Goal: Task Accomplishment & Management: Manage account settings

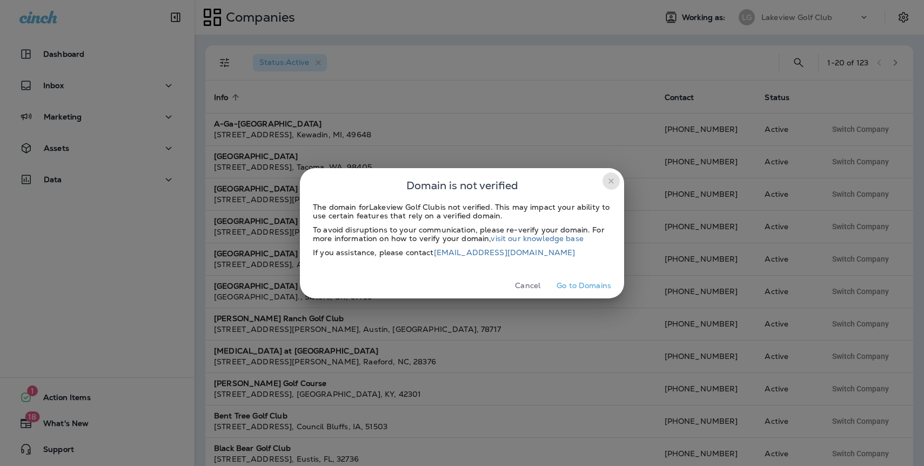
click at [611, 179] on icon "close" at bounding box center [611, 181] width 9 height 9
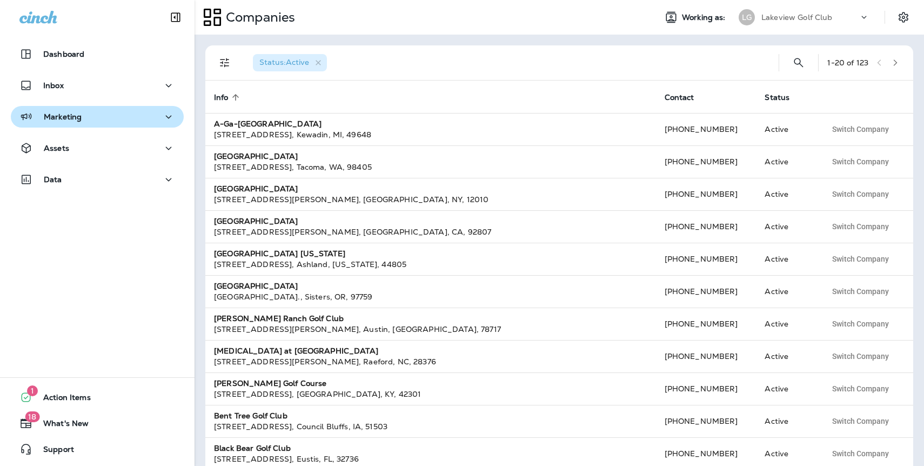
click at [56, 122] on div "Marketing" at bounding box center [50, 117] width 62 height 14
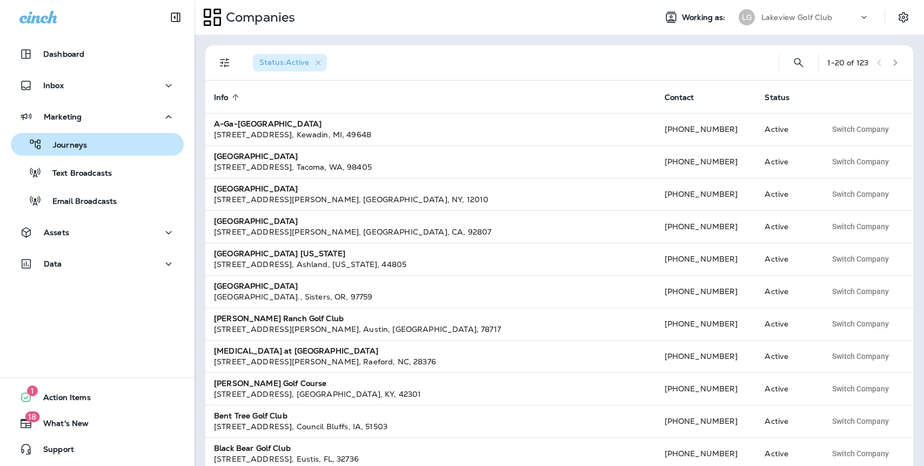
click at [70, 147] on p "Journeys" at bounding box center [64, 146] width 45 height 10
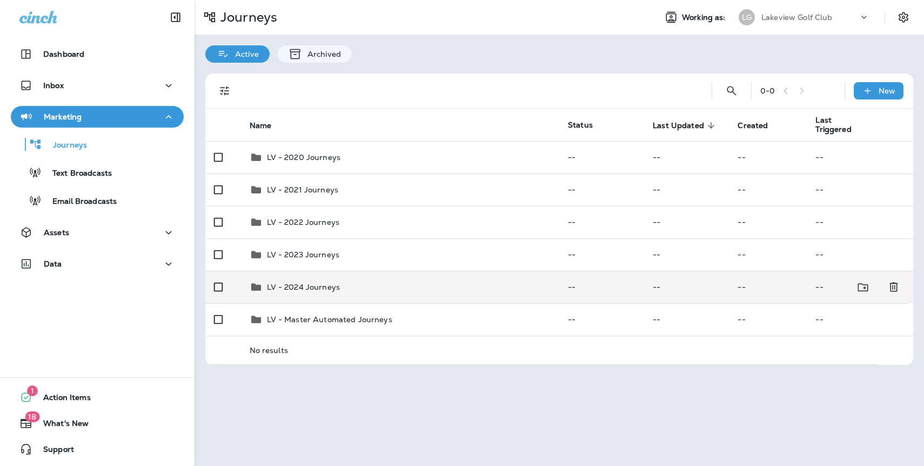
click at [303, 287] on p "LV - 2024 Journeys" at bounding box center [303, 287] width 73 height 9
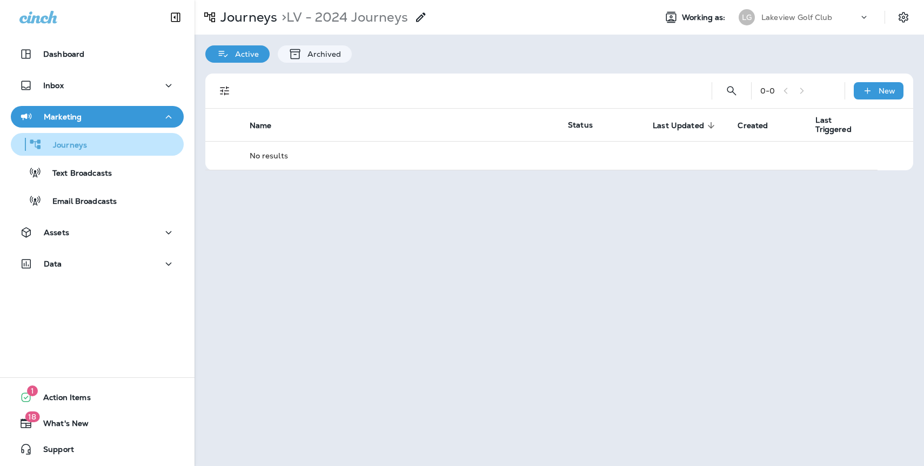
click at [79, 146] on p "Journeys" at bounding box center [64, 146] width 45 height 10
click at [83, 145] on p "Journeys" at bounding box center [64, 146] width 45 height 10
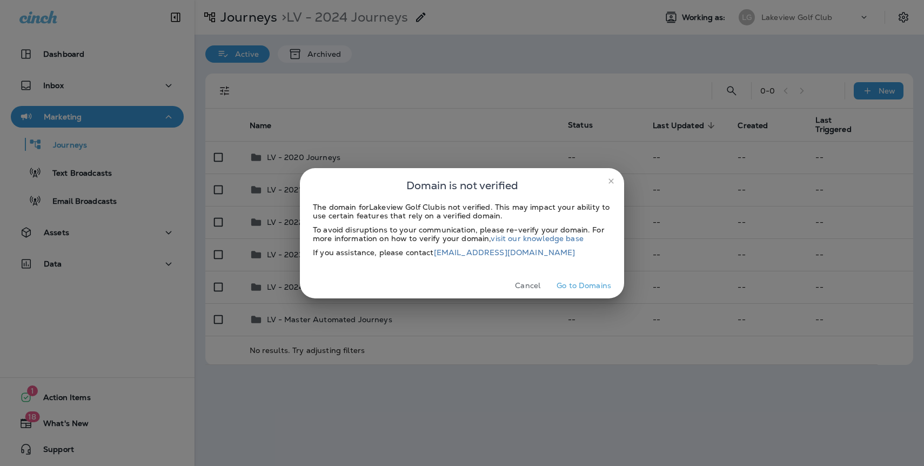
click at [611, 180] on icon "close" at bounding box center [610, 180] width 5 height 5
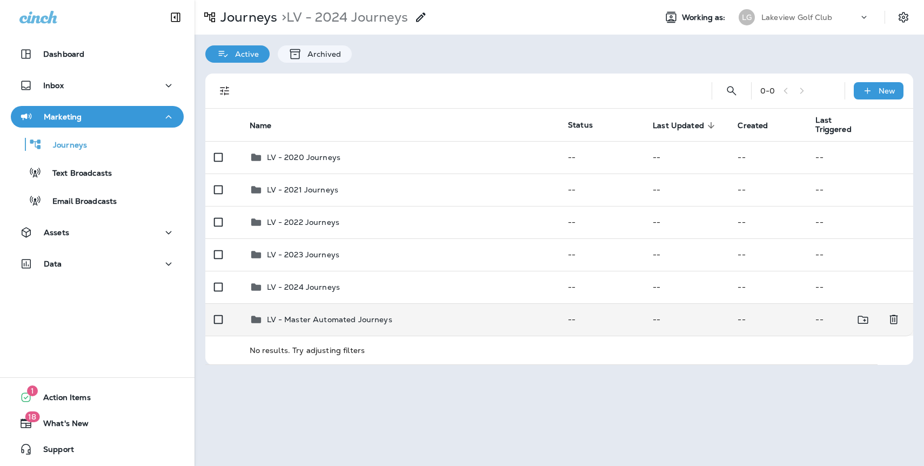
click at [290, 319] on p "LV - Master Automated Journeys" at bounding box center [329, 319] width 125 height 9
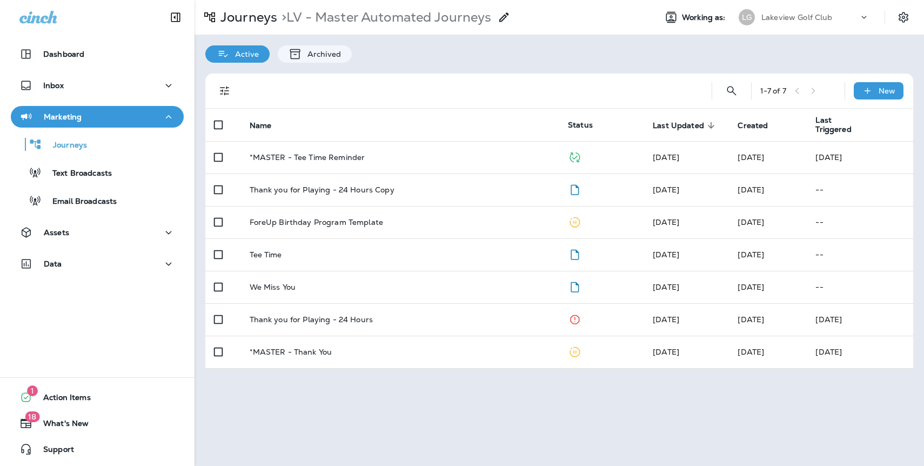
click at [781, 19] on p "Lakeview Golf Club" at bounding box center [796, 17] width 71 height 9
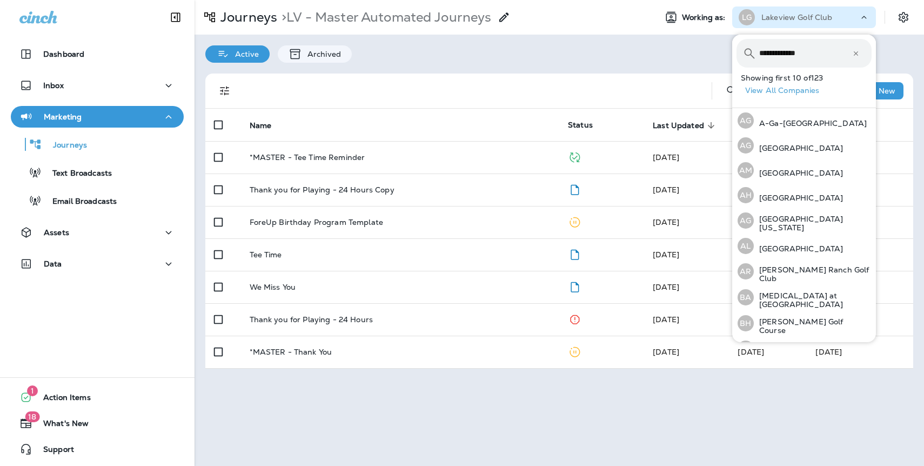
type input "**********"
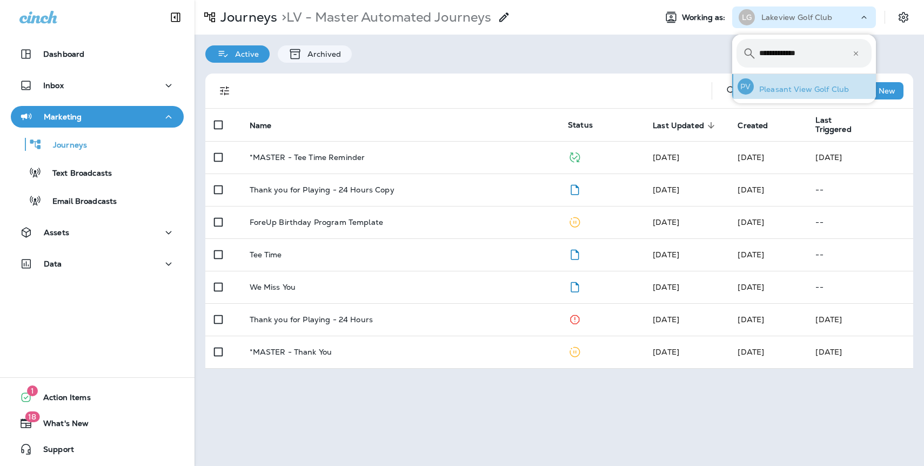
click at [808, 91] on p "Pleasant View Golf Club" at bounding box center [801, 89] width 95 height 9
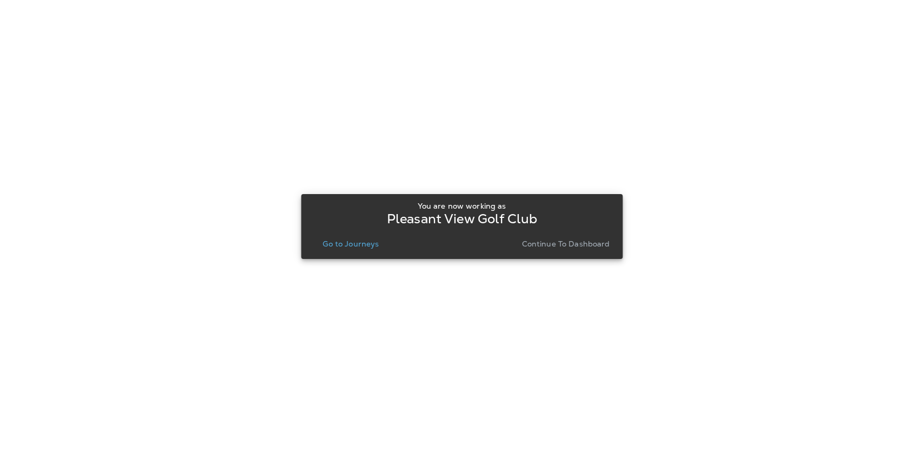
click at [543, 246] on p "Continue to Dashboard" at bounding box center [566, 243] width 88 height 9
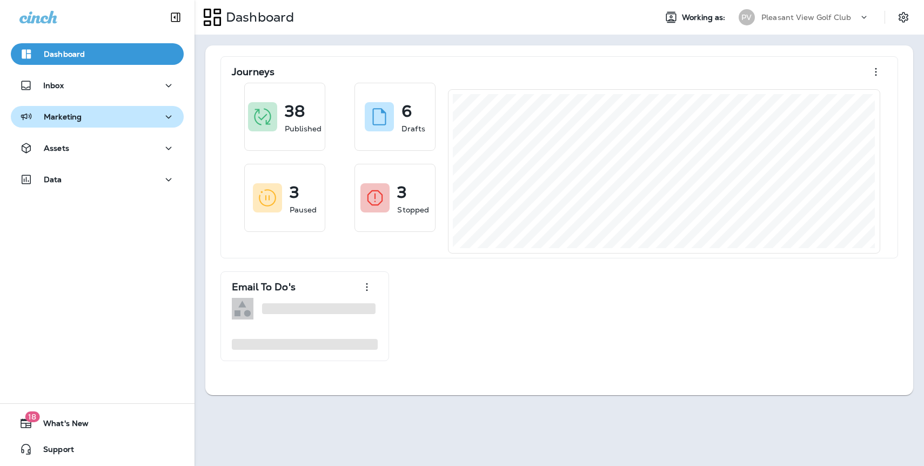
click at [73, 118] on p "Marketing" at bounding box center [63, 116] width 38 height 9
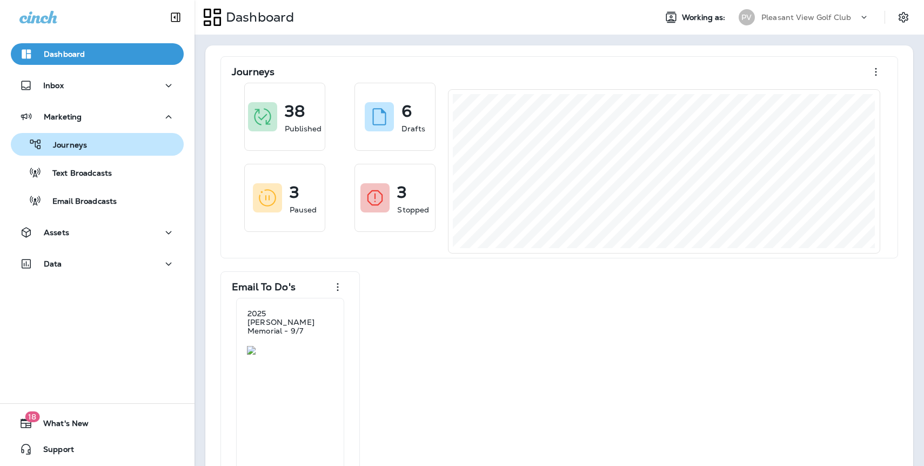
click at [77, 146] on p "Journeys" at bounding box center [64, 146] width 45 height 10
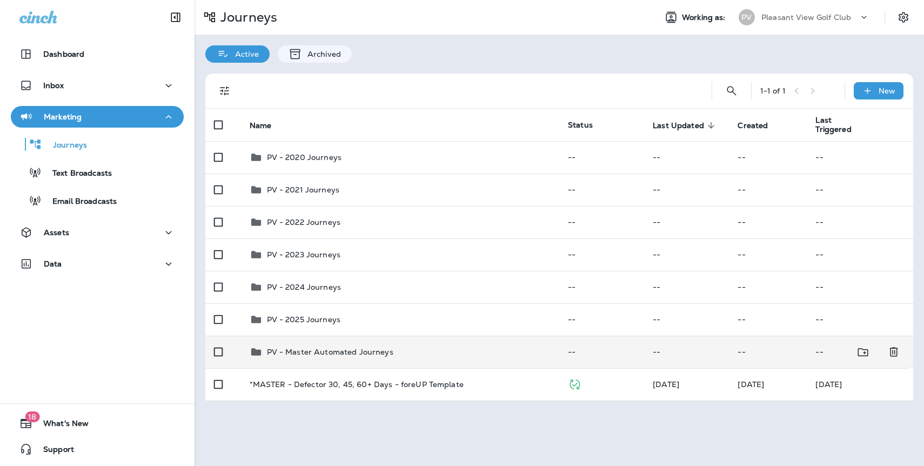
click at [342, 350] on p "PV - Master Automated Journeys" at bounding box center [330, 351] width 126 height 9
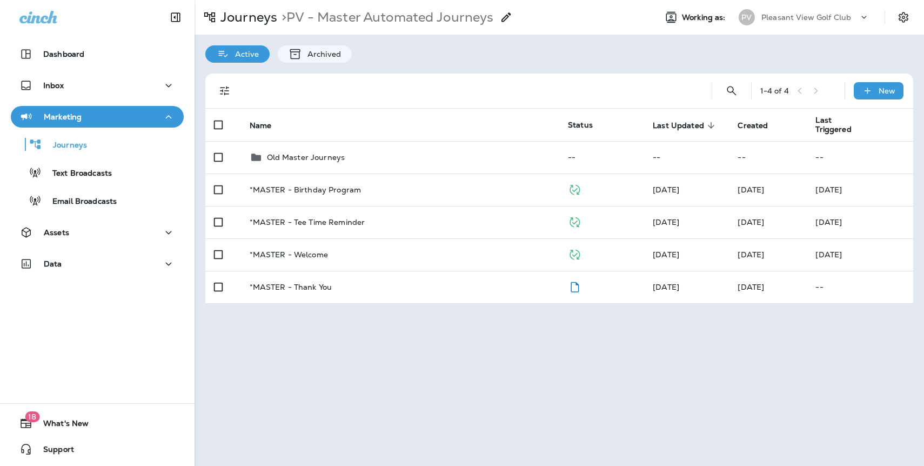
click at [788, 18] on p "Pleasant View Golf Club" at bounding box center [806, 17] width 90 height 9
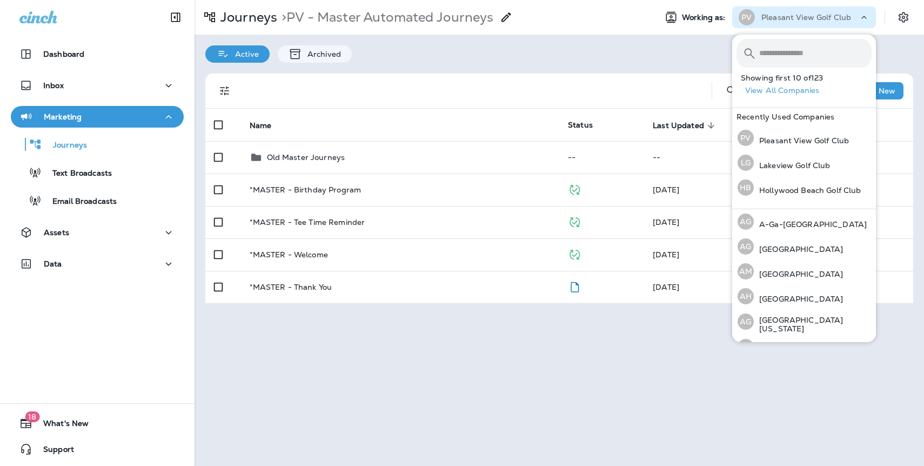
click at [772, 56] on input "text" at bounding box center [815, 53] width 112 height 29
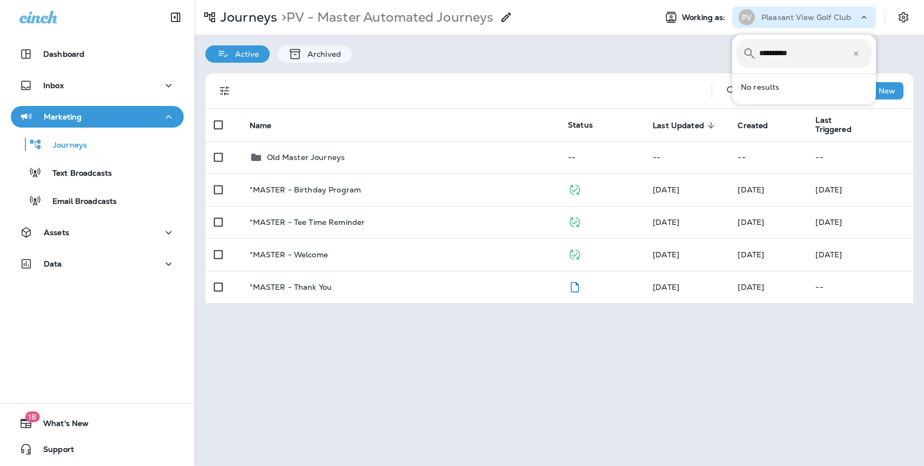
click at [783, 50] on input "**********" at bounding box center [805, 53] width 93 height 29
click at [814, 55] on input "**********" at bounding box center [805, 53] width 93 height 29
click at [786, 54] on input "**********" at bounding box center [805, 53] width 93 height 29
type input "**********"
click at [797, 86] on p "[PERSON_NAME] Run" at bounding box center [799, 89] width 90 height 9
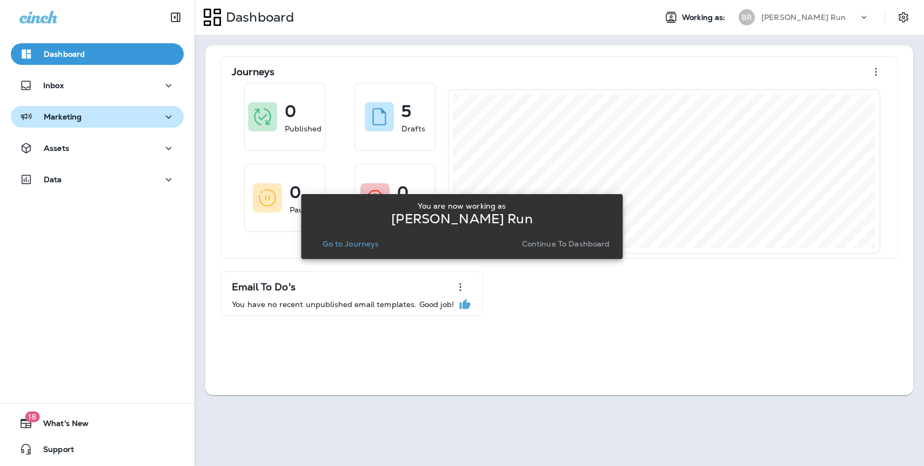
click at [93, 120] on div "Marketing" at bounding box center [97, 117] width 156 height 14
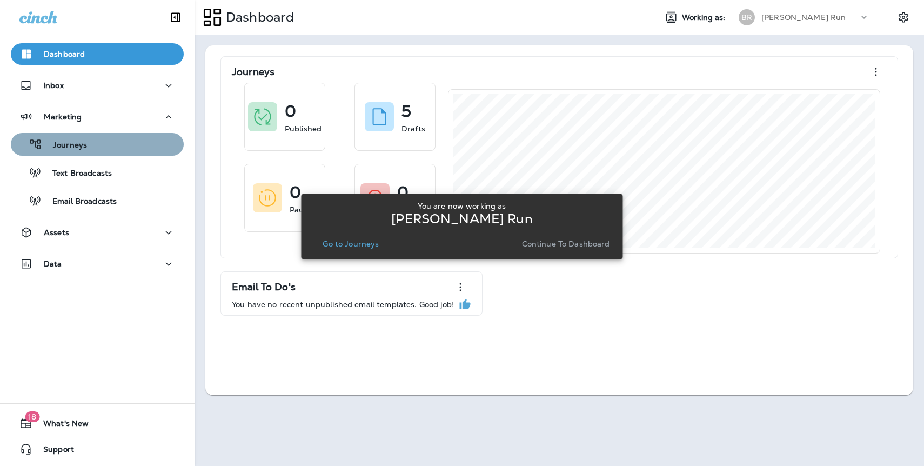
click at [79, 146] on p "Journeys" at bounding box center [64, 146] width 45 height 10
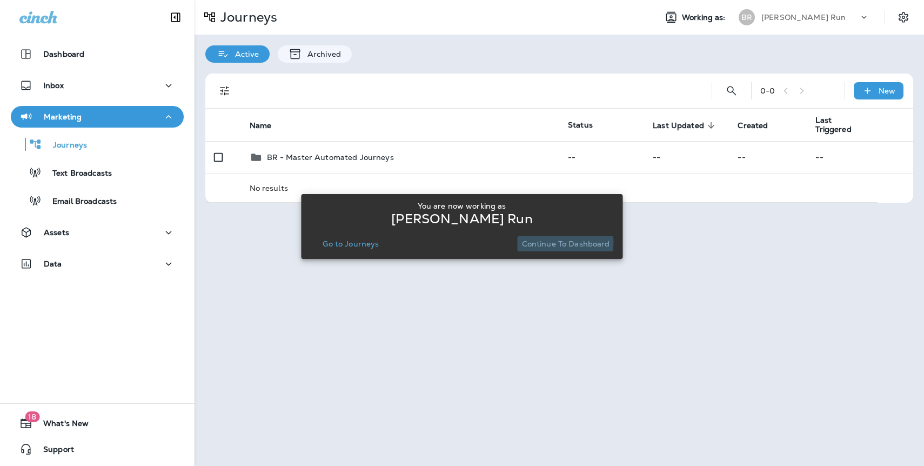
click at [560, 243] on p "Continue to Dashboard" at bounding box center [566, 243] width 88 height 9
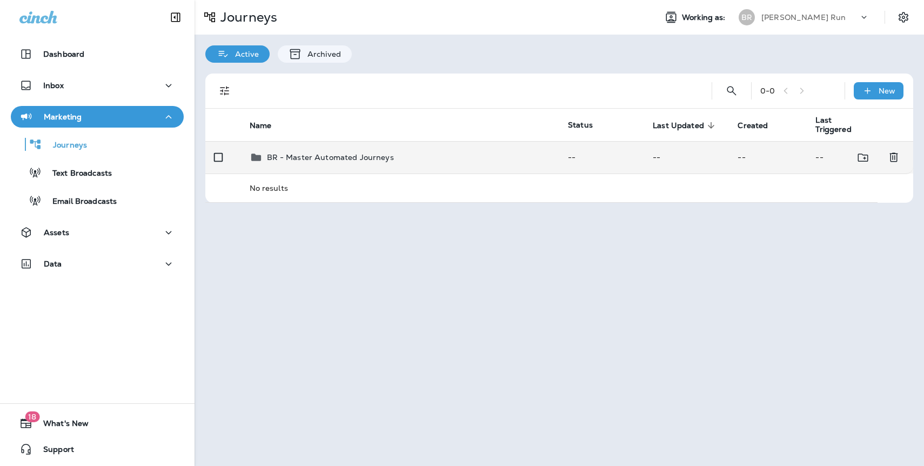
click at [356, 164] on td "BR - Master Automated Journeys" at bounding box center [400, 157] width 319 height 32
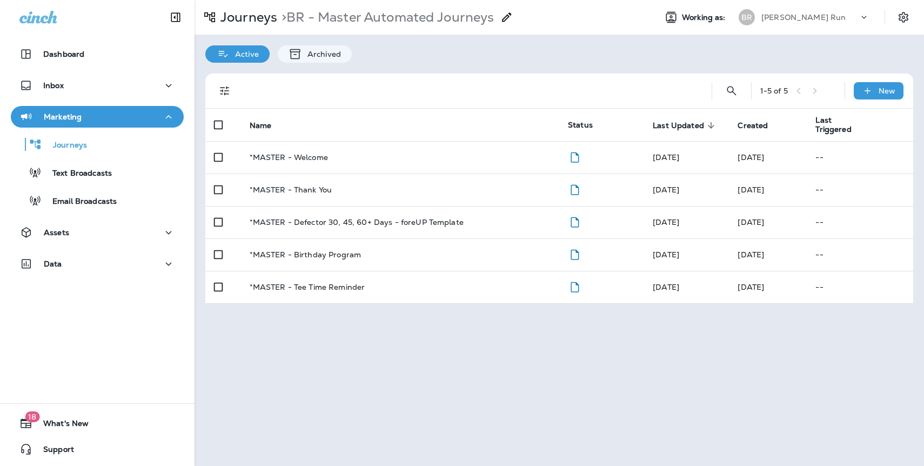
click at [787, 19] on p "[PERSON_NAME] Run" at bounding box center [803, 17] width 84 height 9
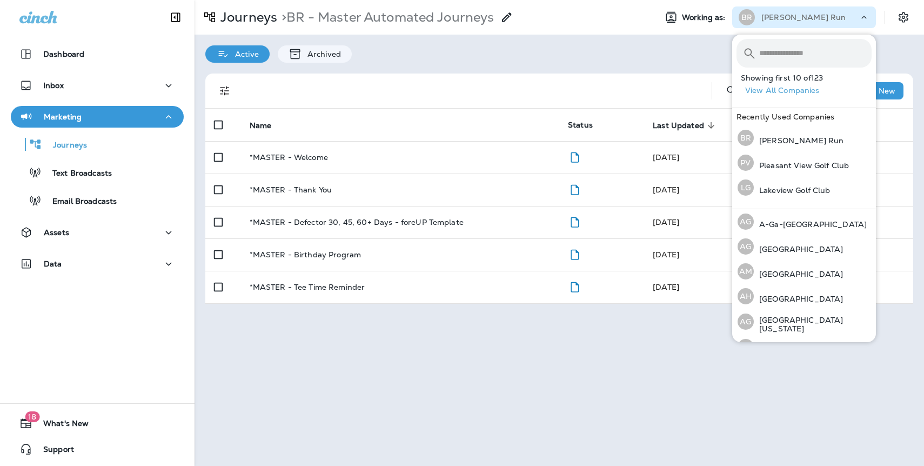
click at [788, 57] on input "text" at bounding box center [815, 53] width 112 height 29
click at [793, 224] on p "A-Ga-[GEOGRAPHIC_DATA]" at bounding box center [810, 224] width 113 height 9
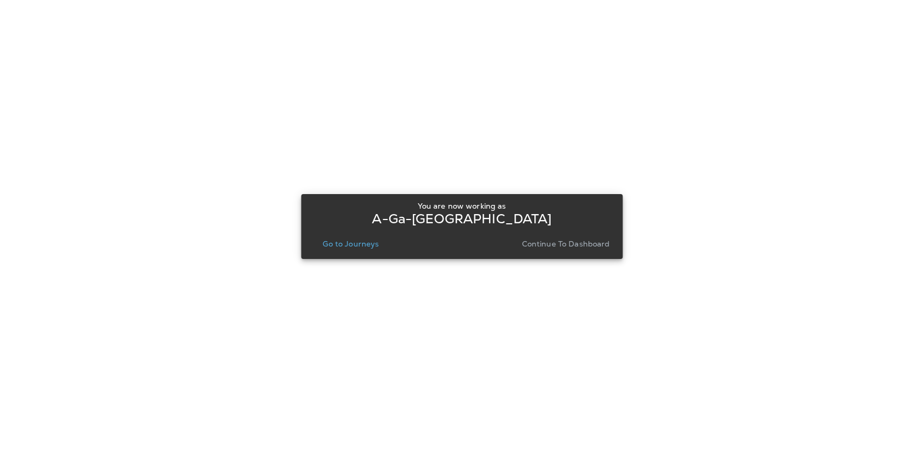
click at [583, 242] on p "Continue to Dashboard" at bounding box center [566, 243] width 88 height 9
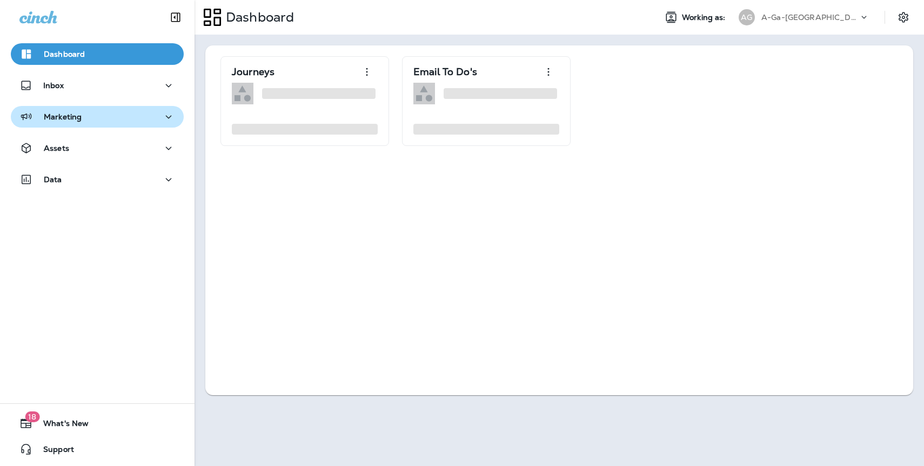
click at [58, 120] on p "Marketing" at bounding box center [63, 116] width 38 height 9
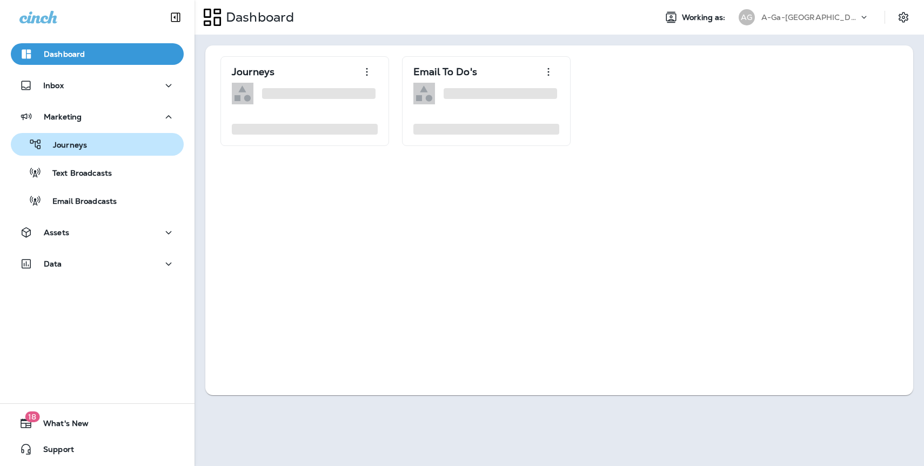
click at [81, 141] on p "Journeys" at bounding box center [64, 146] width 45 height 10
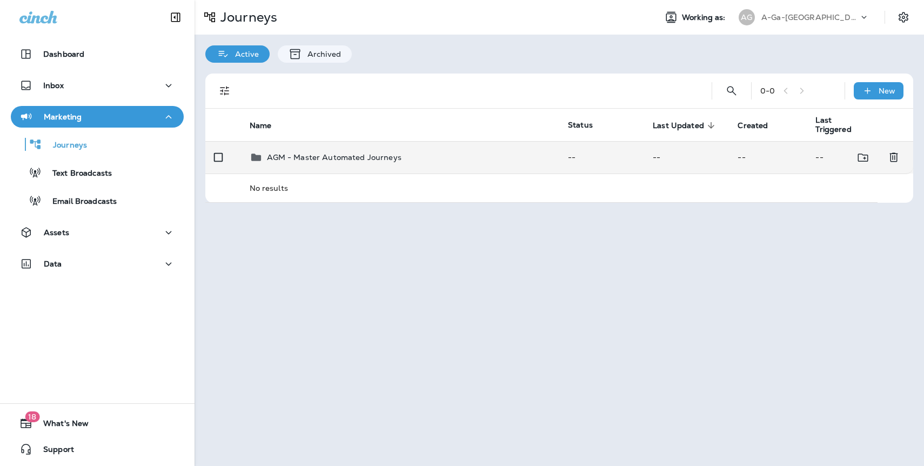
click at [319, 155] on p "AGM - Master Automated Journeys" at bounding box center [334, 157] width 135 height 9
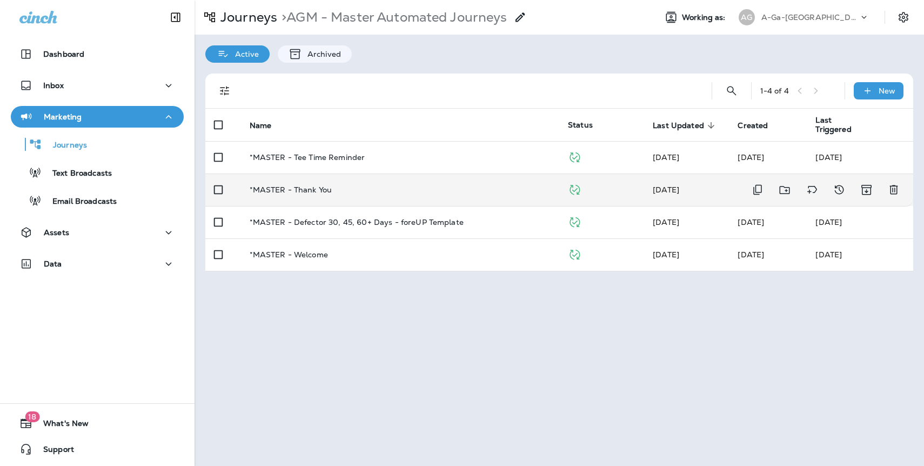
click at [312, 191] on p "*MASTER - Thank You" at bounding box center [291, 189] width 83 height 9
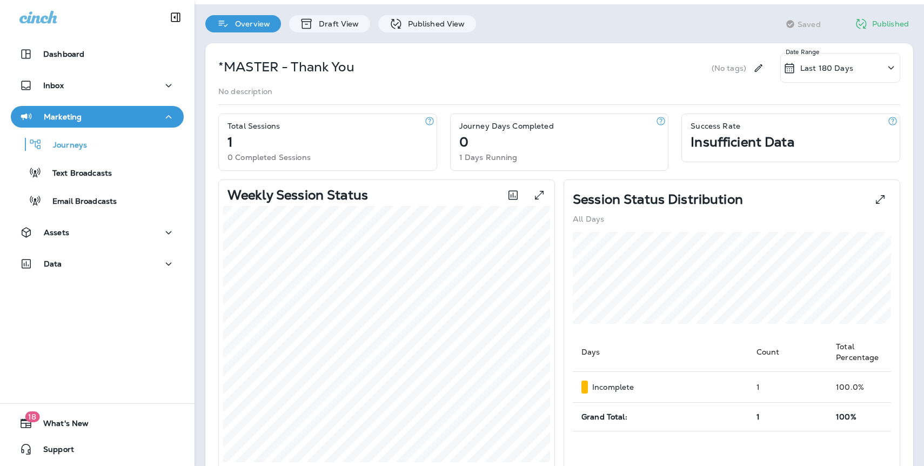
scroll to position [32, 0]
click at [890, 69] on icon at bounding box center [891, 66] width 13 height 14
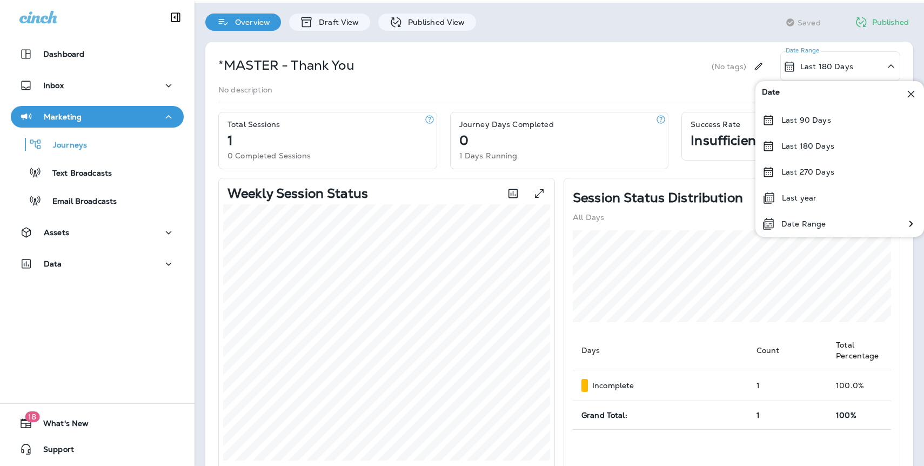
click at [733, 53] on div "(No tags)" at bounding box center [729, 66] width 35 height 30
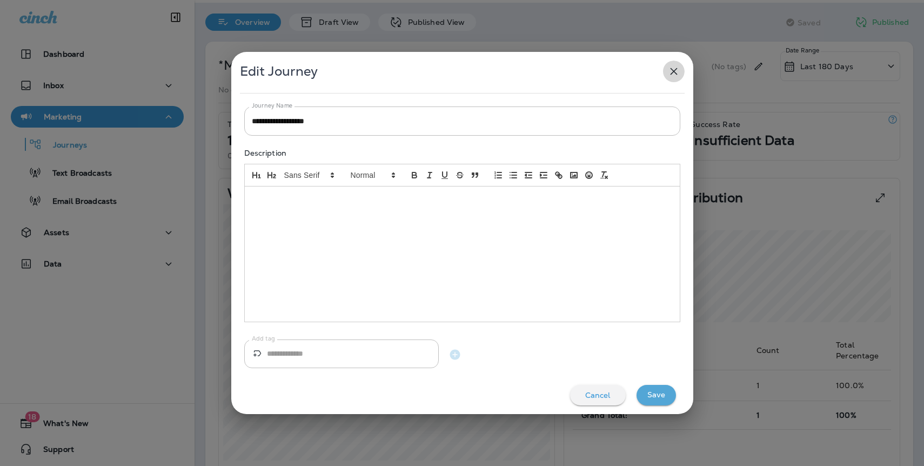
click at [673, 71] on icon "button" at bounding box center [673, 71] width 7 height 7
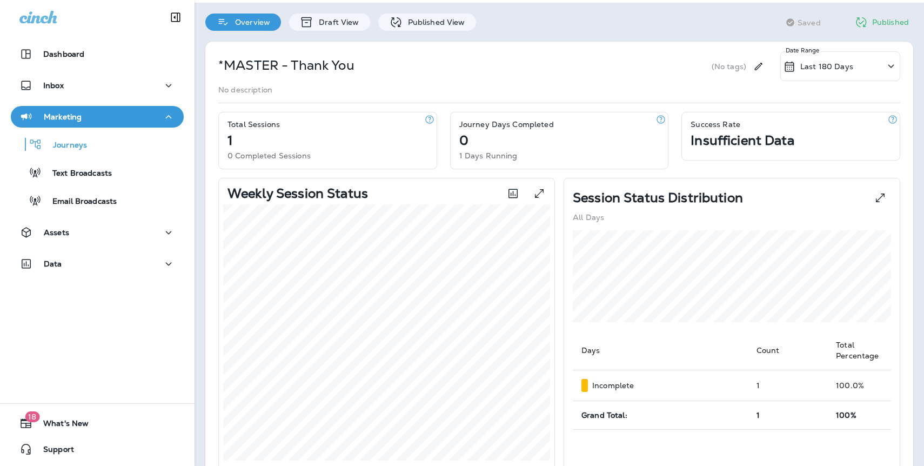
click at [400, 73] on div "*MASTER - Thank You (No tags) Last 180 Days Date Range" at bounding box center [559, 66] width 682 height 30
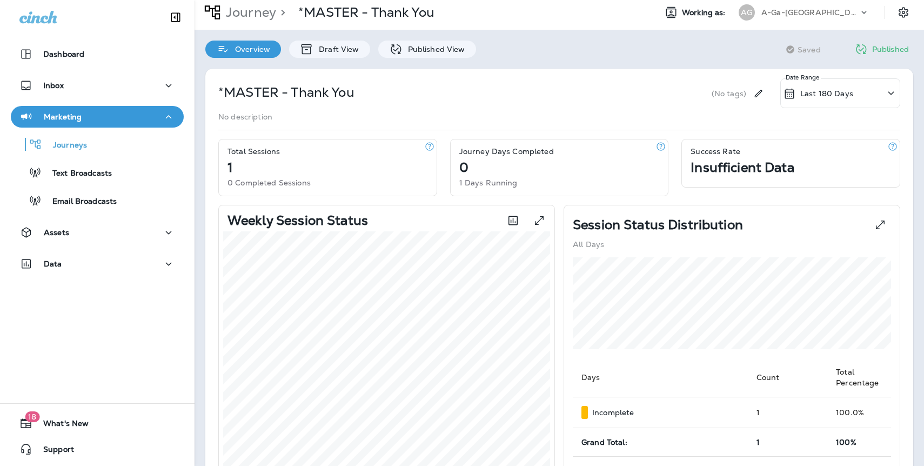
scroll to position [0, 0]
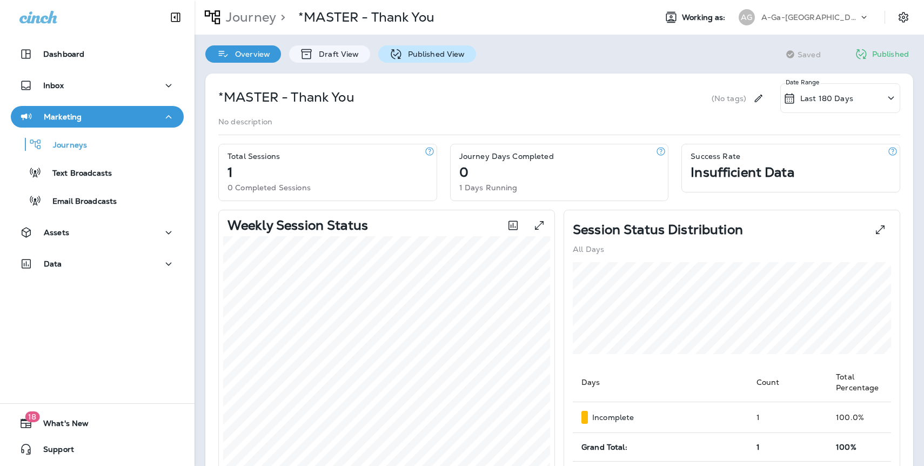
click at [436, 55] on p "Published View" at bounding box center [434, 54] width 63 height 9
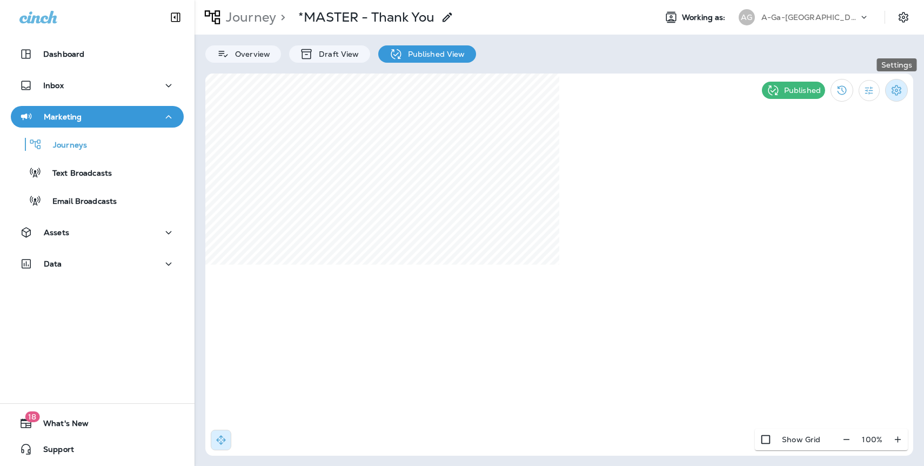
click at [898, 91] on icon "Settings" at bounding box center [897, 90] width 10 height 10
click at [867, 89] on div at bounding box center [462, 233] width 924 height 466
click at [864, 91] on icon "Filter Statistics" at bounding box center [869, 90] width 11 height 11
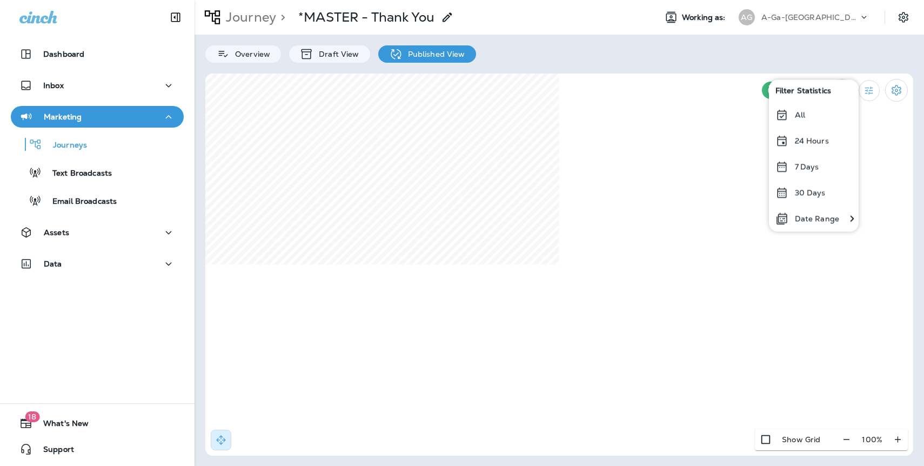
click at [811, 111] on div "All" at bounding box center [814, 115] width 90 height 26
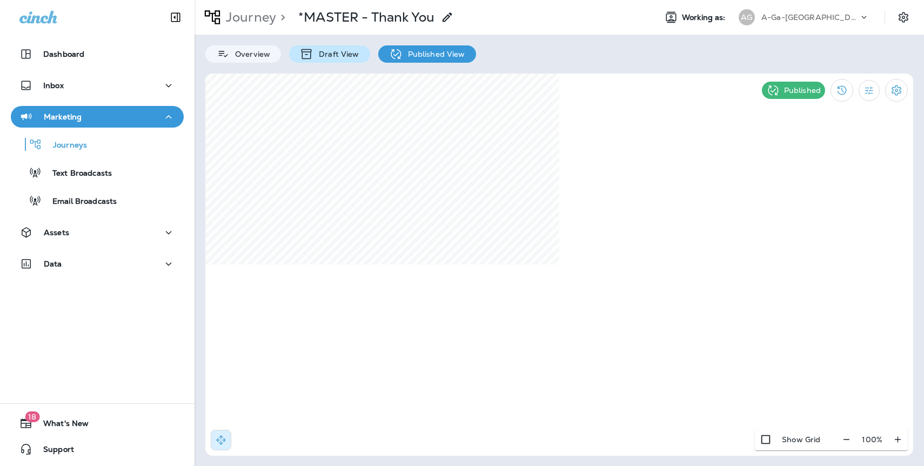
click at [350, 58] on p "Draft View" at bounding box center [335, 54] width 45 height 9
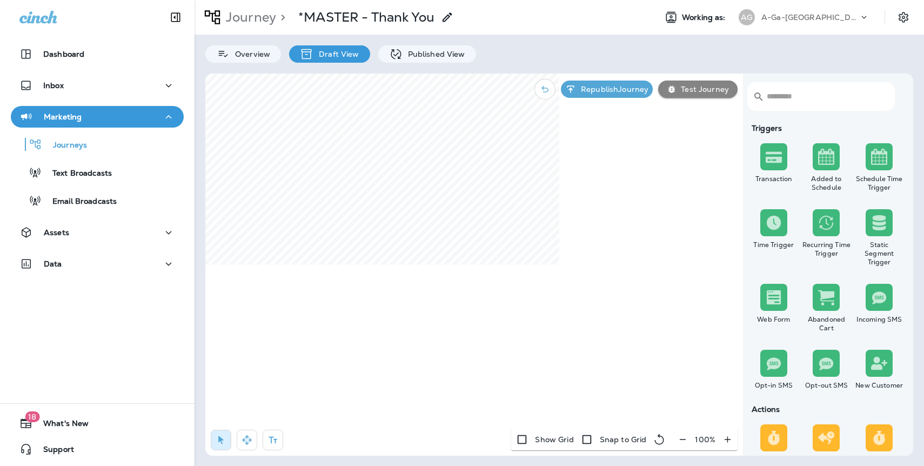
click at [328, 54] on p "Draft View" at bounding box center [335, 54] width 45 height 9
click at [427, 52] on p "Published View" at bounding box center [434, 54] width 63 height 9
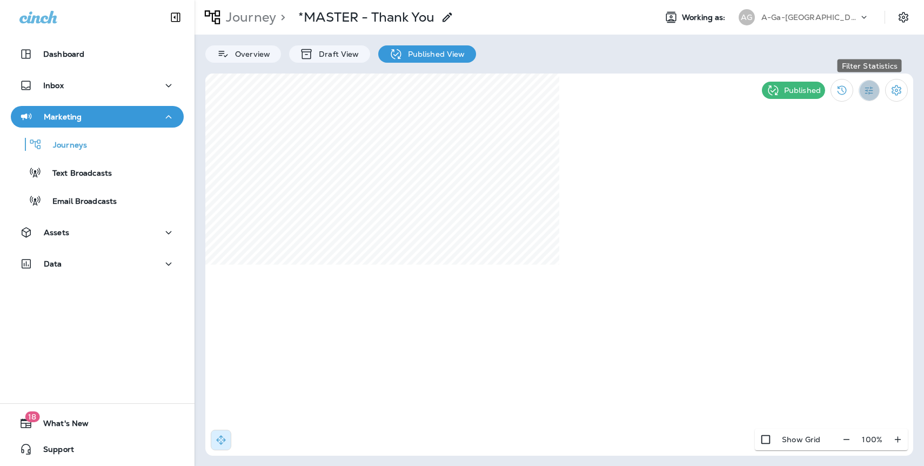
click at [873, 86] on icon "Filter Statistics" at bounding box center [869, 90] width 11 height 11
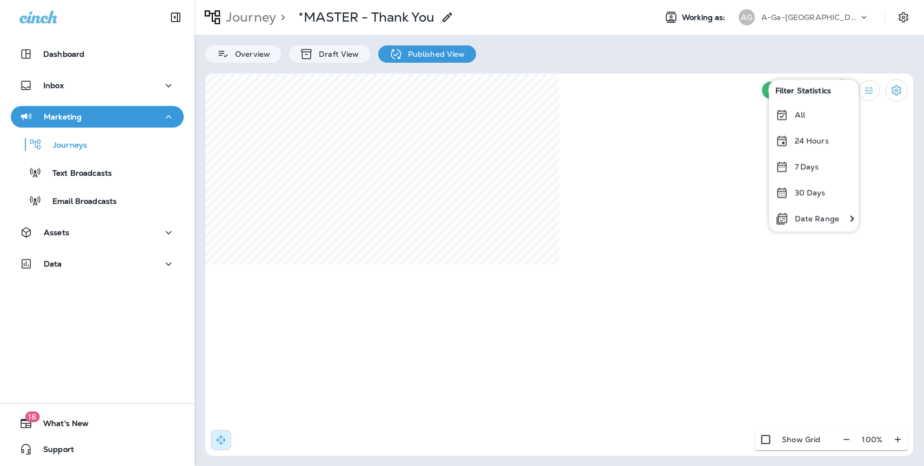
click at [812, 191] on p "30 Days" at bounding box center [810, 192] width 31 height 9
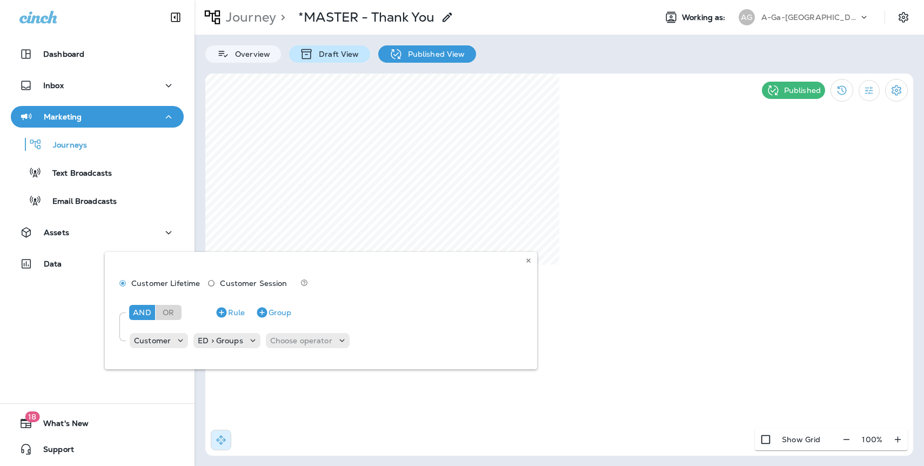
click at [352, 50] on p "Draft View" at bounding box center [335, 54] width 45 height 9
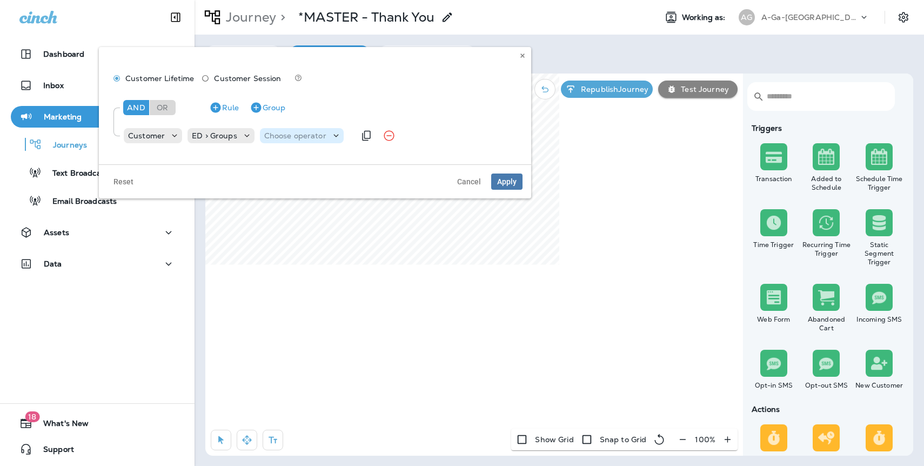
click at [291, 139] on p "Choose operator" at bounding box center [295, 135] width 62 height 9
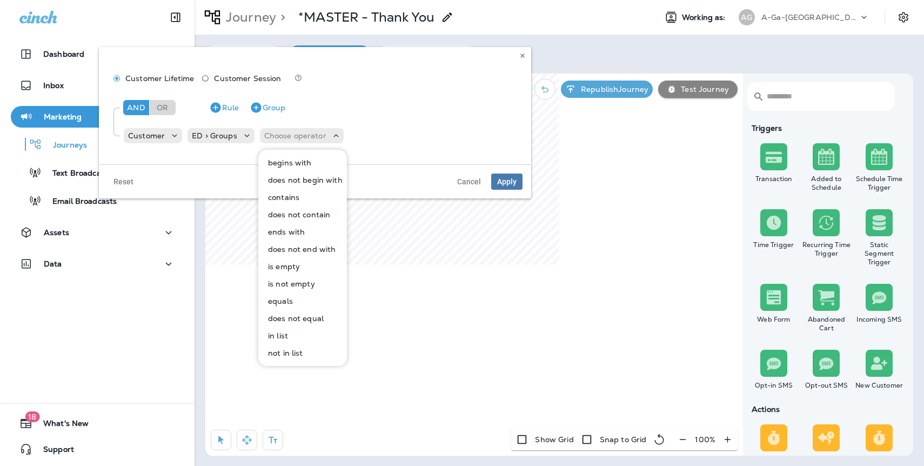
click at [293, 199] on p "contains" at bounding box center [282, 197] width 36 height 9
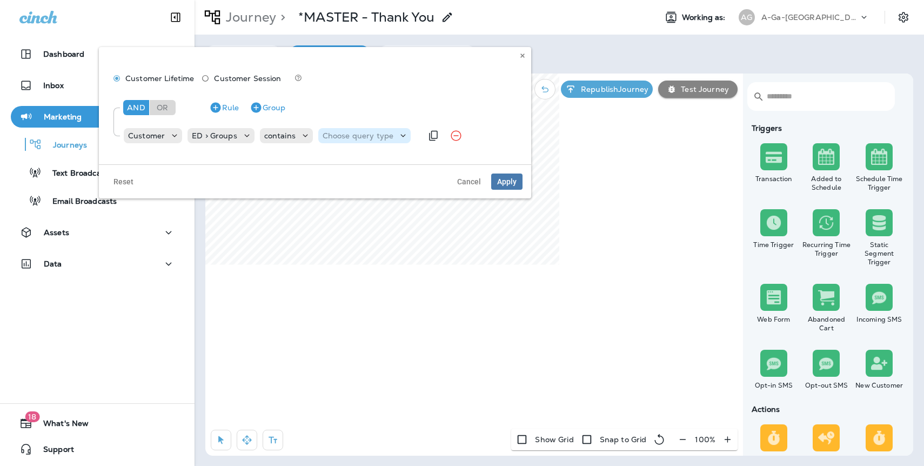
click at [360, 139] on p "Choose query type" at bounding box center [358, 135] width 71 height 9
click at [337, 160] on p "Text" at bounding box center [332, 162] width 20 height 9
click at [412, 136] on input "text" at bounding box center [412, 136] width 108 height 14
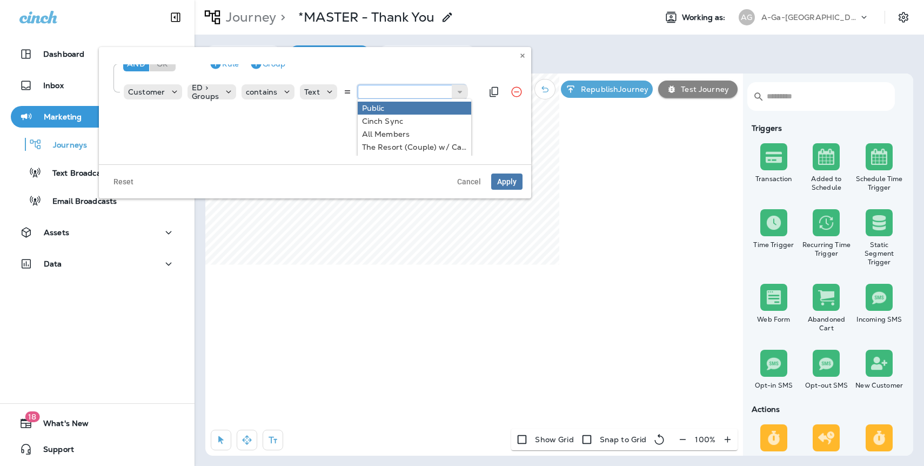
scroll to position [48, 0]
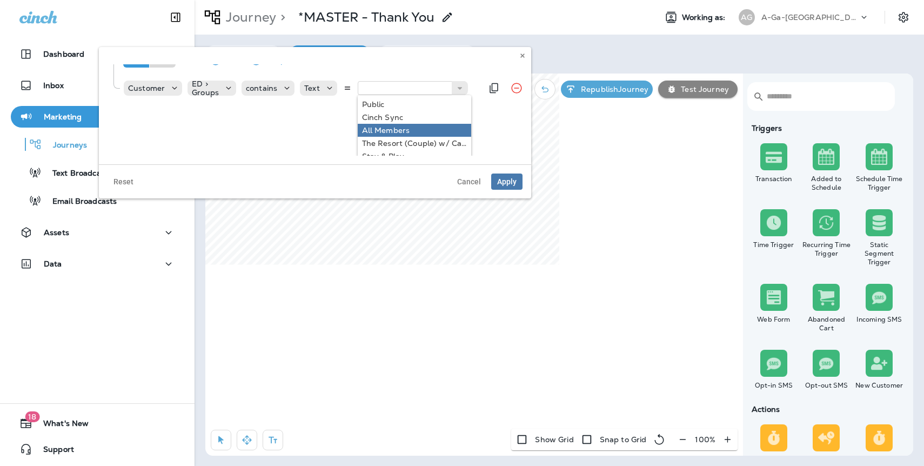
type input "**********"
click at [397, 95] on div "**********" at bounding box center [414, 88] width 113 height 14
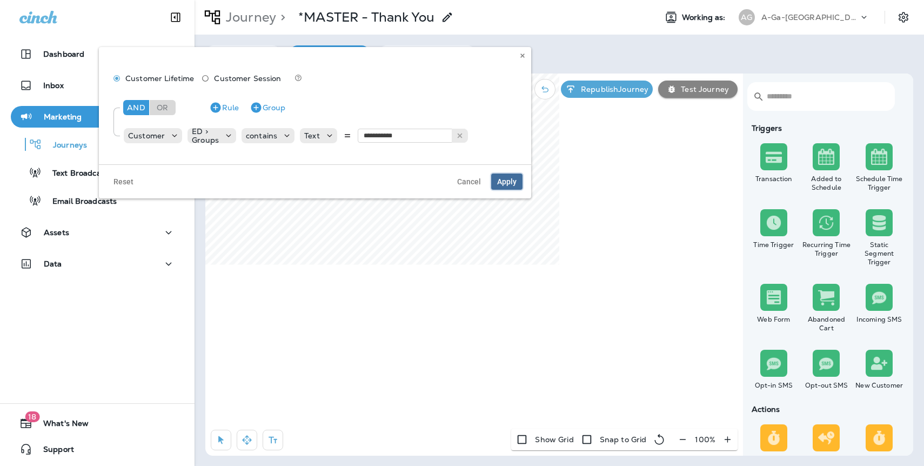
click at [504, 179] on span "Apply" at bounding box center [506, 182] width 19 height 8
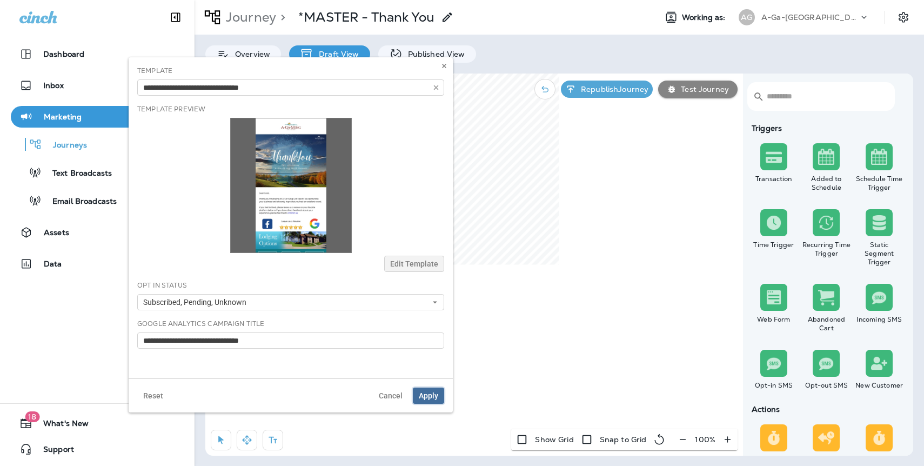
click at [427, 398] on span "Apply" at bounding box center [428, 396] width 19 height 8
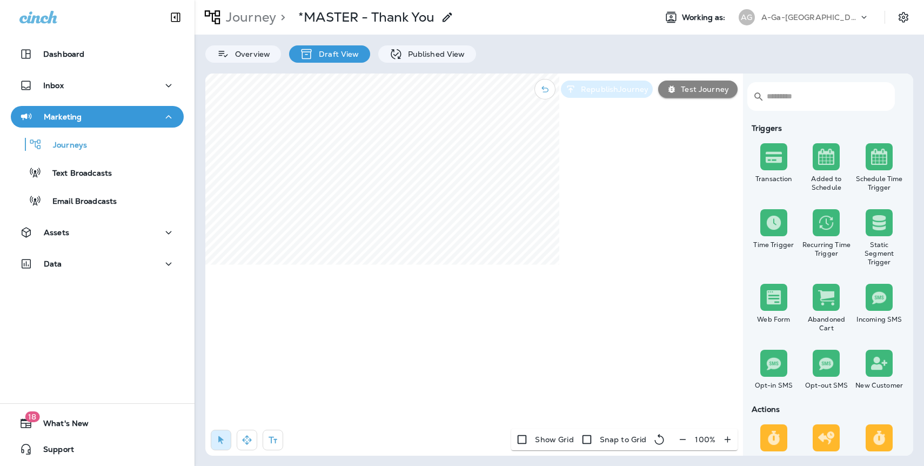
click at [628, 90] on p "Republish Journey" at bounding box center [613, 89] width 72 height 9
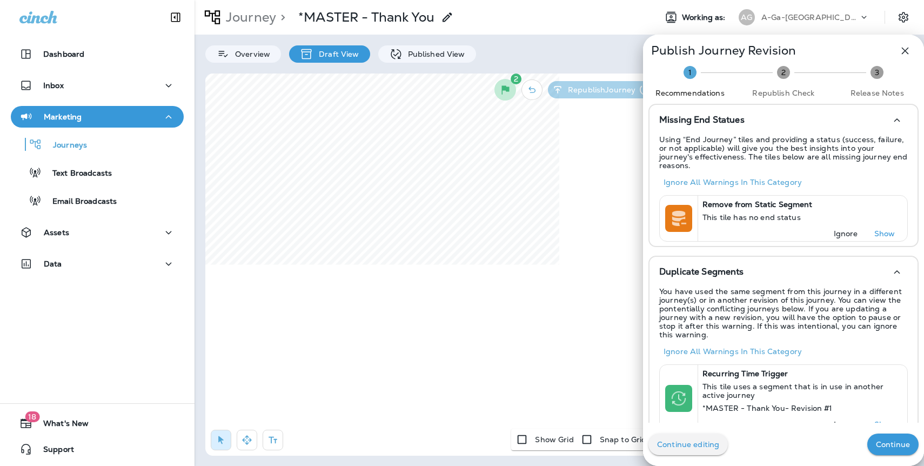
click at [904, 50] on icon "button" at bounding box center [905, 50] width 13 height 13
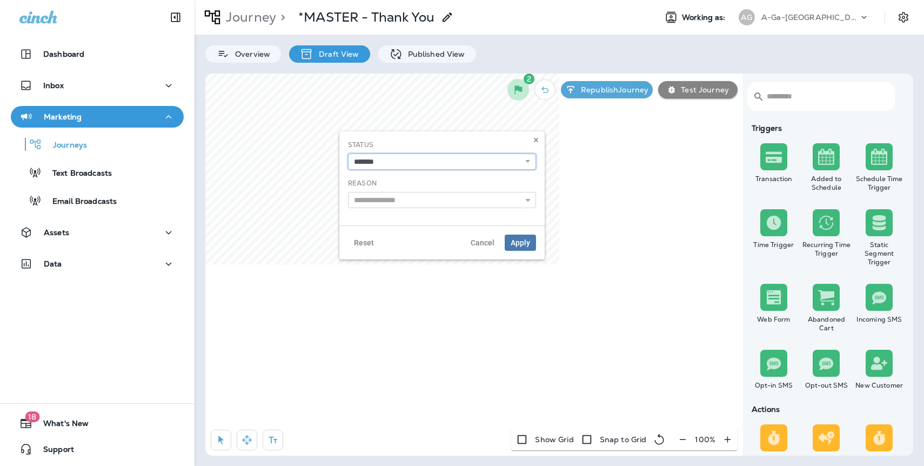
click at [406, 159] on select "**********" at bounding box center [442, 161] width 188 height 16
select select "**********"
click at [523, 242] on span "Apply" at bounding box center [520, 243] width 19 height 8
click at [607, 92] on p "Republish Journey" at bounding box center [613, 89] width 72 height 9
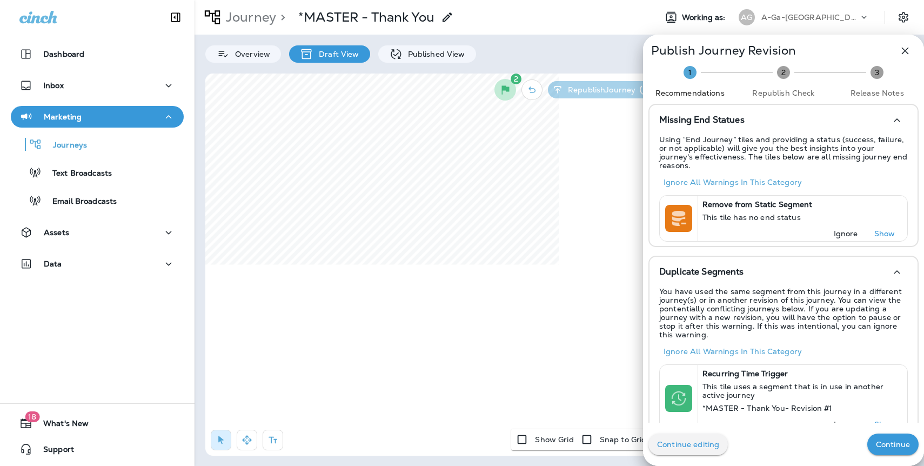
click at [889, 444] on p "Continue" at bounding box center [893, 444] width 34 height 9
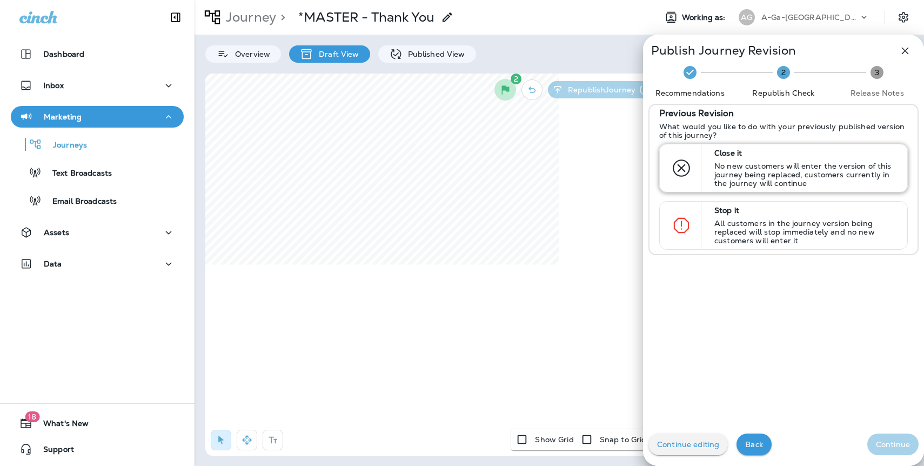
click at [751, 156] on p "Close it" at bounding box center [805, 153] width 183 height 9
click at [880, 452] on button "Continue" at bounding box center [892, 444] width 51 height 22
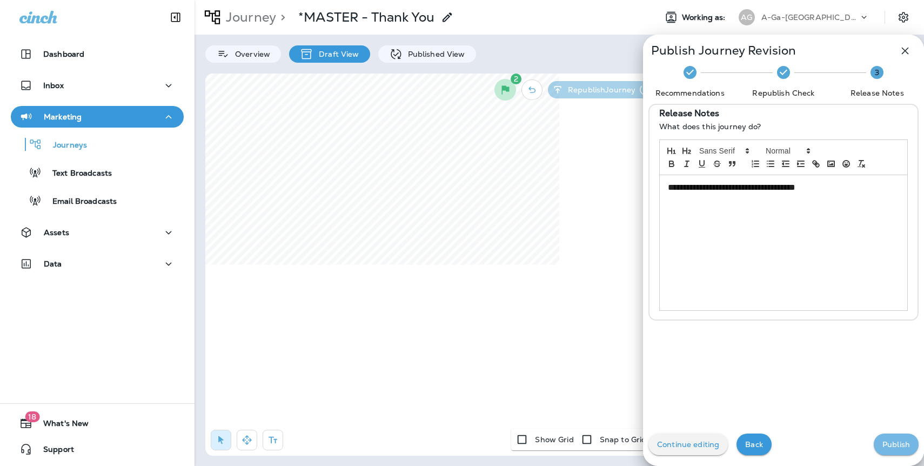
click at [896, 445] on p "Publish" at bounding box center [896, 444] width 28 height 9
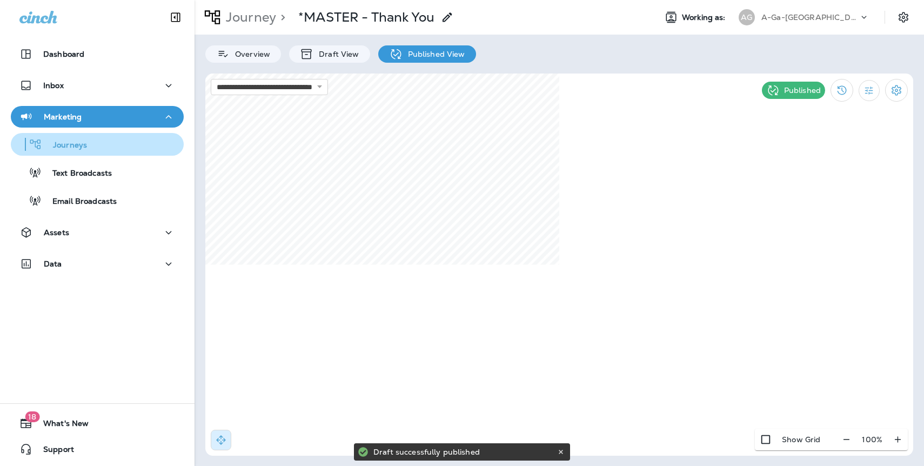
click at [68, 141] on p "Journeys" at bounding box center [64, 146] width 45 height 10
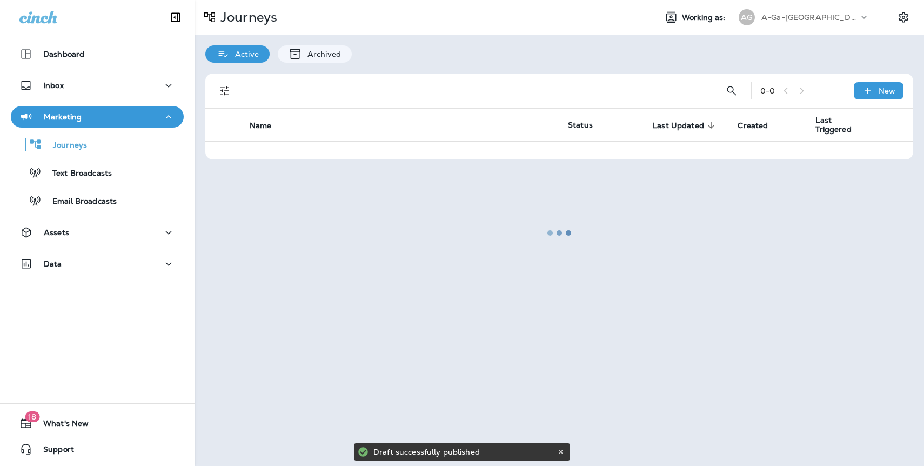
click at [808, 17] on div at bounding box center [559, 233] width 727 height 464
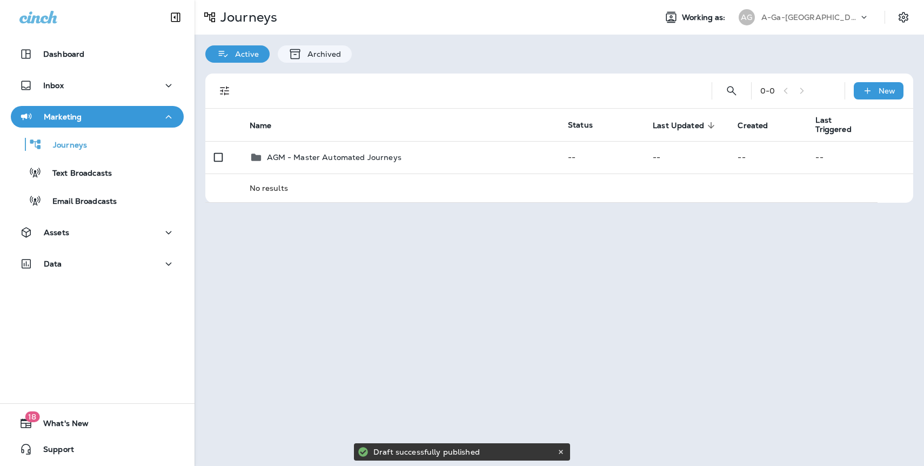
click at [792, 17] on p "A-Ga-[GEOGRAPHIC_DATA]" at bounding box center [809, 17] width 97 height 9
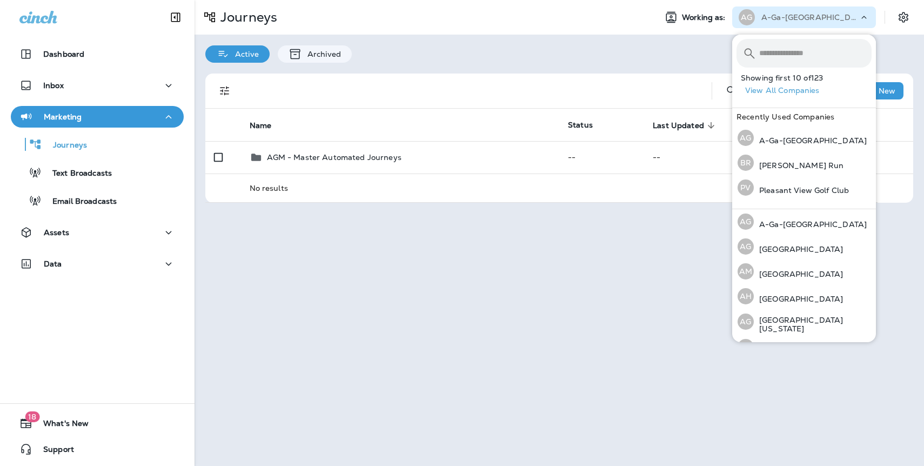
click at [780, 57] on input "text" at bounding box center [815, 53] width 112 height 29
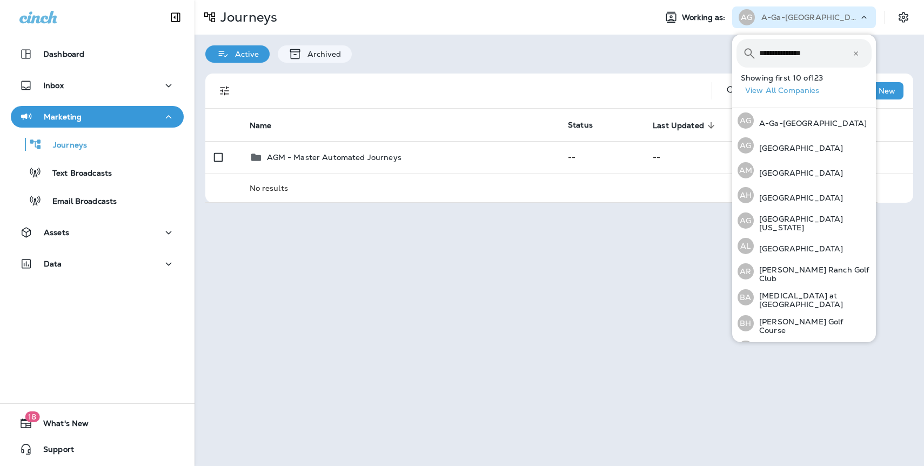
type input "**********"
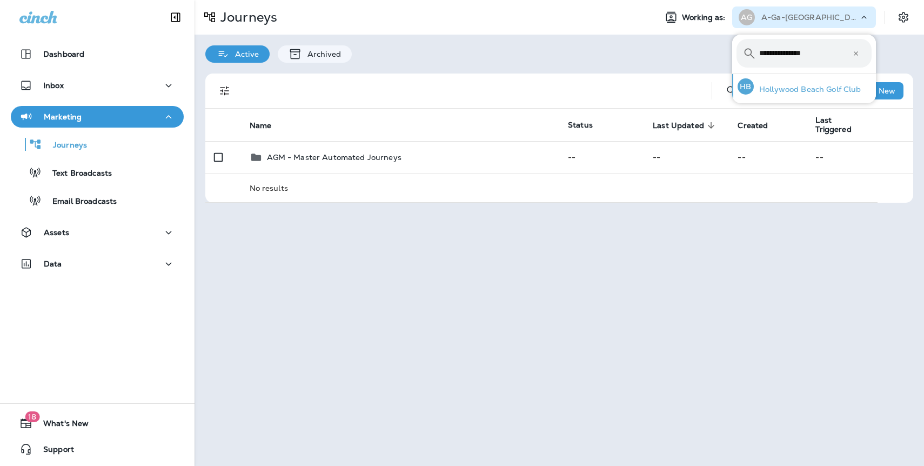
click at [814, 93] on p "Hollywood Beach Golf Club" at bounding box center [808, 89] width 108 height 9
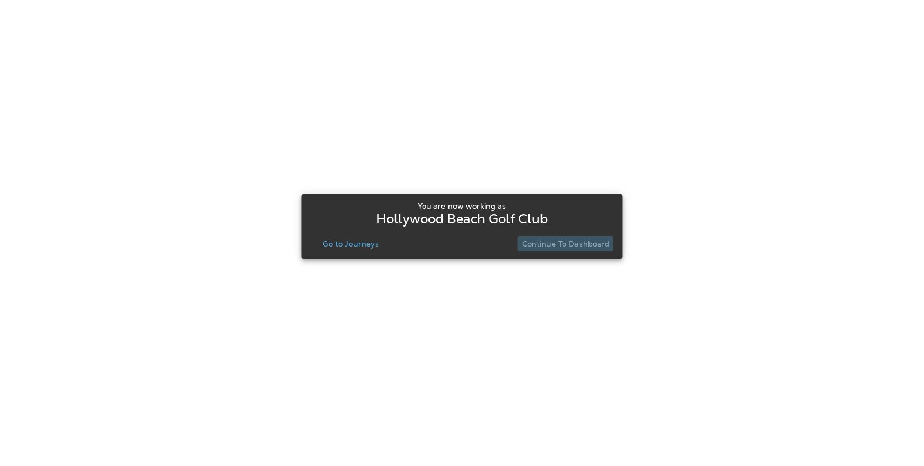
click at [538, 244] on p "Continue to Dashboard" at bounding box center [566, 243] width 88 height 9
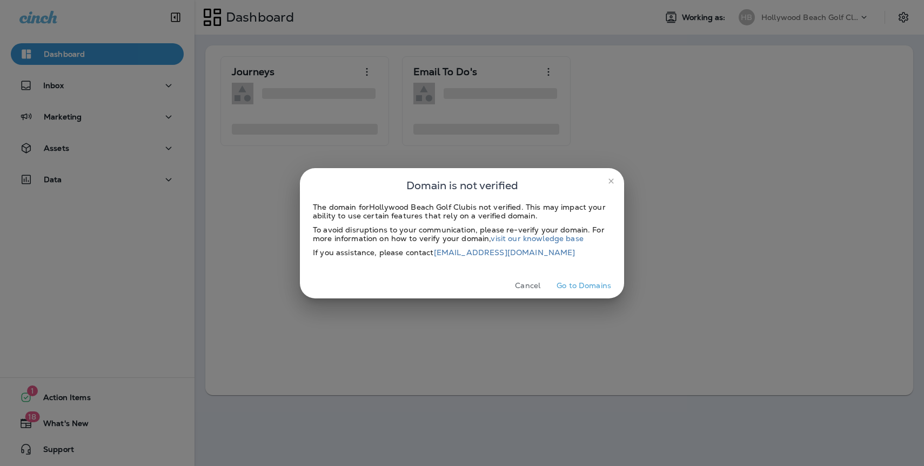
click at [611, 180] on icon "close" at bounding box center [610, 180] width 5 height 5
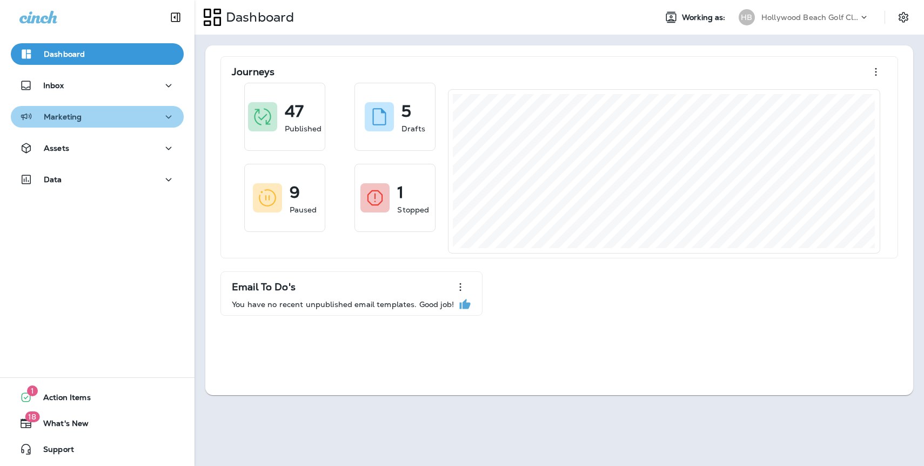
click at [64, 117] on p "Marketing" at bounding box center [63, 116] width 38 height 9
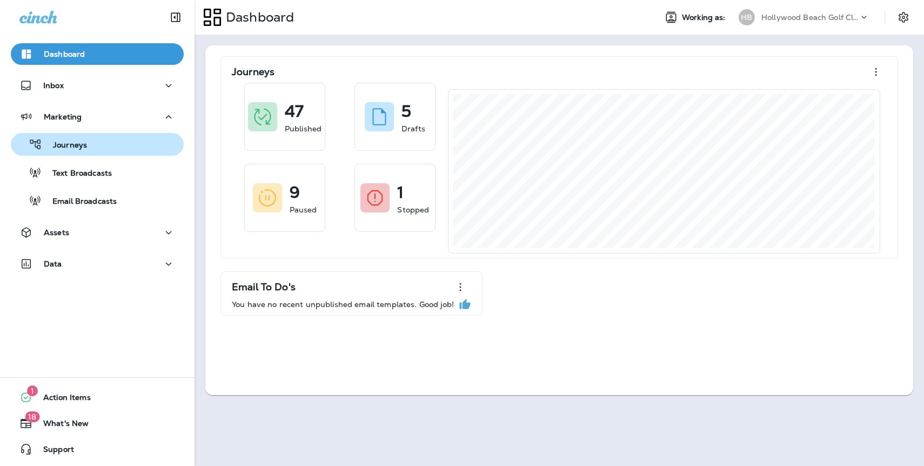
click at [92, 147] on div "Journeys" at bounding box center [97, 144] width 164 height 16
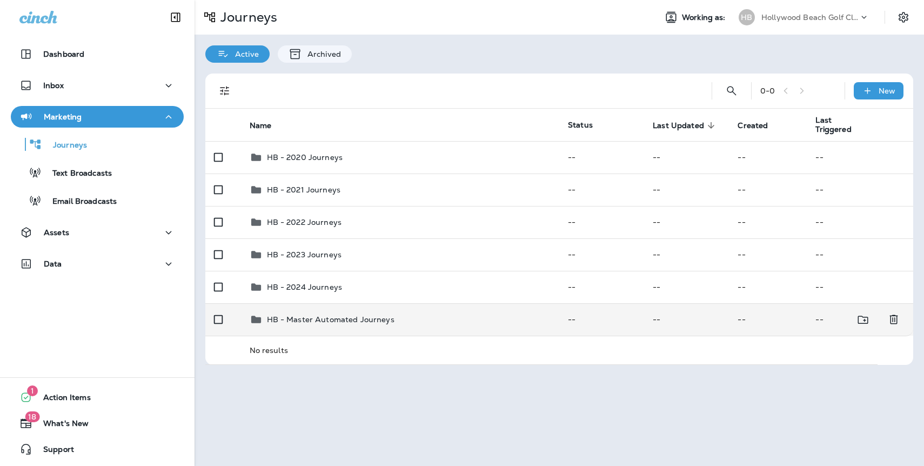
click at [311, 319] on p "HB - Master Automated Journeys" at bounding box center [331, 319] width 128 height 9
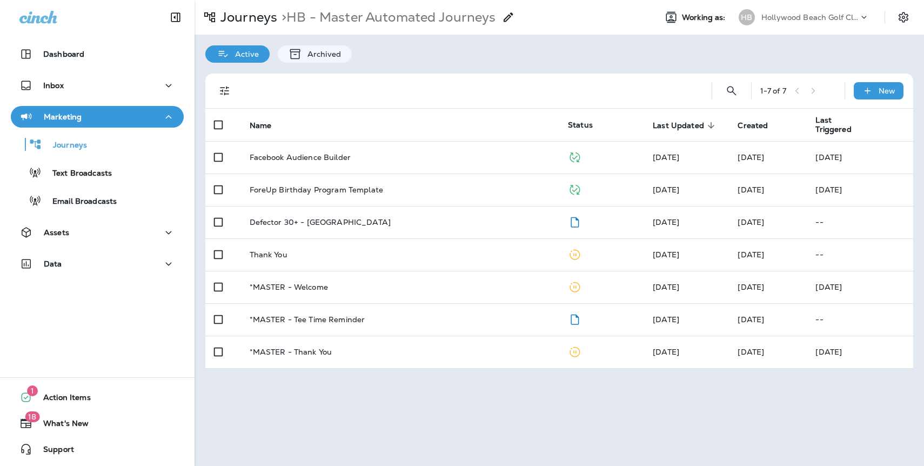
click at [786, 17] on p "Hollywood Beach Golf Club" at bounding box center [809, 17] width 97 height 9
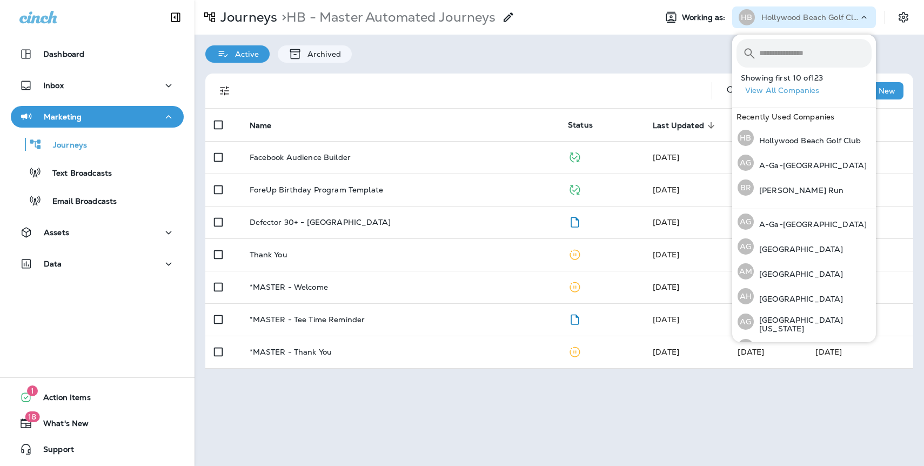
click at [777, 58] on input "text" at bounding box center [815, 53] width 112 height 29
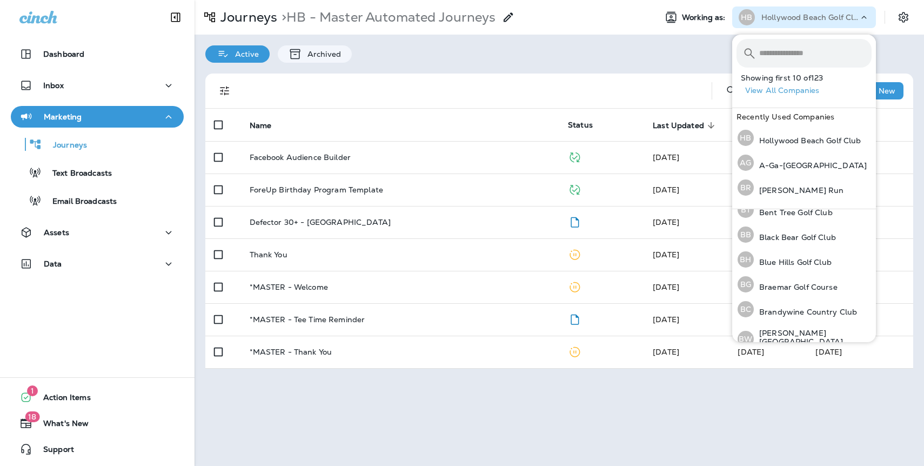
scroll to position [244, 0]
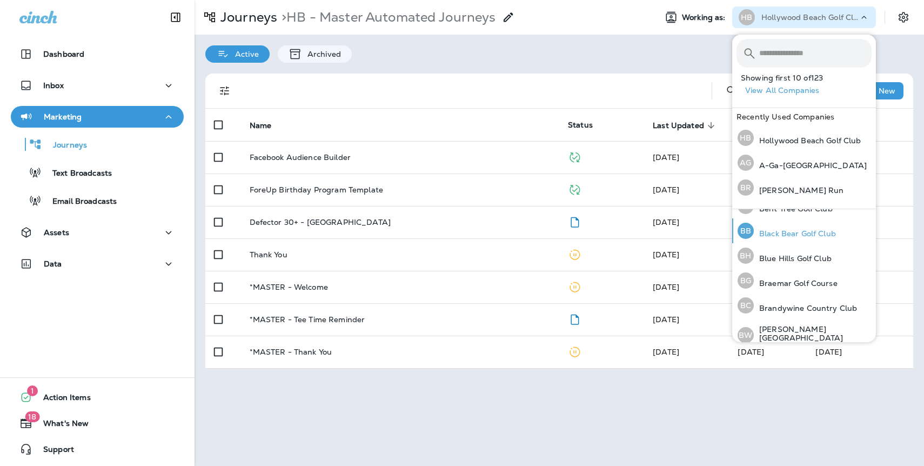
click at [791, 230] on p "Black Bear Golf Club" at bounding box center [795, 233] width 82 height 9
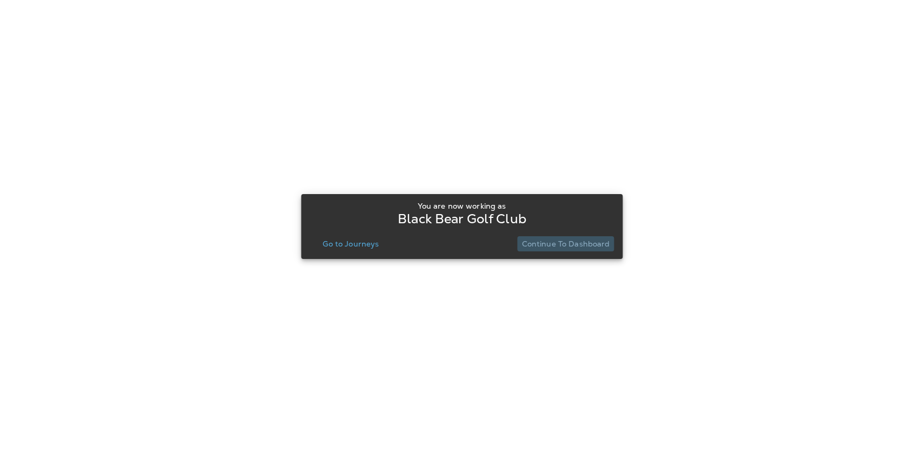
click at [574, 242] on p "Continue to Dashboard" at bounding box center [566, 243] width 88 height 9
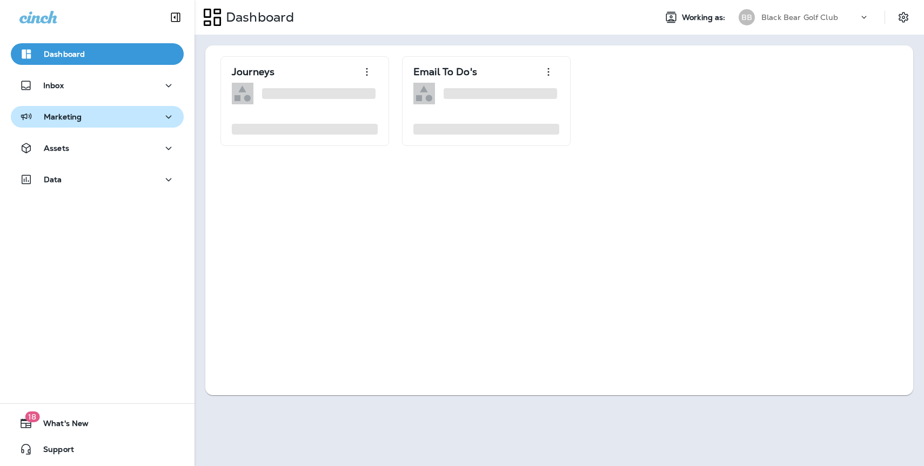
click at [90, 117] on div "Marketing" at bounding box center [97, 117] width 156 height 14
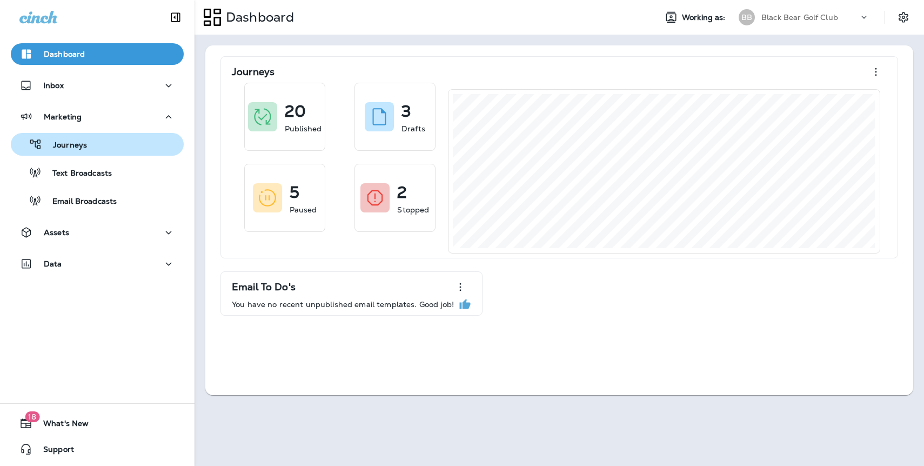
click at [85, 148] on p "Journeys" at bounding box center [64, 146] width 45 height 10
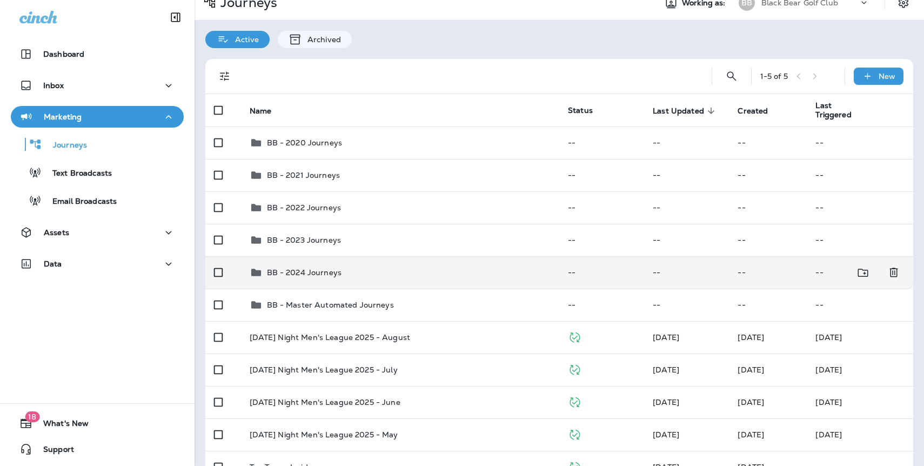
scroll to position [22, 0]
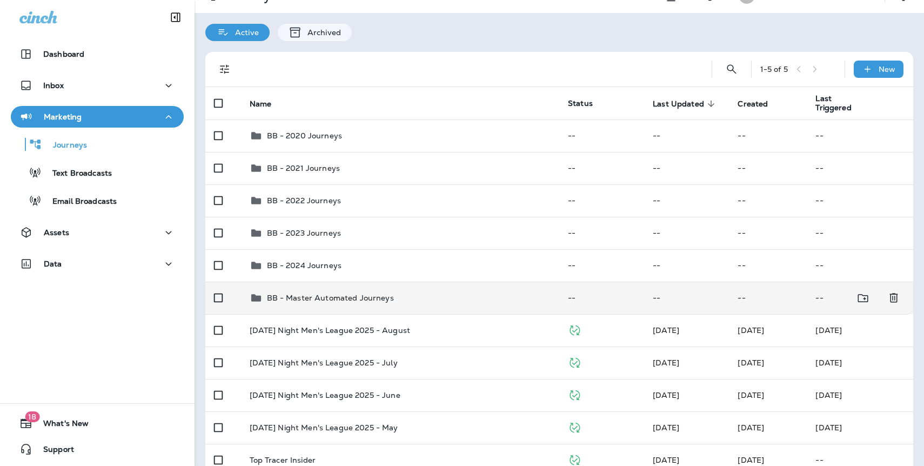
click at [371, 297] on p "BB - Master Automated Journeys" at bounding box center [330, 297] width 127 height 9
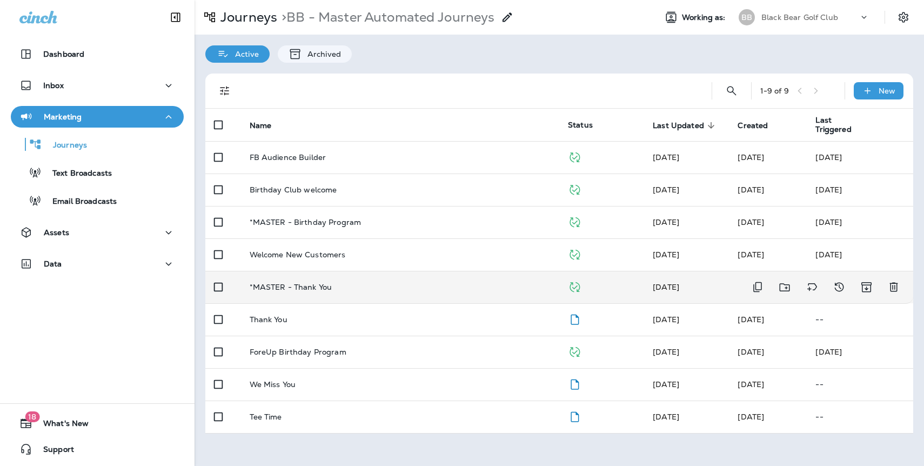
click at [477, 282] on td "*MASTER - Thank You" at bounding box center [400, 287] width 319 height 32
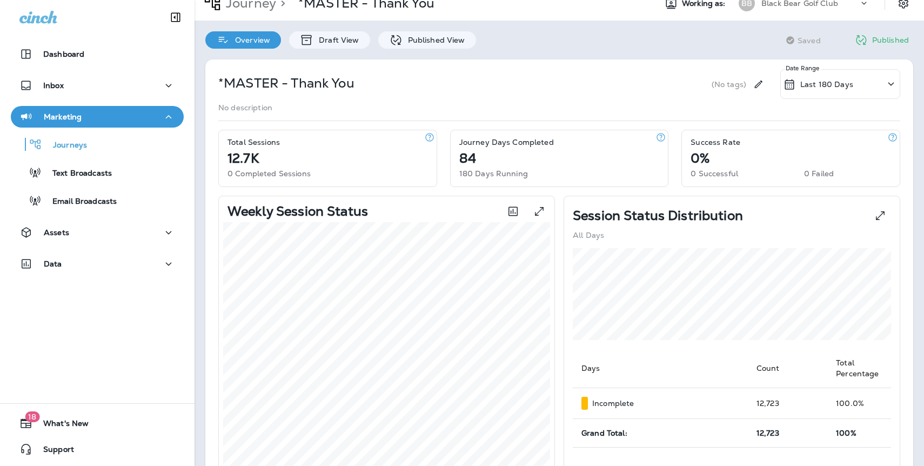
scroll to position [4, 0]
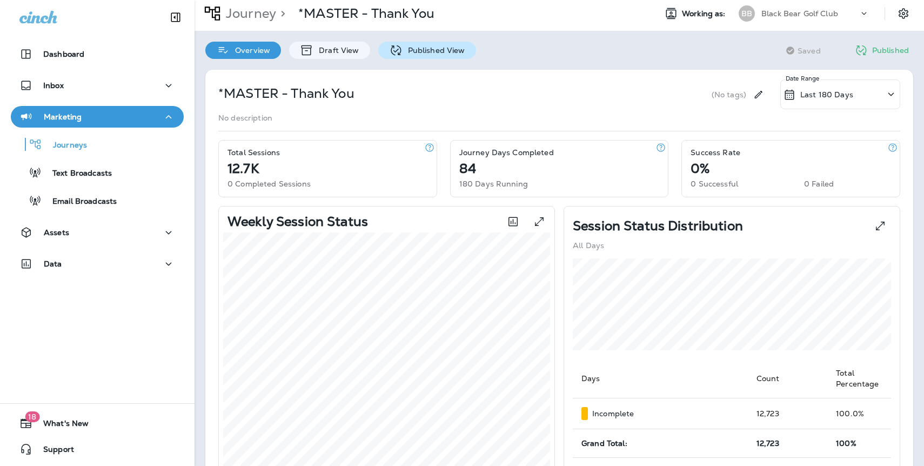
click at [446, 55] on div "Published View" at bounding box center [427, 50] width 98 height 17
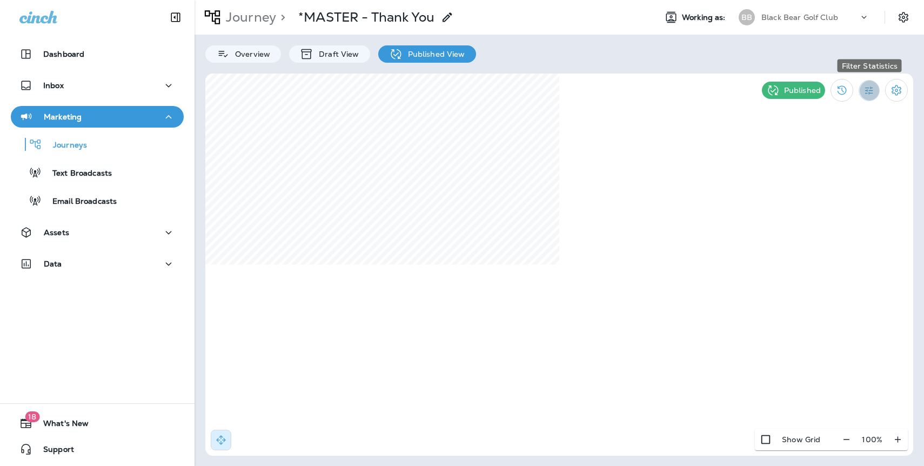
click at [869, 94] on icon "Filter Statistics" at bounding box center [869, 90] width 8 height 8
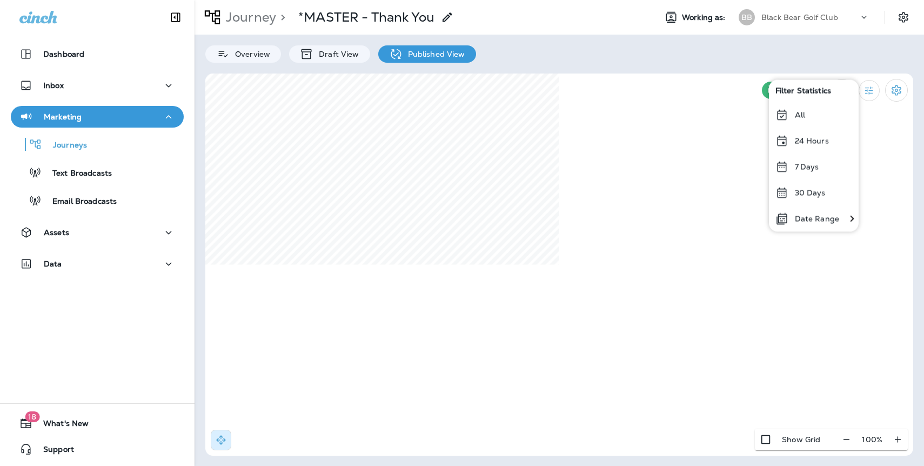
click at [800, 115] on p "All" at bounding box center [800, 114] width 10 height 9
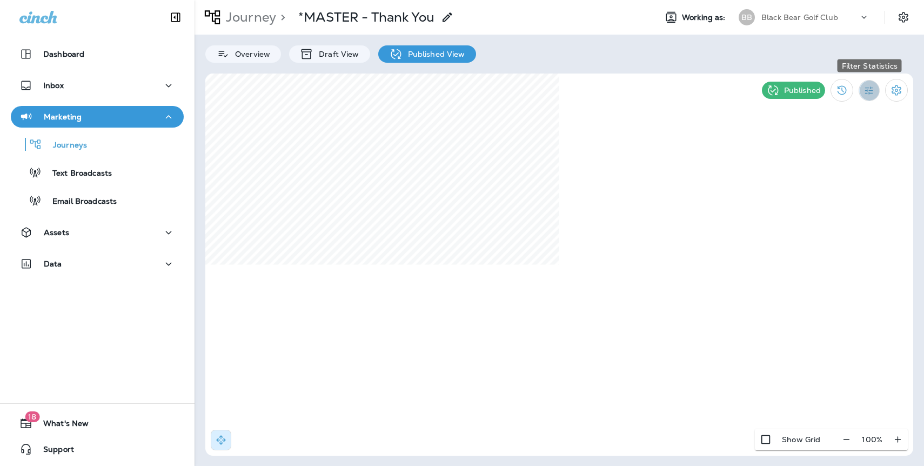
click at [871, 90] on icon "Filter Statistics" at bounding box center [869, 90] width 8 height 8
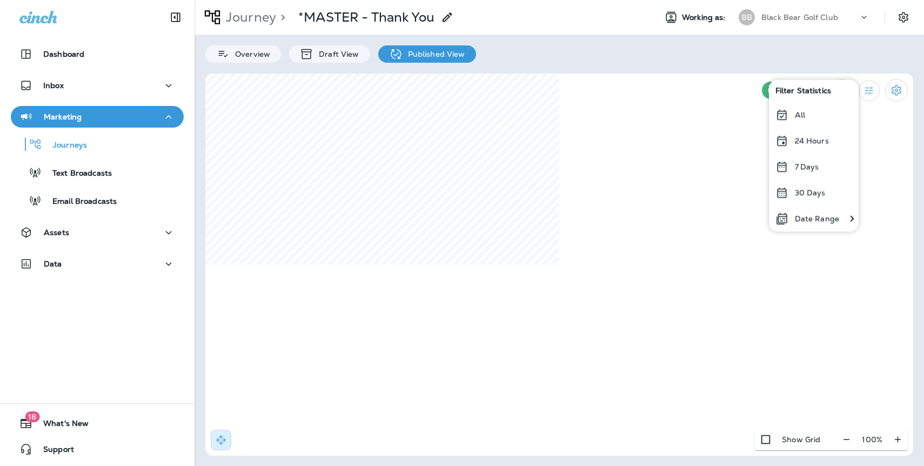
click at [804, 191] on p "30 Days" at bounding box center [810, 192] width 31 height 9
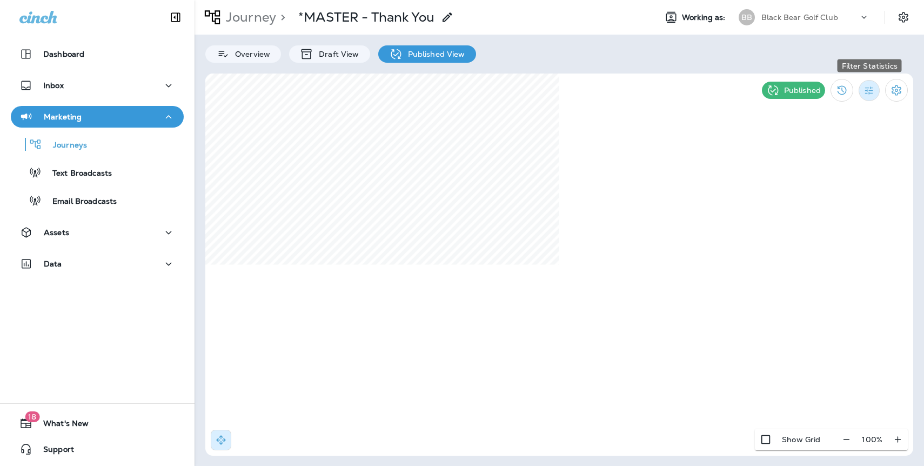
click at [873, 90] on icon "Filter Statistics" at bounding box center [869, 90] width 11 height 11
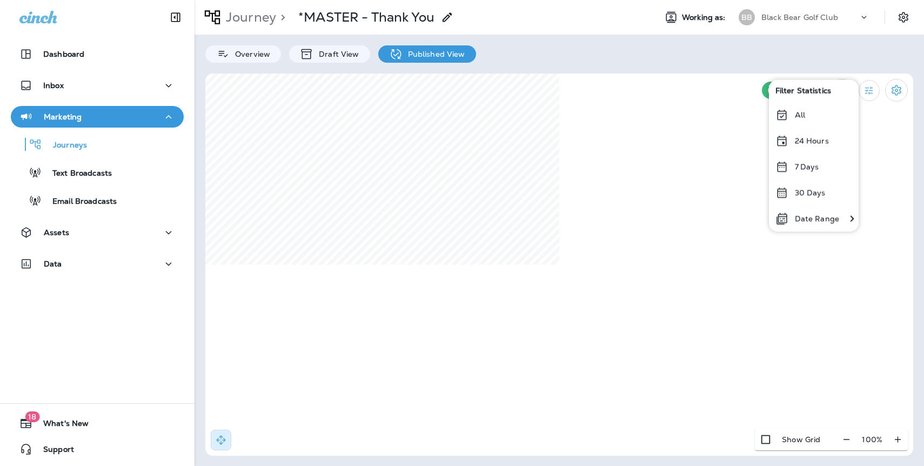
click at [802, 113] on p "All" at bounding box center [800, 114] width 10 height 9
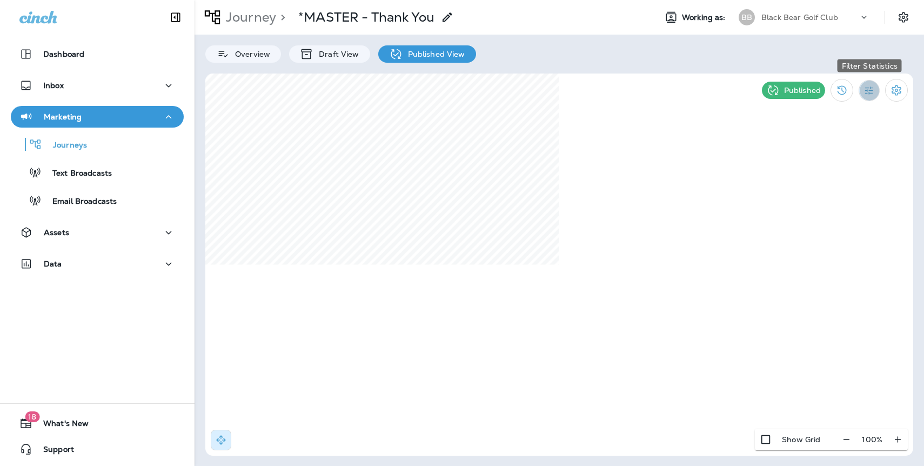
click at [869, 89] on icon "Filter Statistics" at bounding box center [869, 90] width 11 height 11
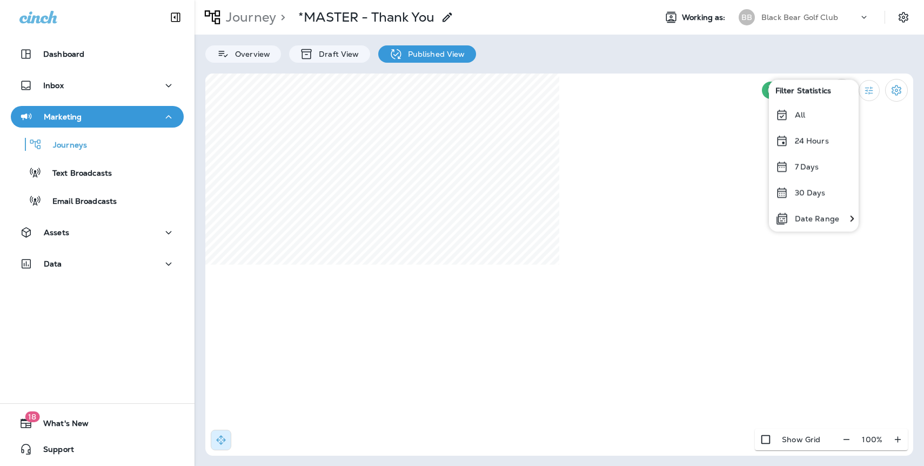
click at [802, 113] on p "All" at bounding box center [800, 114] width 10 height 9
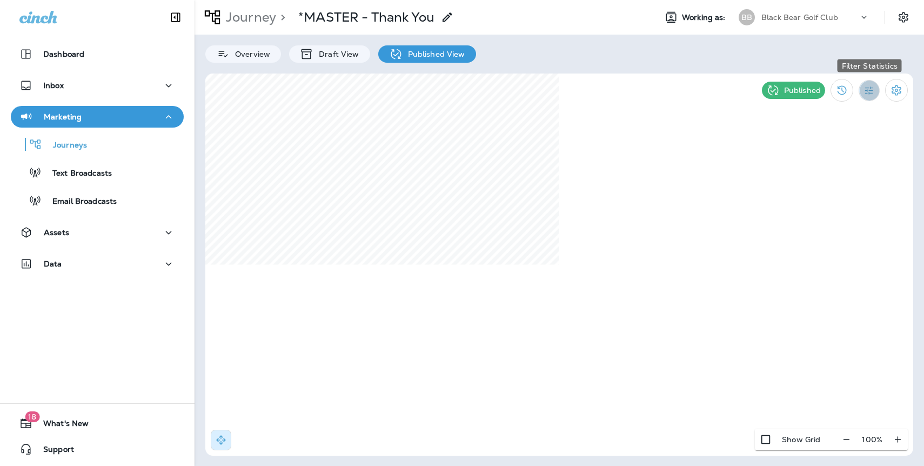
click at [871, 96] on icon "Filter Statistics" at bounding box center [869, 90] width 11 height 11
click at [871, 95] on icon "Filter Statistics" at bounding box center [869, 90] width 11 height 11
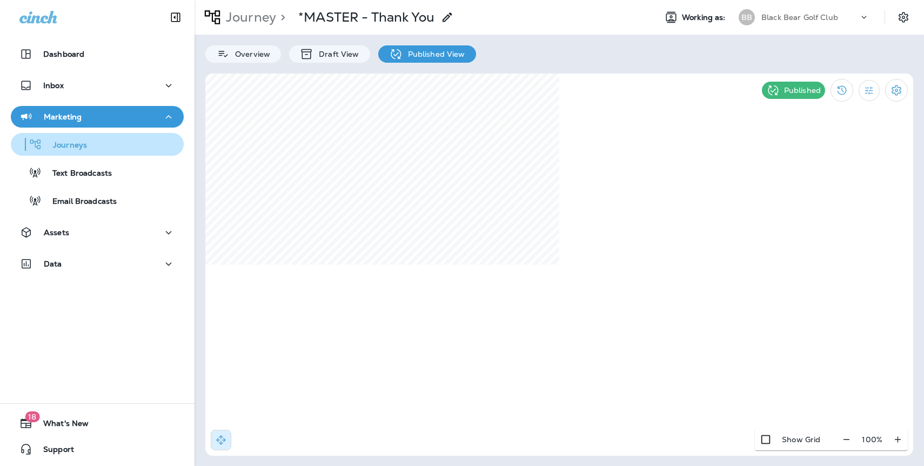
click at [59, 145] on p "Journeys" at bounding box center [64, 146] width 45 height 10
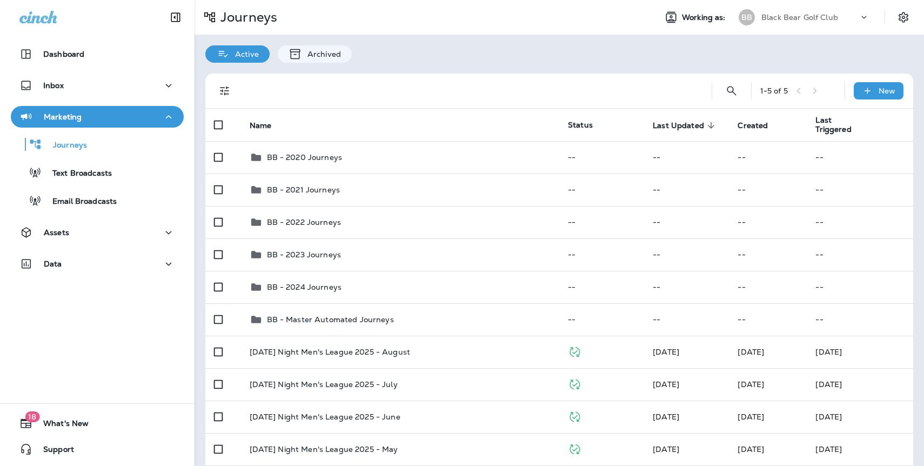
click at [802, 21] on p "Black Bear Golf Club" at bounding box center [799, 17] width 77 height 9
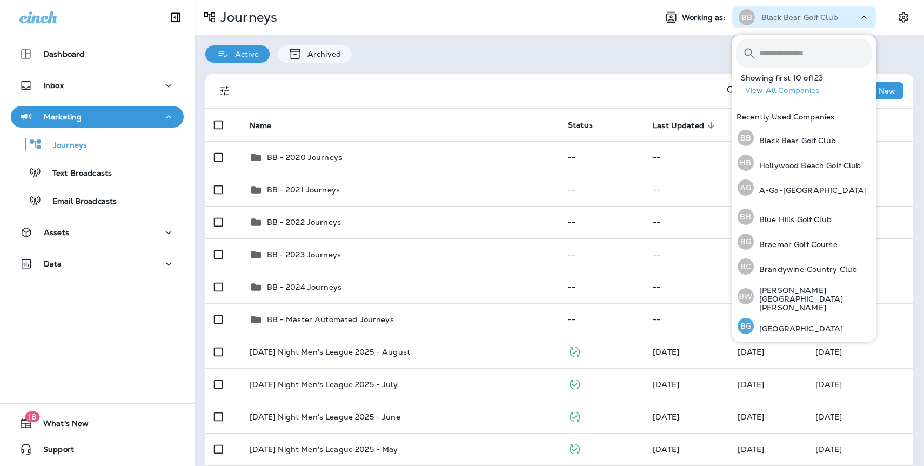
scroll to position [282, 0]
click at [787, 218] on p "Blue Hills Golf Club" at bounding box center [793, 220] width 78 height 9
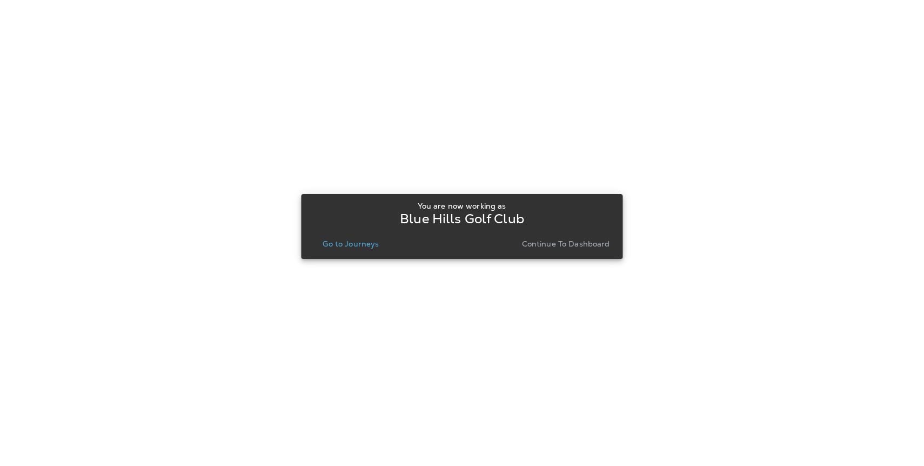
click at [552, 244] on p "Continue to Dashboard" at bounding box center [566, 243] width 88 height 9
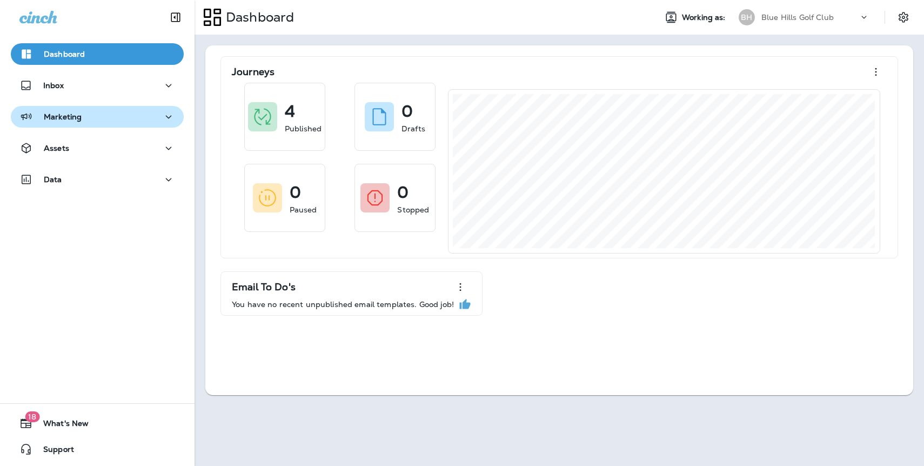
click at [76, 116] on p "Marketing" at bounding box center [63, 116] width 38 height 9
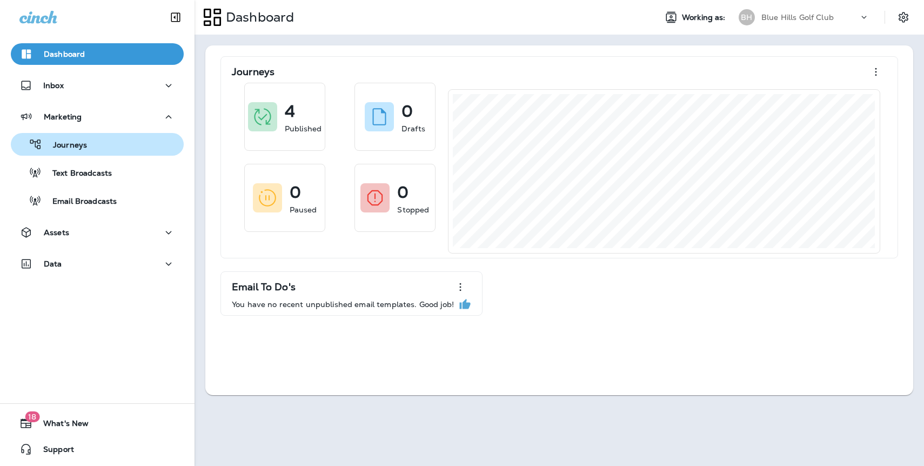
click at [90, 149] on div "Journeys" at bounding box center [97, 144] width 164 height 16
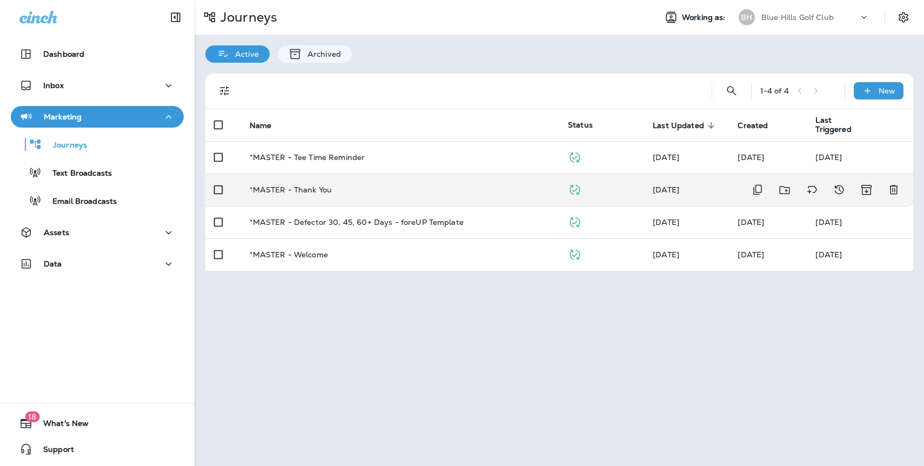
click at [313, 190] on p "*MASTER - Thank You" at bounding box center [291, 189] width 83 height 9
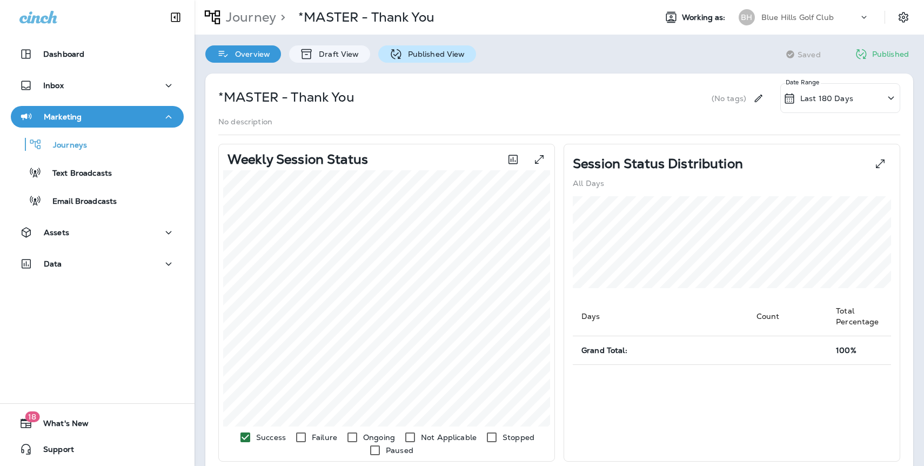
click at [419, 53] on p "Published View" at bounding box center [434, 54] width 63 height 9
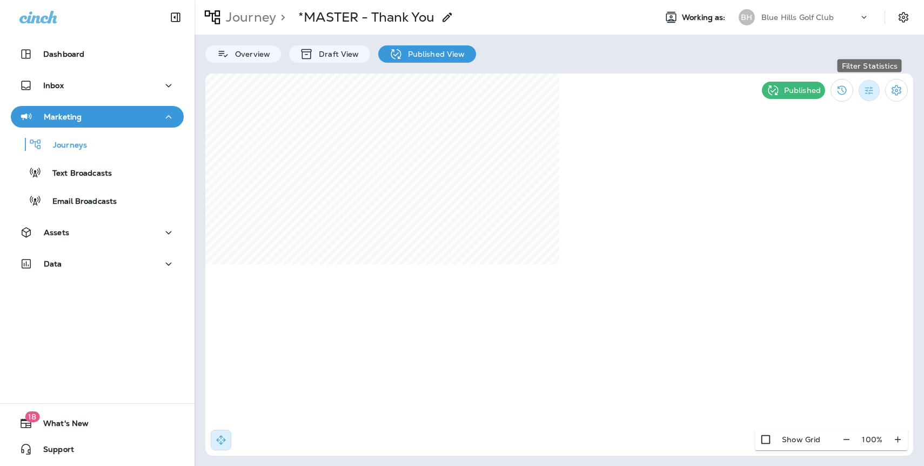
click at [870, 95] on icon "Filter Statistics" at bounding box center [869, 90] width 11 height 11
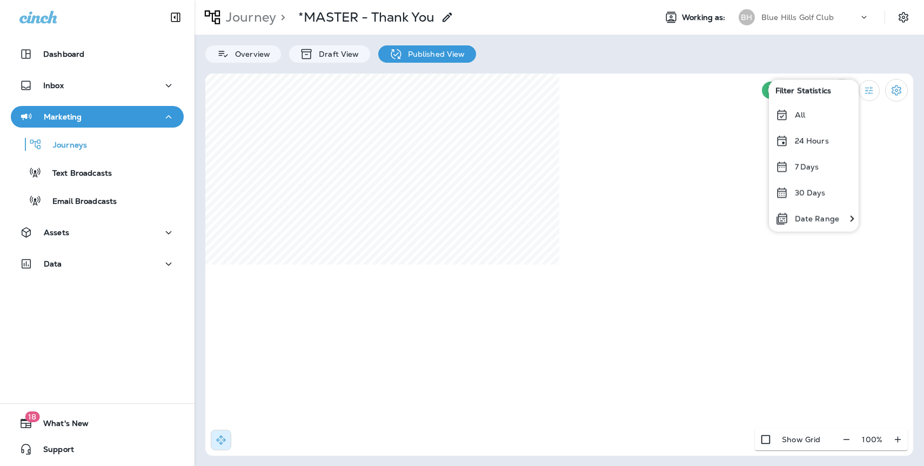
click at [807, 113] on div "All" at bounding box center [814, 115] width 90 height 26
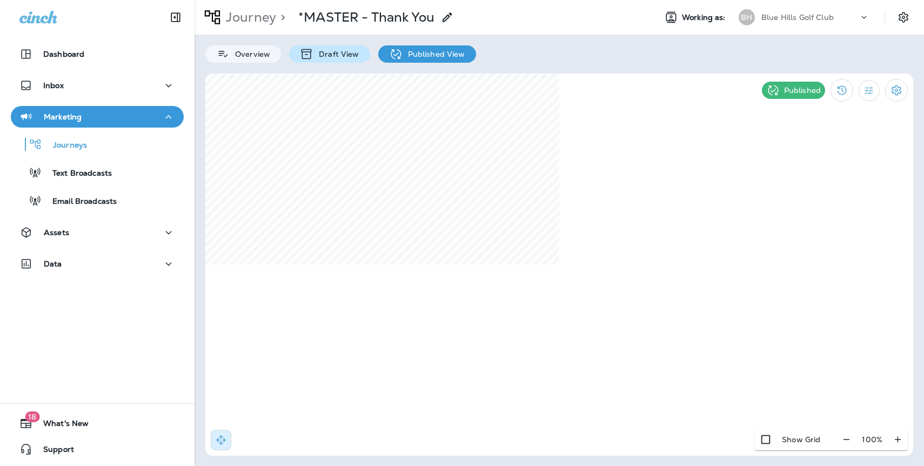
click at [356, 60] on div "Draft View" at bounding box center [329, 53] width 81 height 17
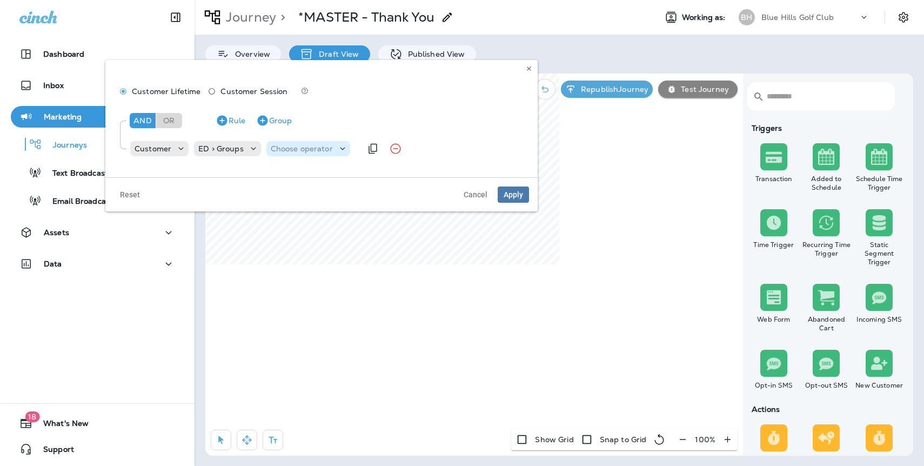
click at [290, 143] on div "Choose operator" at bounding box center [308, 148] width 84 height 15
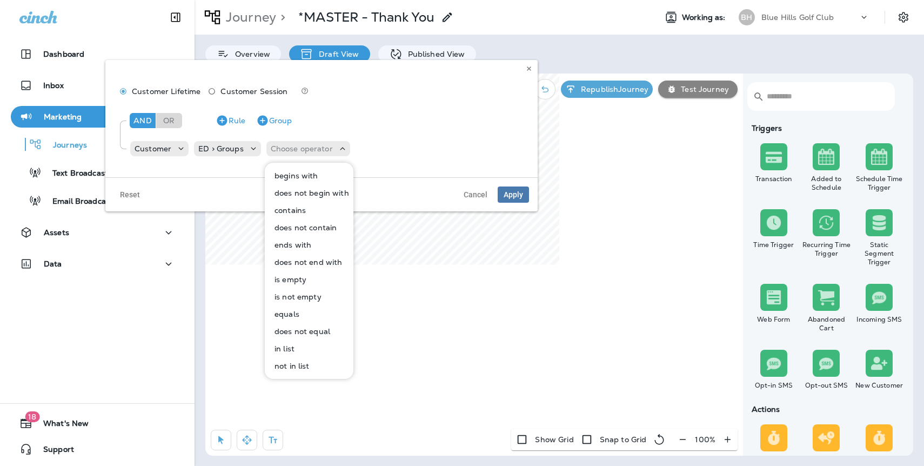
click at [299, 212] on p "contains" at bounding box center [288, 210] width 36 height 9
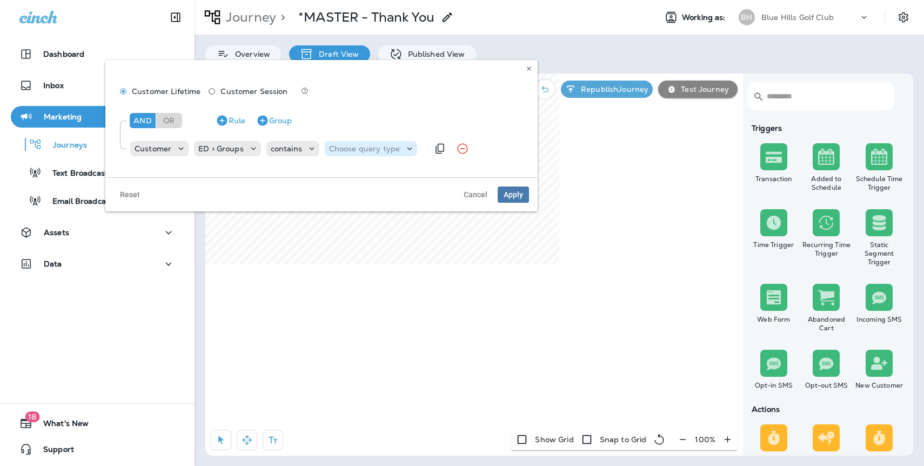
click at [371, 154] on div "Choose query type" at bounding box center [371, 148] width 92 height 15
click at [350, 174] on button "Text" at bounding box center [355, 175] width 62 height 17
click at [403, 148] on input "text" at bounding box center [418, 149] width 108 height 14
click at [402, 151] on input "text" at bounding box center [418, 149] width 108 height 14
click at [464, 150] on icon at bounding box center [467, 149] width 8 height 8
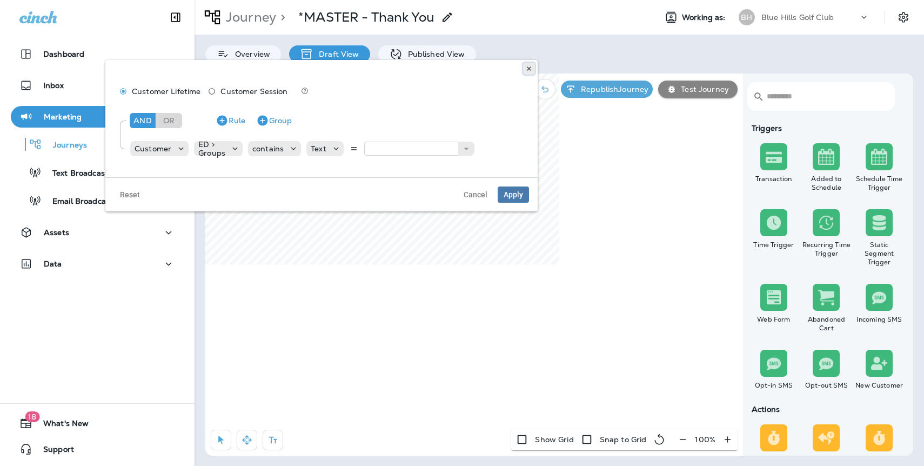
click at [527, 68] on icon at bounding box center [529, 68] width 6 height 6
click at [319, 149] on p "Choose operator" at bounding box center [302, 148] width 62 height 9
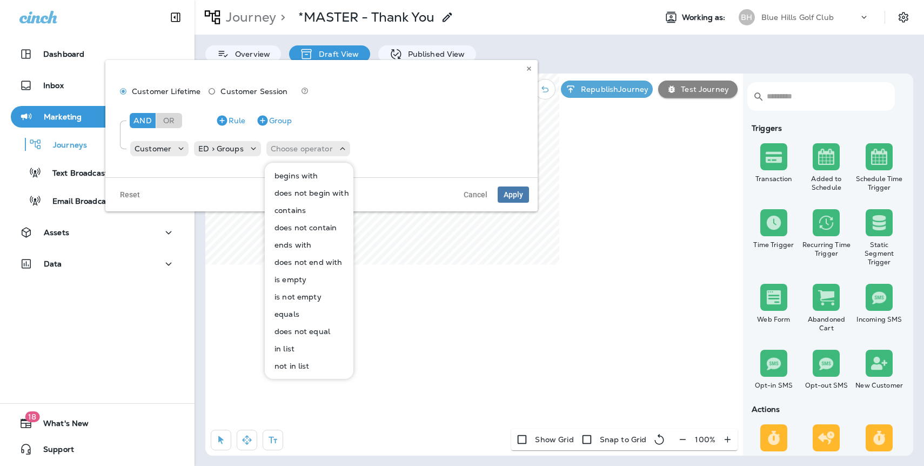
click at [303, 208] on p "contains" at bounding box center [288, 210] width 36 height 9
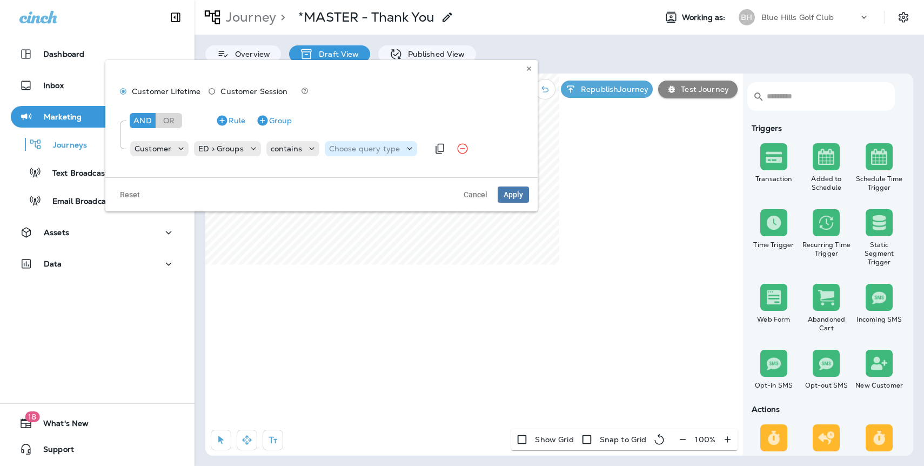
click at [346, 146] on p "Choose query type" at bounding box center [364, 148] width 71 height 9
click at [344, 173] on p "Text" at bounding box center [339, 175] width 20 height 9
click at [408, 149] on input "text" at bounding box center [418, 149] width 108 height 14
click at [463, 149] on icon at bounding box center [467, 149] width 8 height 8
click at [419, 156] on ul at bounding box center [420, 158] width 113 height 5
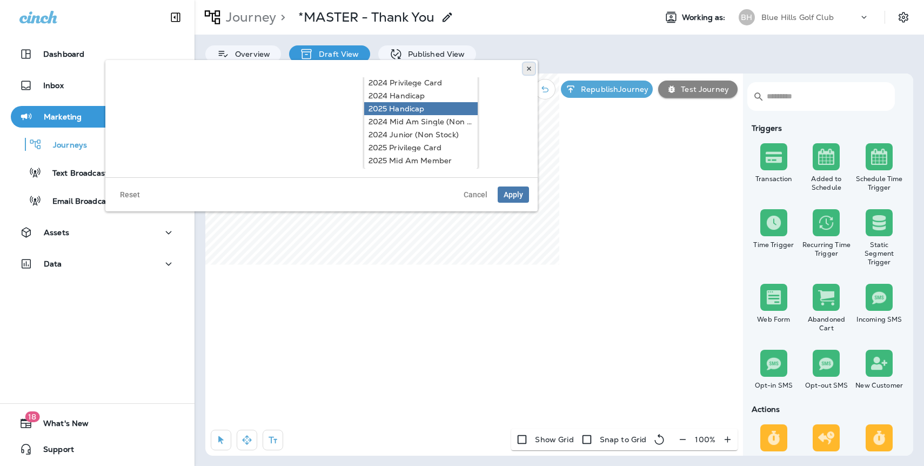
click at [527, 68] on icon at bounding box center [529, 68] width 6 height 6
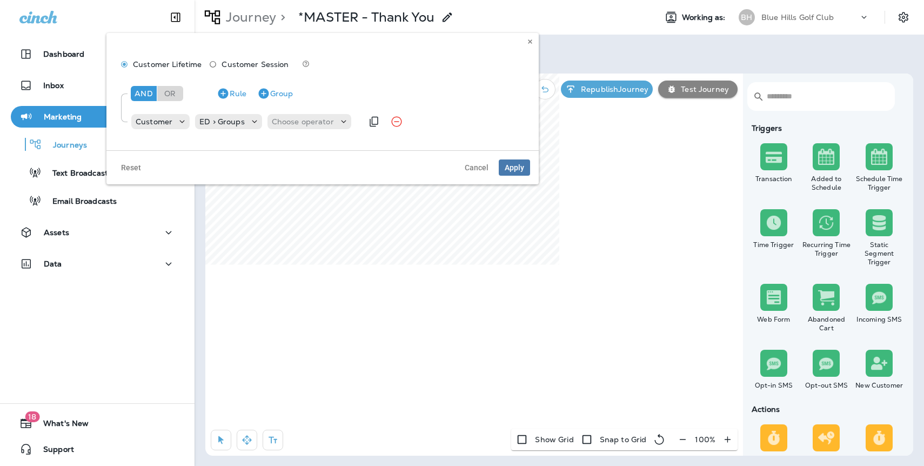
click at [290, 129] on div "Customer ED > Groups Choose operator" at bounding box center [246, 122] width 232 height 22
click at [287, 120] on p "Choose operator" at bounding box center [303, 121] width 62 height 9
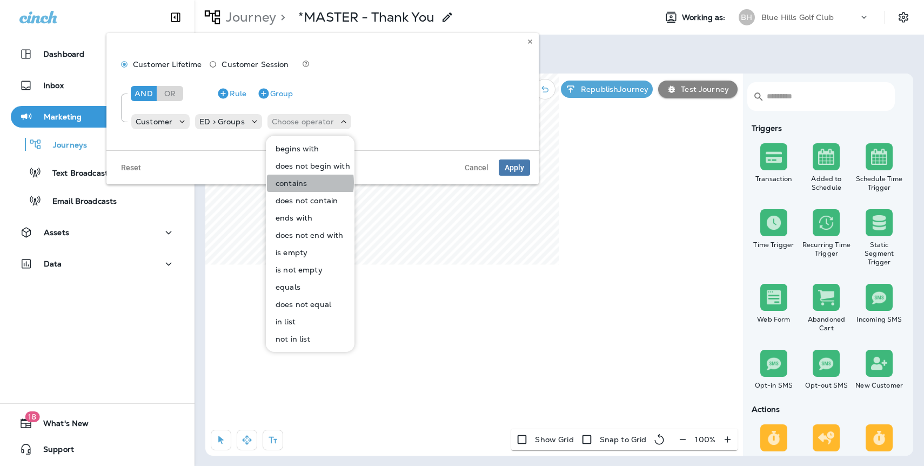
click at [291, 183] on p "contains" at bounding box center [289, 183] width 36 height 9
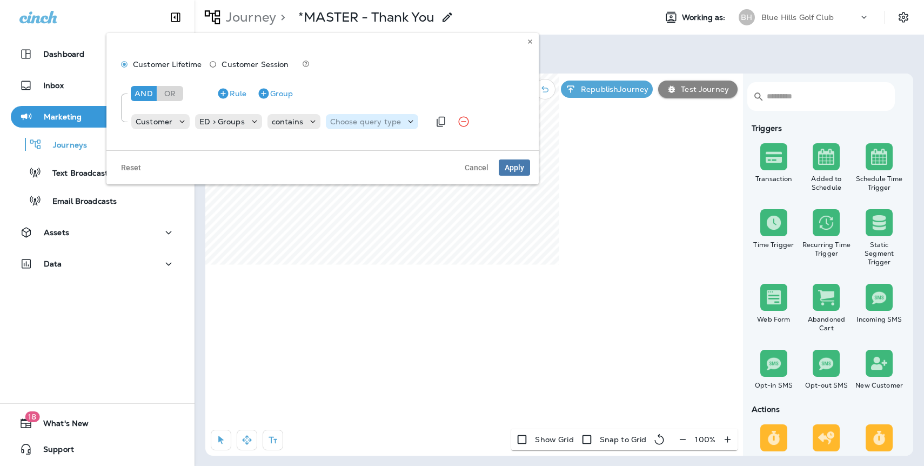
click at [365, 124] on p "Choose query type" at bounding box center [365, 121] width 71 height 9
click at [349, 150] on button "Text" at bounding box center [356, 148] width 62 height 17
click at [388, 124] on input "text" at bounding box center [419, 122] width 108 height 14
type input "******"
click at [512, 166] on span "Apply" at bounding box center [514, 168] width 19 height 8
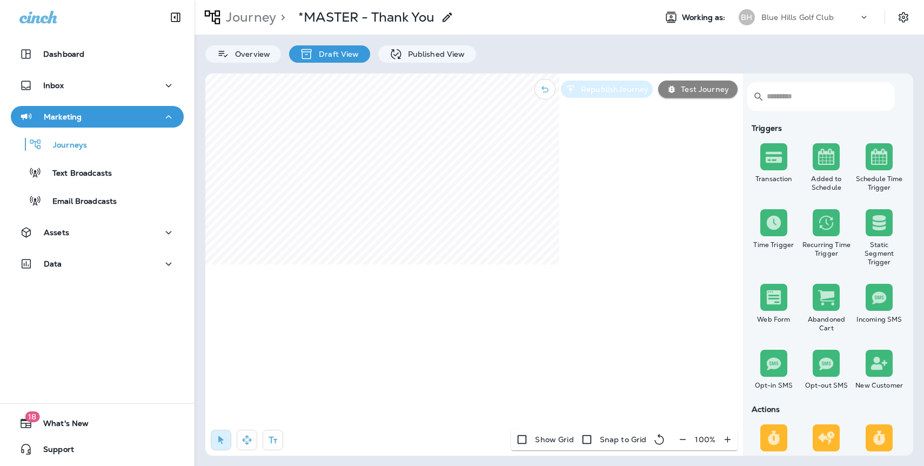
click at [624, 89] on p "Republish Journey" at bounding box center [613, 89] width 72 height 9
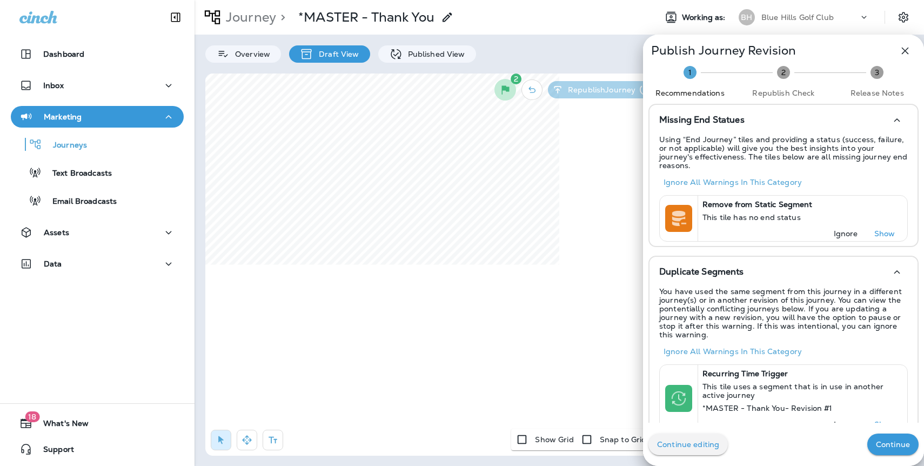
click at [885, 446] on p "Continue" at bounding box center [893, 444] width 34 height 9
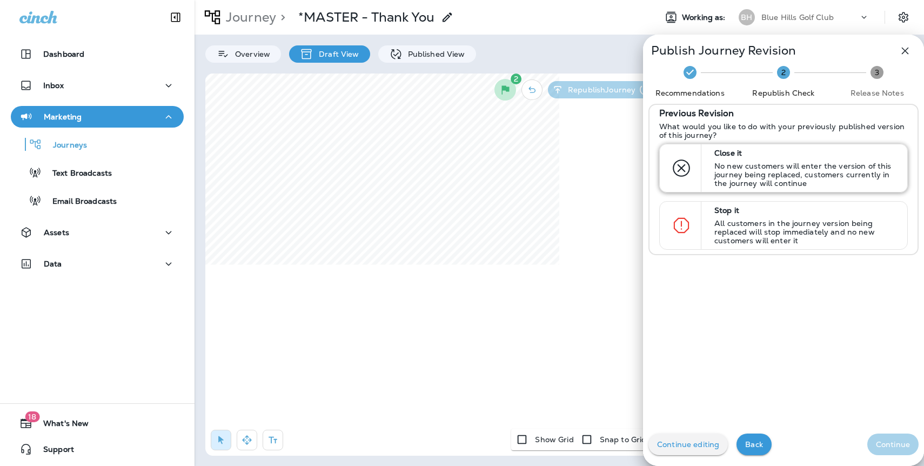
click at [752, 173] on p "No new customers will enter the version of this journey being replaced, custome…" at bounding box center [805, 175] width 183 height 26
click at [898, 444] on p "Continue" at bounding box center [893, 444] width 34 height 9
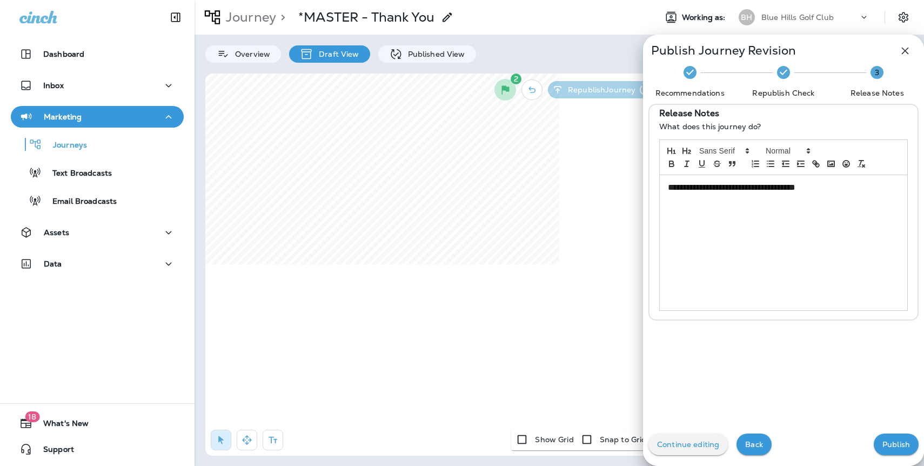
click at [898, 444] on p "Publish" at bounding box center [896, 444] width 28 height 9
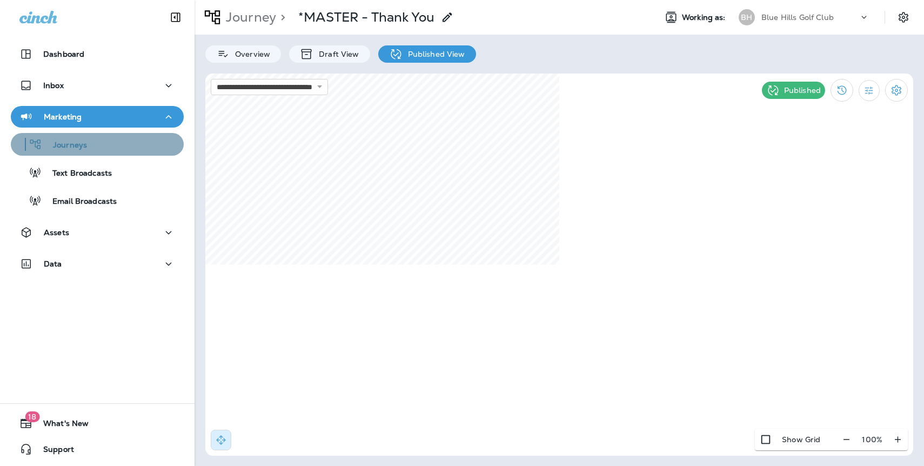
click at [69, 142] on p "Journeys" at bounding box center [64, 146] width 45 height 10
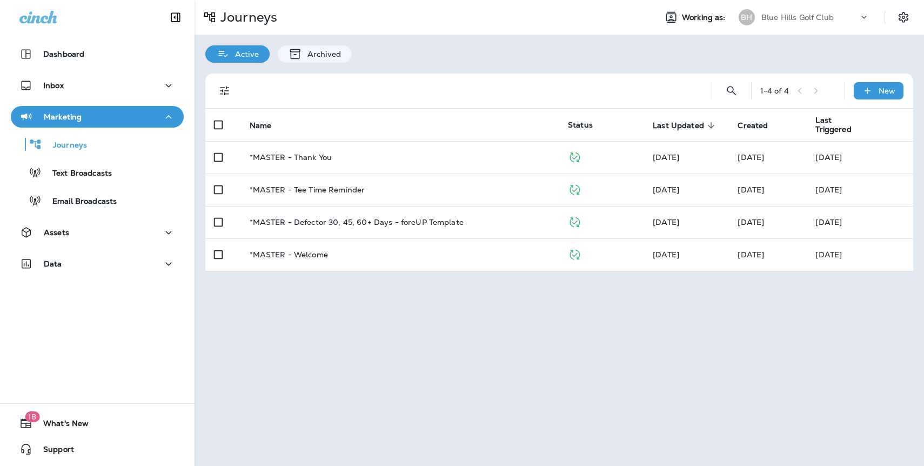
click at [781, 22] on div "Blue Hills Golf Club" at bounding box center [809, 17] width 97 height 16
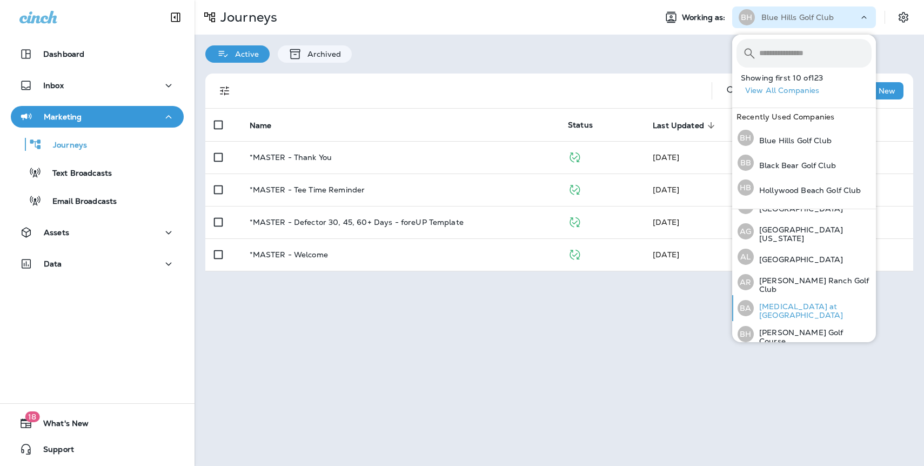
scroll to position [75, 0]
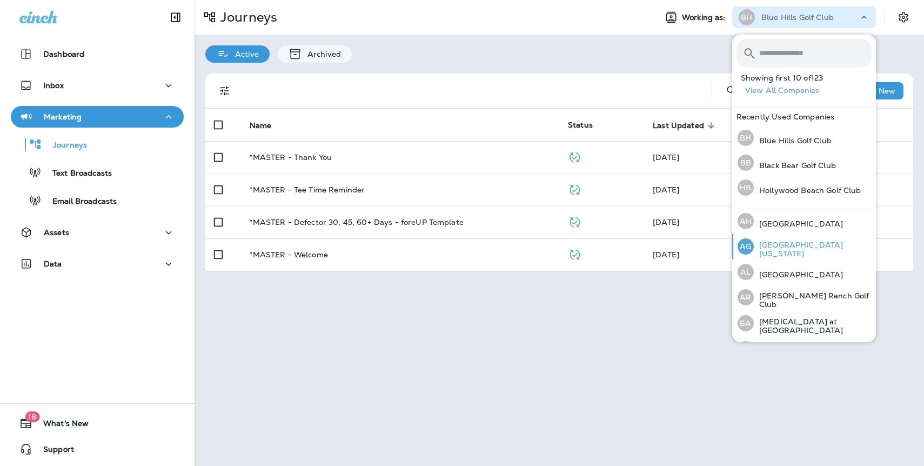
click at [788, 252] on p "[GEOGRAPHIC_DATA] [US_STATE]" at bounding box center [813, 248] width 118 height 17
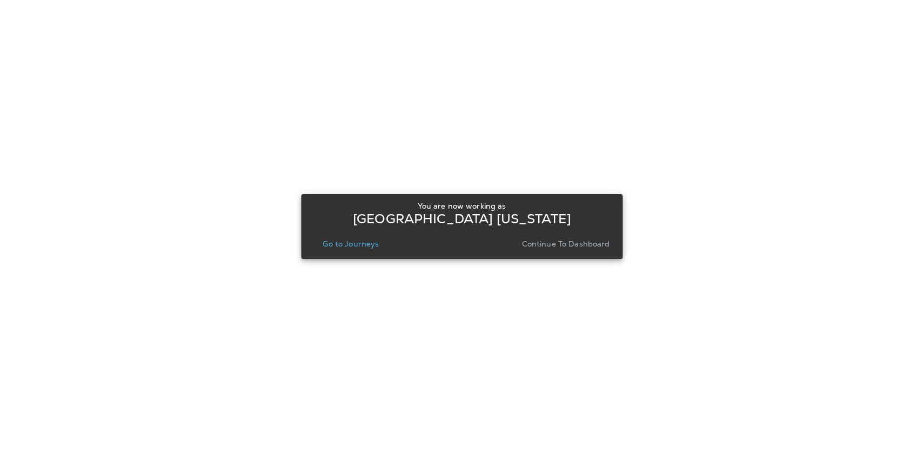
click at [601, 248] on p "Continue to Dashboard" at bounding box center [566, 243] width 88 height 9
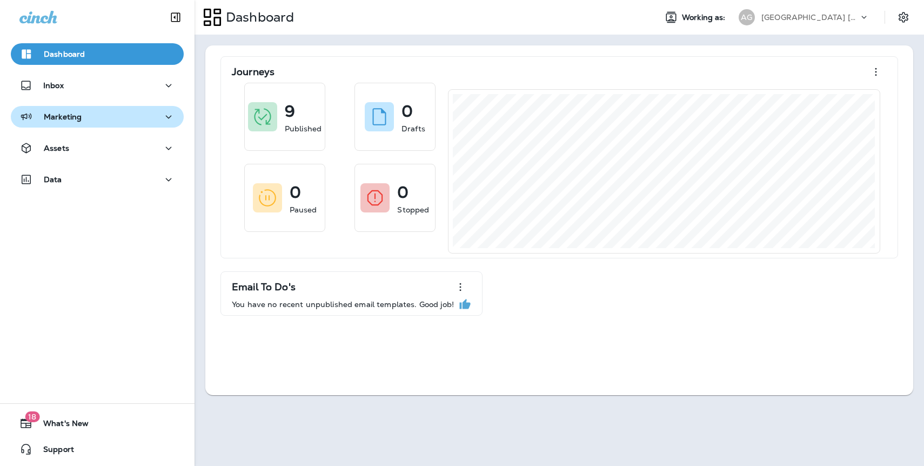
click at [71, 111] on div "Marketing" at bounding box center [50, 117] width 62 height 14
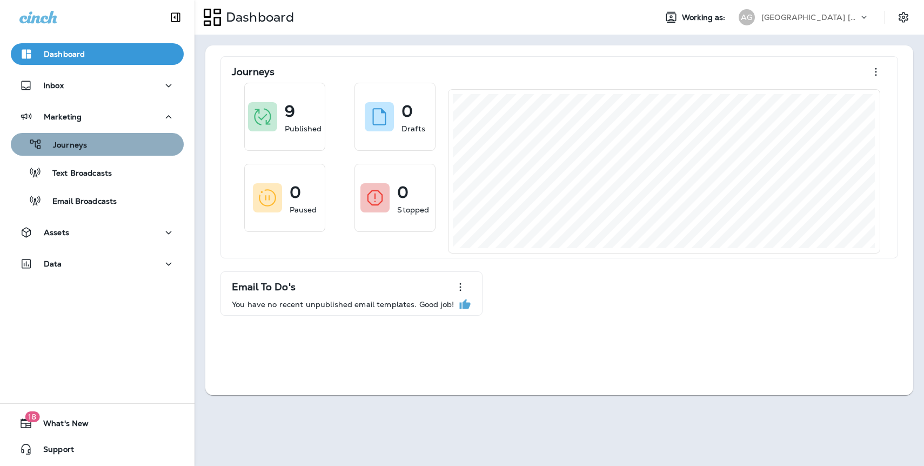
click at [100, 147] on div "Journeys" at bounding box center [97, 144] width 164 height 16
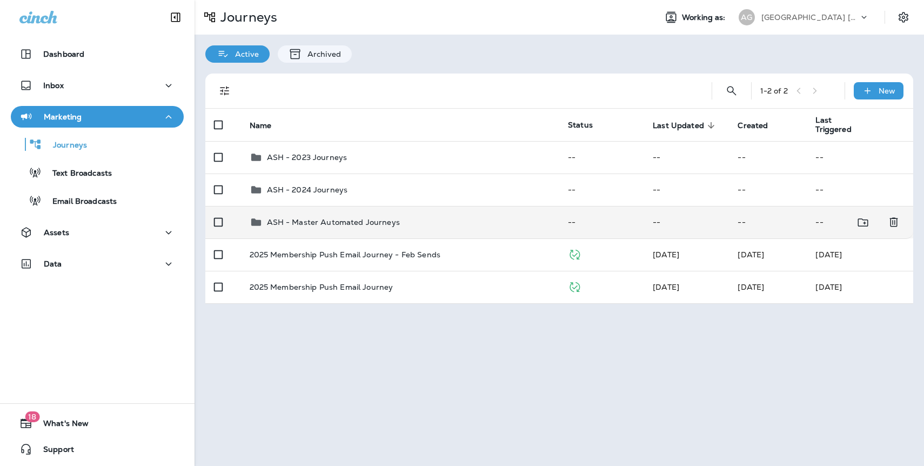
click at [300, 221] on p "ASH - Master Automated Journeys" at bounding box center [333, 222] width 133 height 9
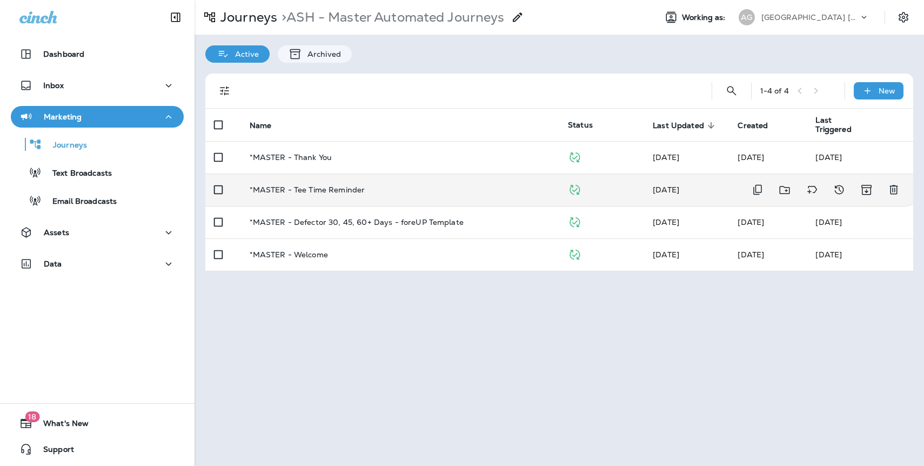
click at [322, 195] on td "*MASTER - Tee Time Reminder" at bounding box center [400, 189] width 319 height 32
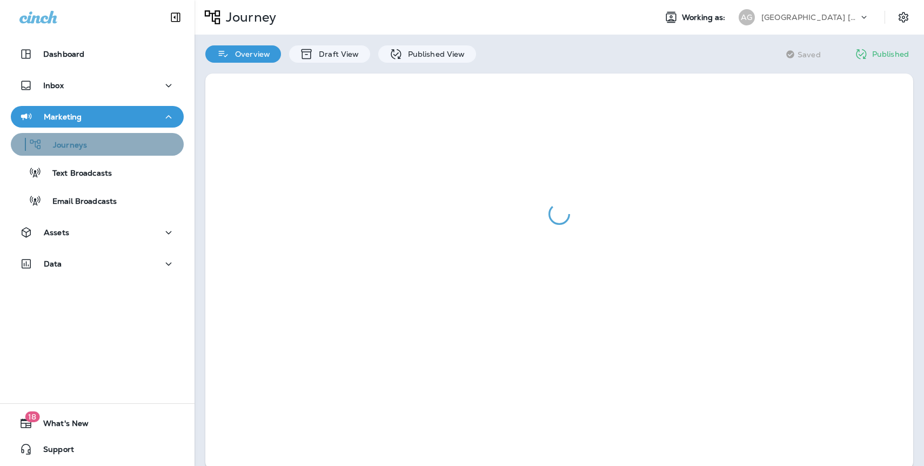
click at [84, 146] on p "Journeys" at bounding box center [64, 146] width 45 height 10
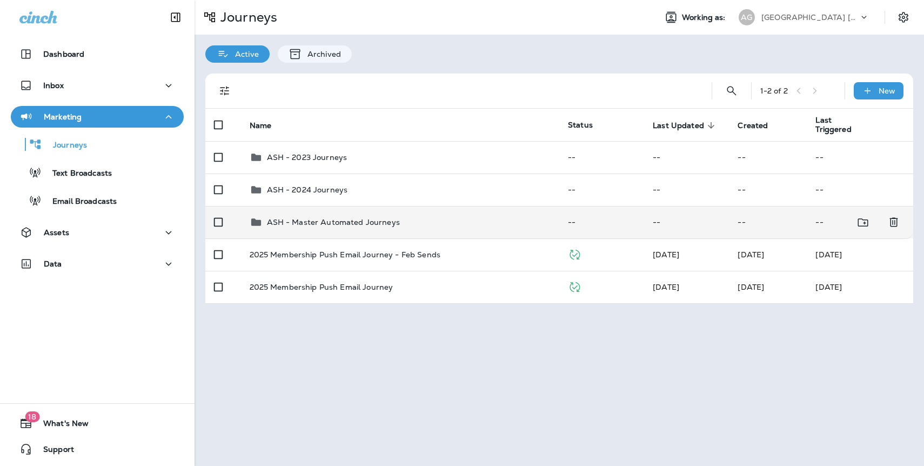
click at [310, 224] on p "ASH - Master Automated Journeys" at bounding box center [333, 222] width 133 height 9
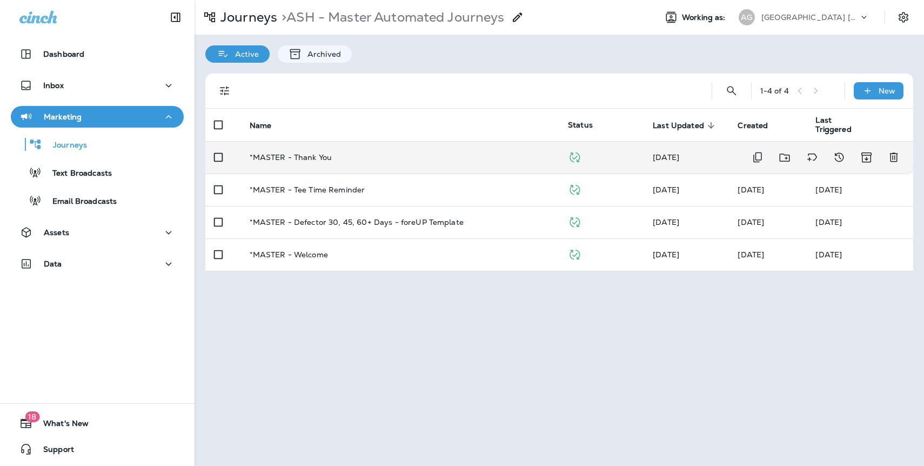
click at [322, 160] on p "*MASTER - Thank You" at bounding box center [291, 157] width 83 height 9
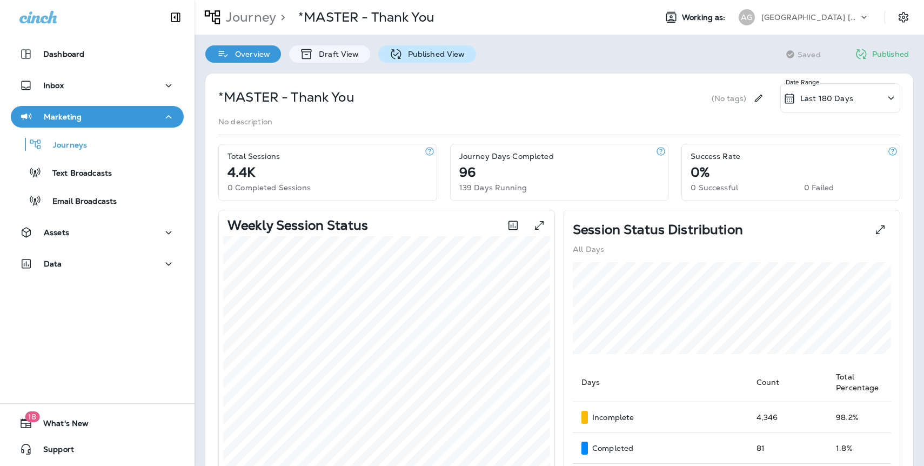
click at [437, 57] on p "Published View" at bounding box center [434, 54] width 63 height 9
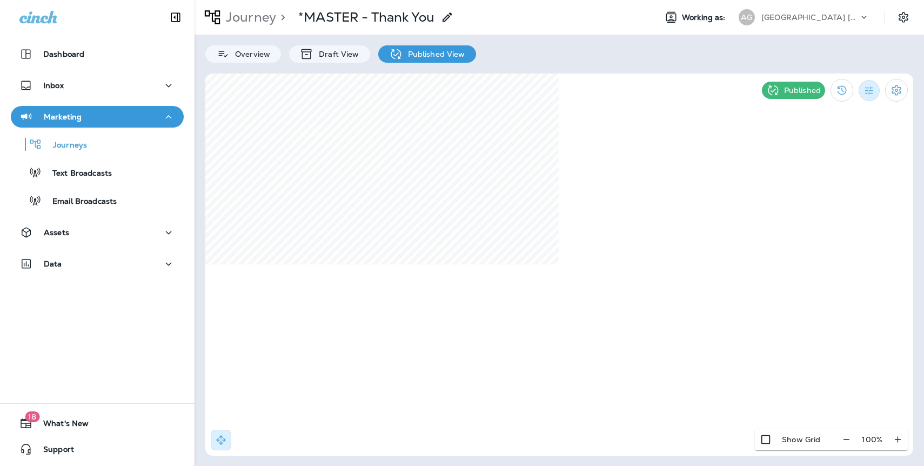
click at [869, 93] on icon "Filter Statistics" at bounding box center [869, 90] width 11 height 11
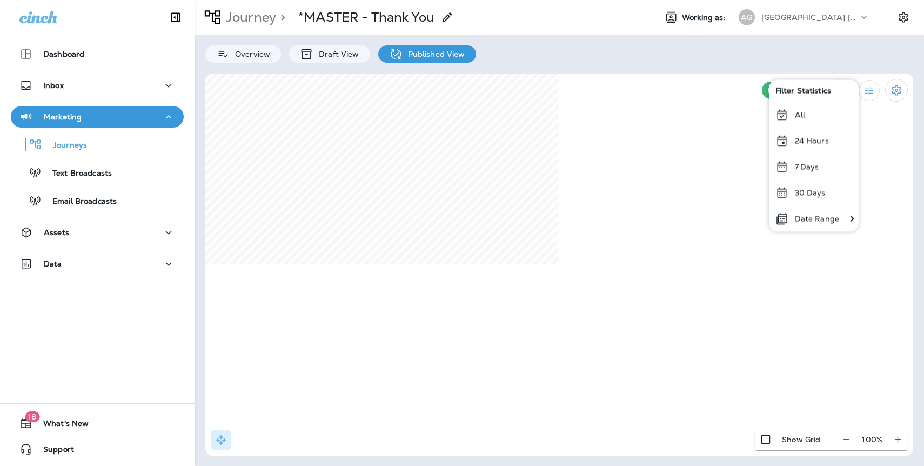
click at [809, 115] on div "All" at bounding box center [814, 115] width 90 height 26
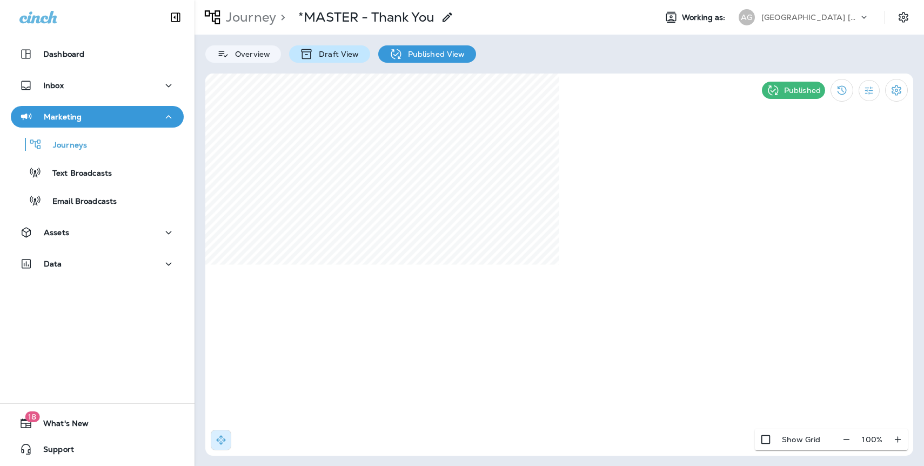
click at [345, 57] on p "Draft View" at bounding box center [335, 54] width 45 height 9
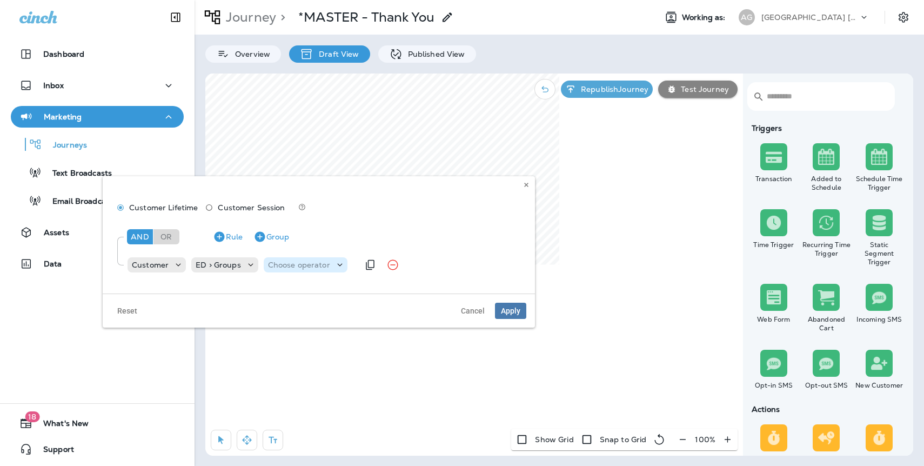
click at [313, 264] on p "Choose operator" at bounding box center [299, 264] width 62 height 9
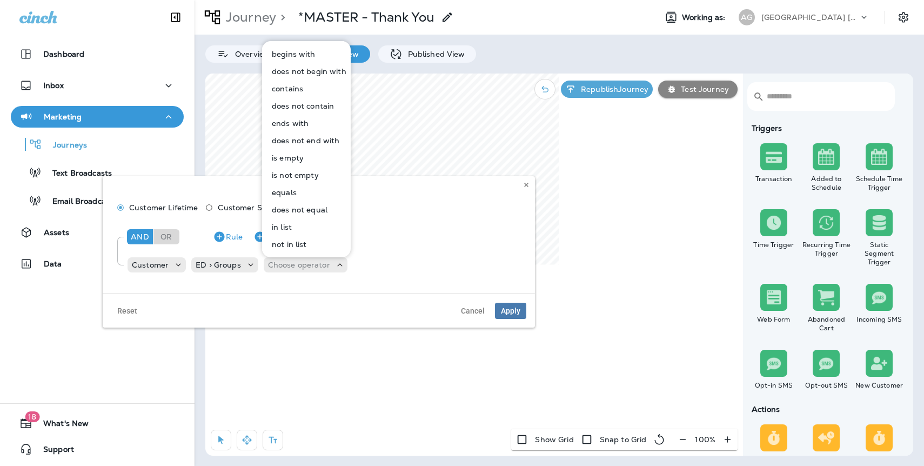
click at [290, 89] on p "contains" at bounding box center [285, 88] width 36 height 9
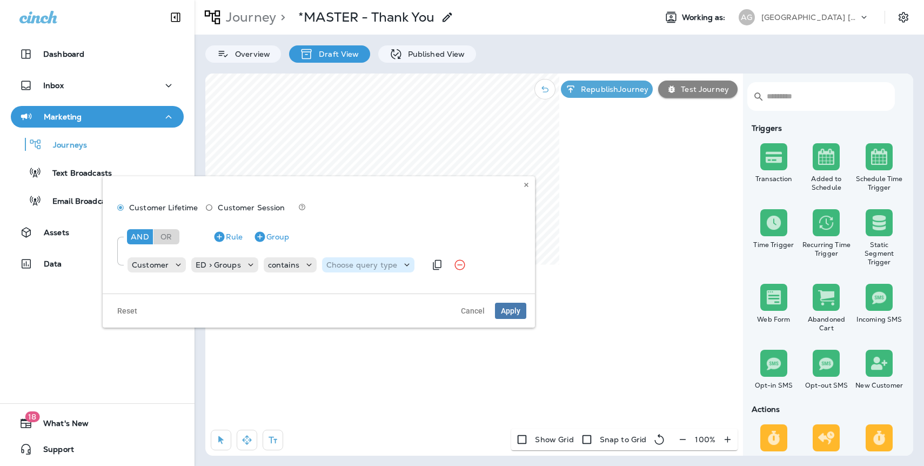
click at [335, 260] on p "Choose query type" at bounding box center [361, 264] width 71 height 9
click at [340, 293] on p "Text" at bounding box center [336, 291] width 20 height 9
click at [383, 265] on input "text" at bounding box center [416, 265] width 108 height 14
click at [464, 263] on icon at bounding box center [464, 265] width 8 height 8
click at [461, 264] on use at bounding box center [463, 265] width 4 height 3
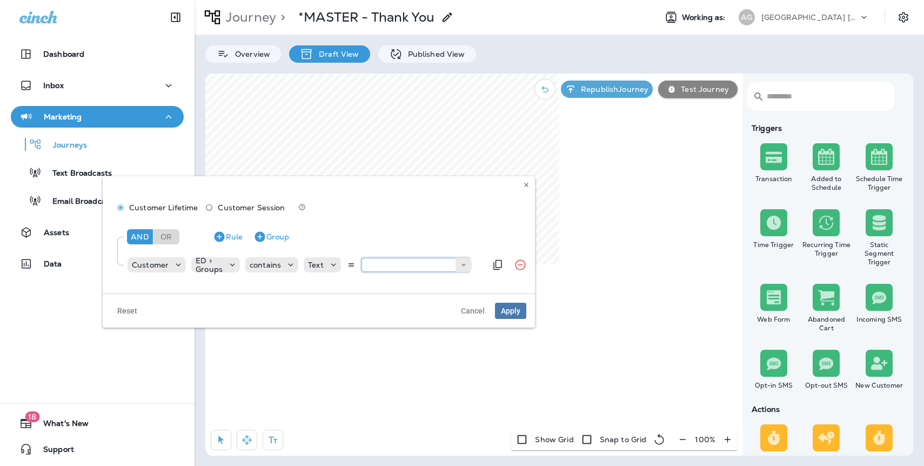
click at [418, 268] on input "text" at bounding box center [416, 265] width 108 height 14
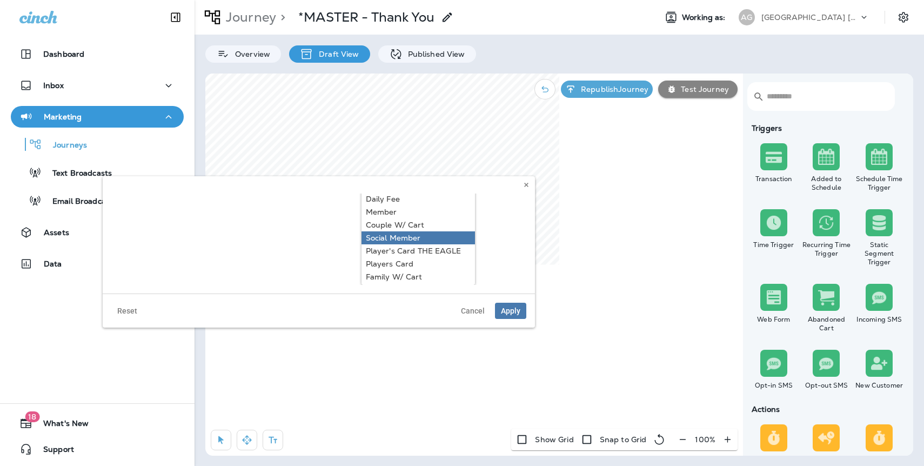
scroll to position [83, 0]
type input "******"
click at [386, 197] on div "And Or Rule Group Customer ED > Groups contains Text ****** Single All Inclusiv…" at bounding box center [318, 166] width 414 height 61
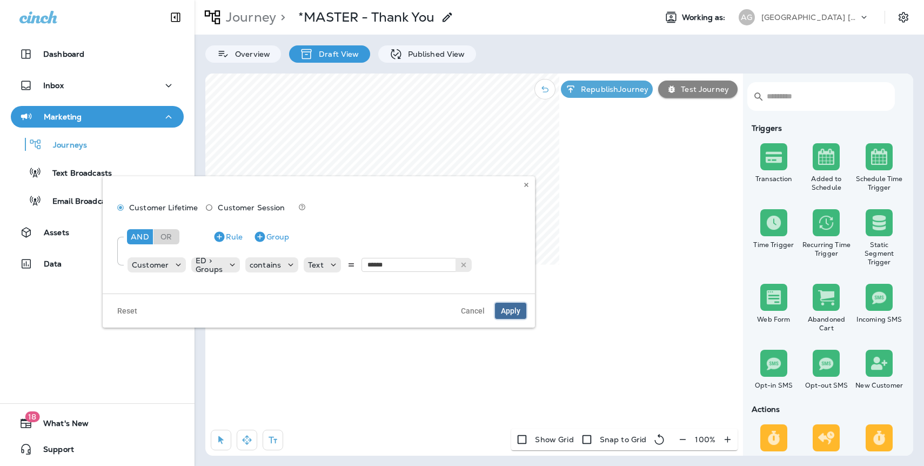
click at [514, 310] on span "Apply" at bounding box center [510, 311] width 19 height 8
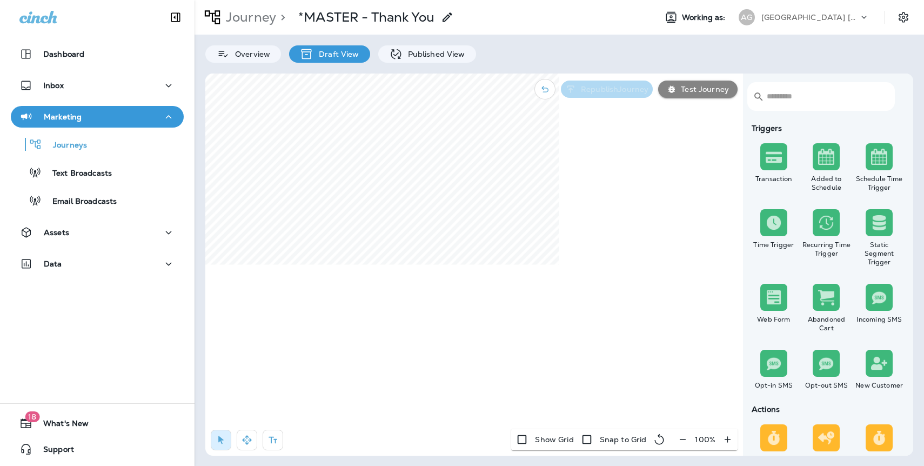
click at [618, 89] on p "Republish Journey" at bounding box center [613, 89] width 72 height 9
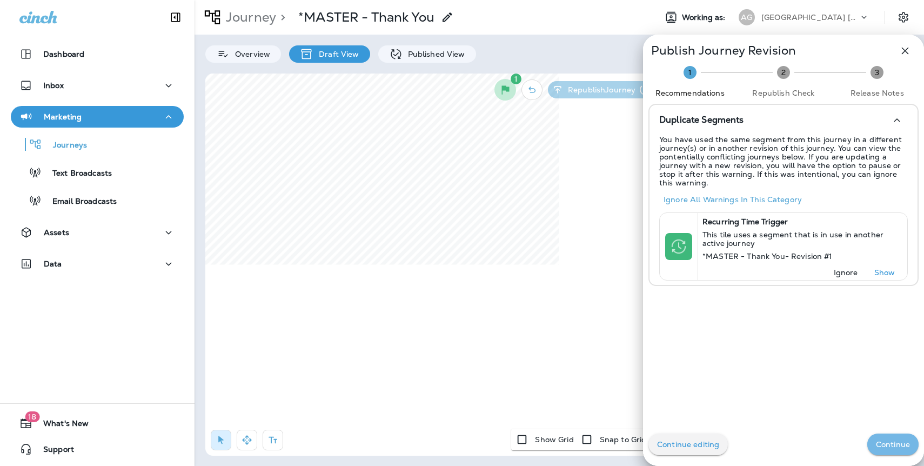
click at [893, 448] on p "Continue" at bounding box center [893, 444] width 34 height 9
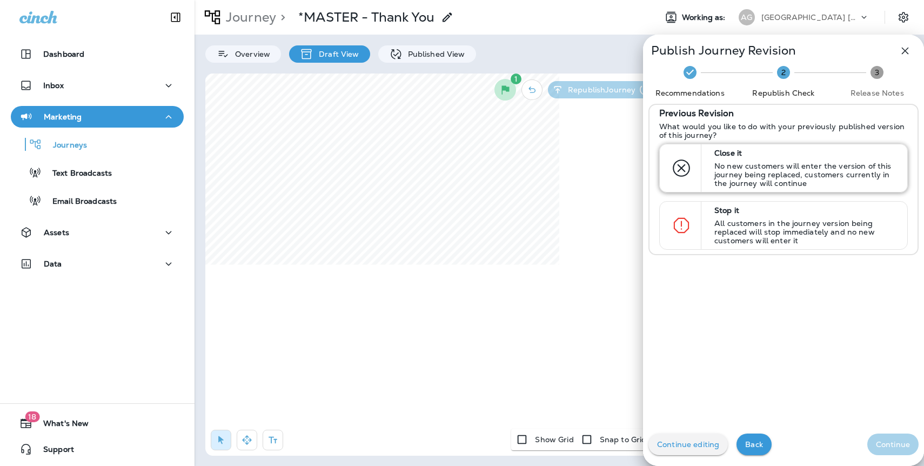
click at [777, 185] on p "No new customers will enter the version of this journey being replaced, custome…" at bounding box center [805, 175] width 183 height 26
click at [887, 441] on p "Continue" at bounding box center [893, 444] width 34 height 9
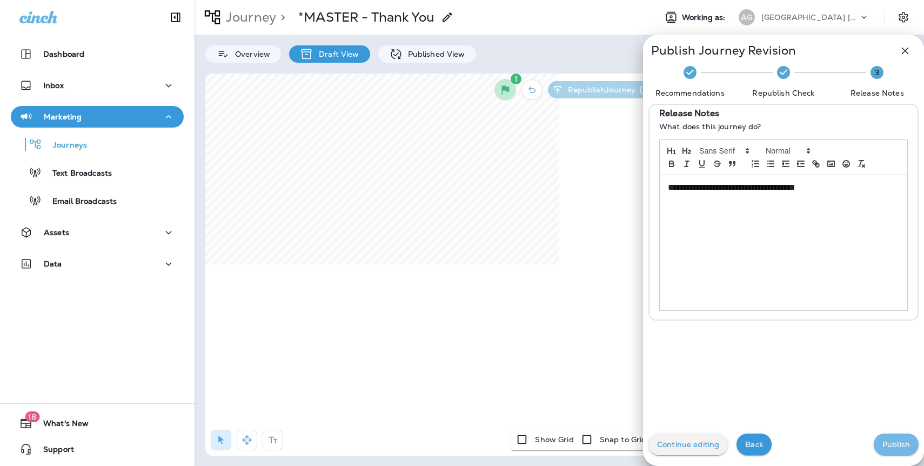
click at [889, 451] on button "Publish" at bounding box center [896, 444] width 45 height 22
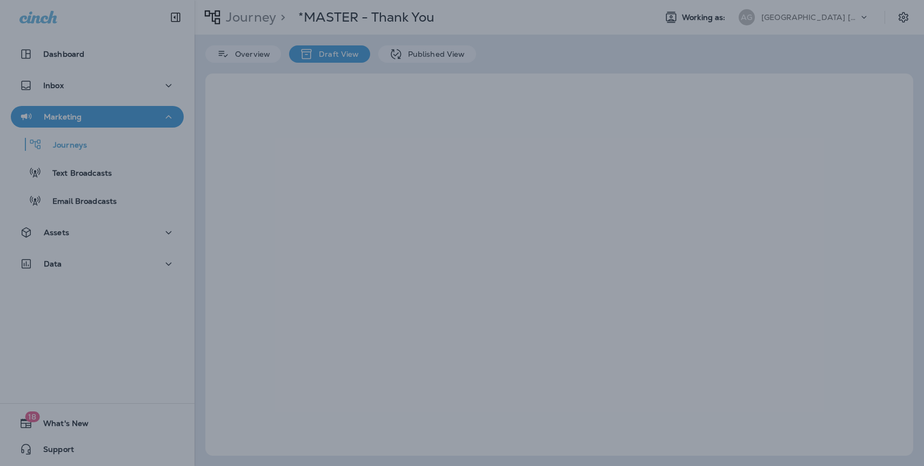
click at [67, 147] on div at bounding box center [462, 233] width 924 height 466
click at [69, 149] on div at bounding box center [462, 233] width 924 height 466
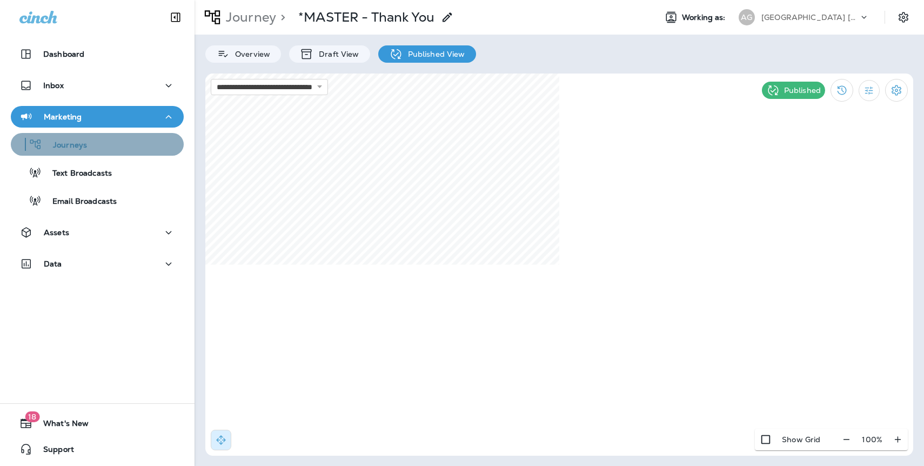
click at [84, 146] on p "Journeys" at bounding box center [64, 146] width 45 height 10
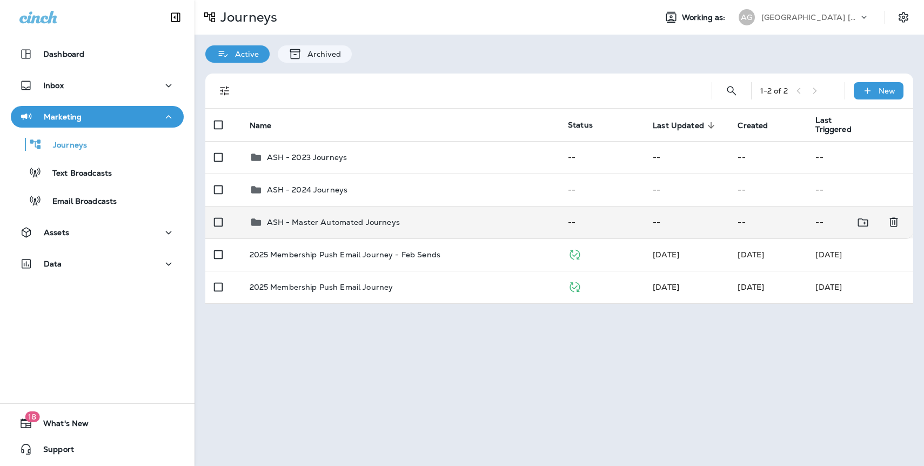
click at [317, 218] on p "ASH - Master Automated Journeys" at bounding box center [333, 222] width 133 height 9
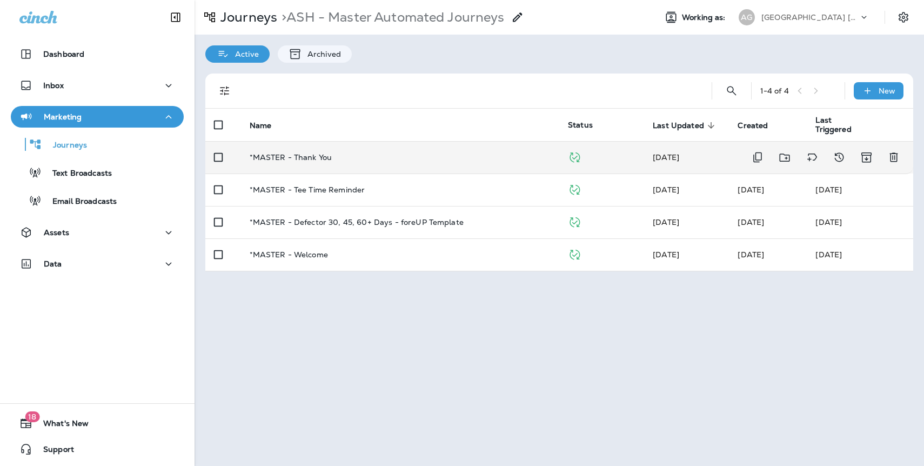
click at [366, 161] on div "*MASTER - Thank You" at bounding box center [401, 157] width 302 height 9
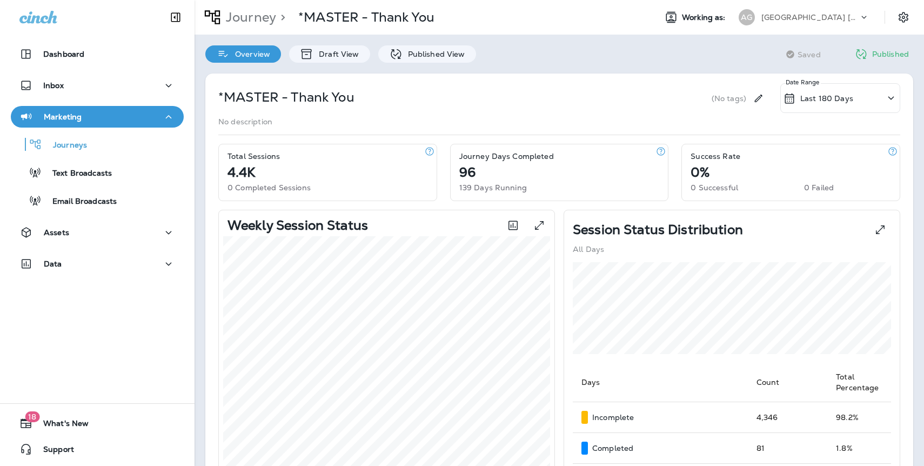
click at [801, 18] on p "[GEOGRAPHIC_DATA] [US_STATE]" at bounding box center [809, 17] width 97 height 9
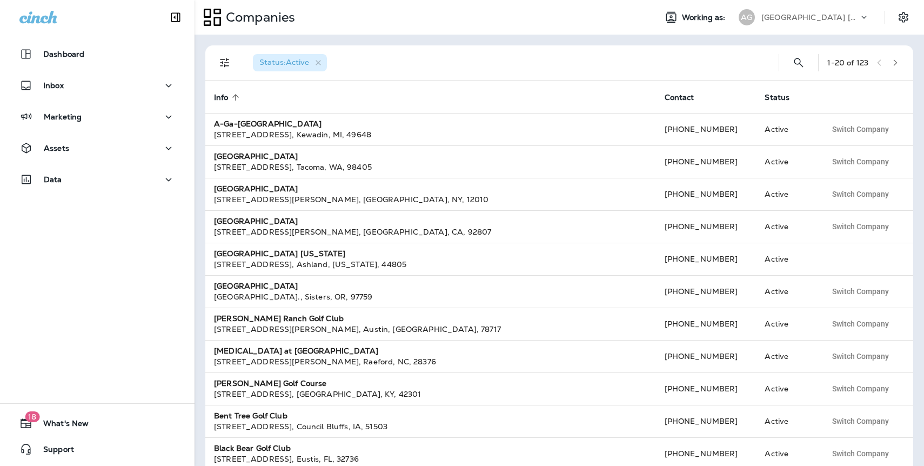
click at [824, 14] on p "[GEOGRAPHIC_DATA] [US_STATE]" at bounding box center [809, 17] width 97 height 9
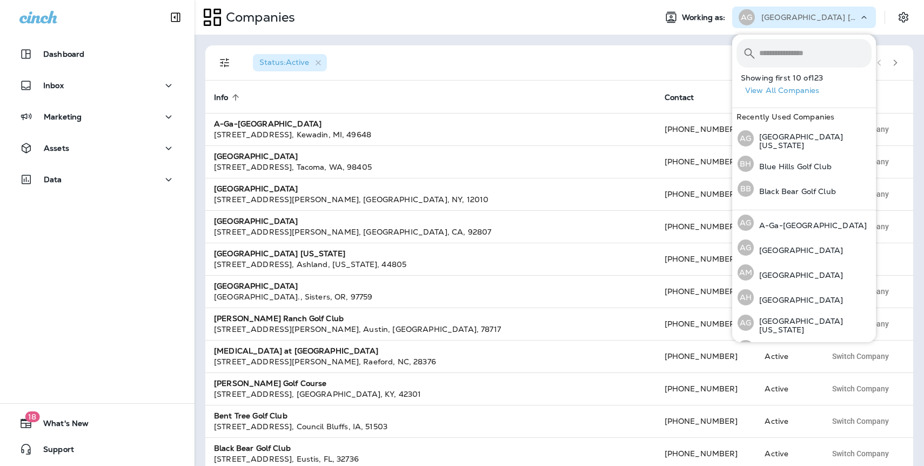
click at [798, 57] on input "text" at bounding box center [815, 53] width 112 height 29
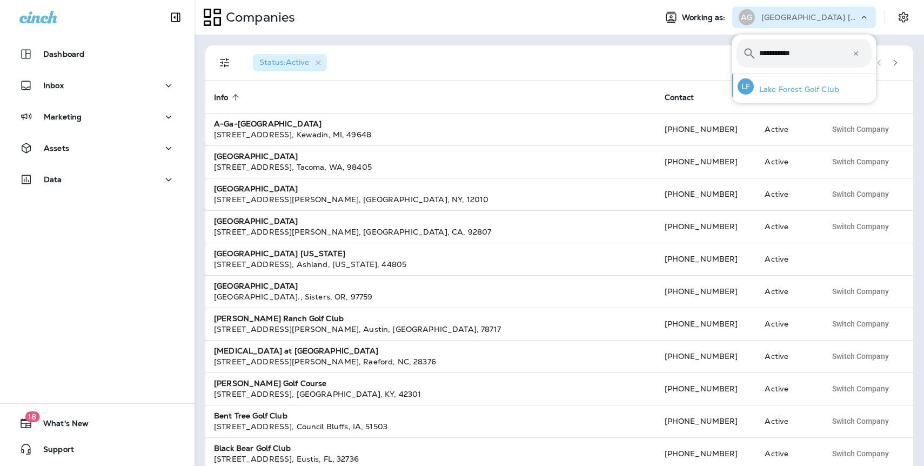
type input "**********"
click at [779, 92] on p "Lake Forest Golf Club" at bounding box center [796, 89] width 85 height 9
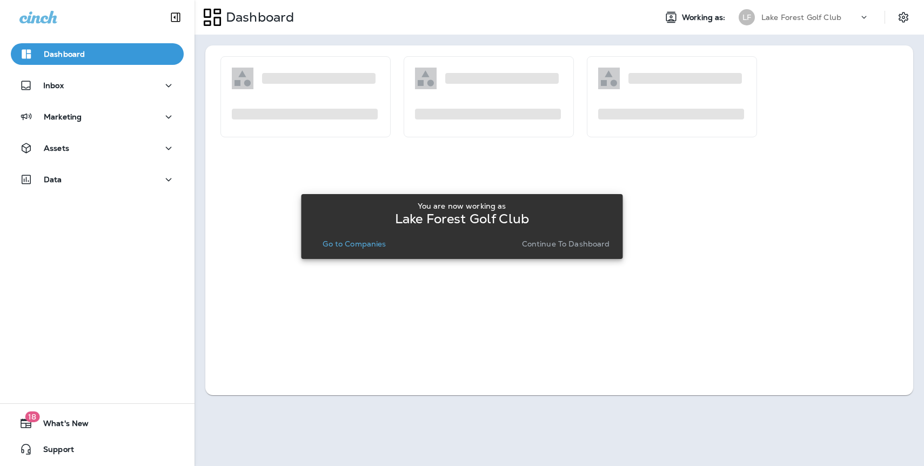
click at [565, 243] on p "Continue to Dashboard" at bounding box center [566, 243] width 88 height 9
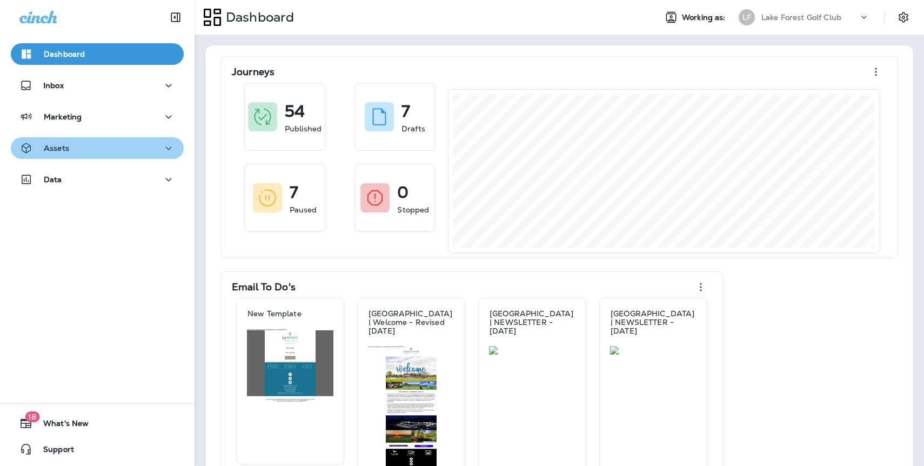
click at [71, 142] on div "Assets" at bounding box center [97, 149] width 156 height 14
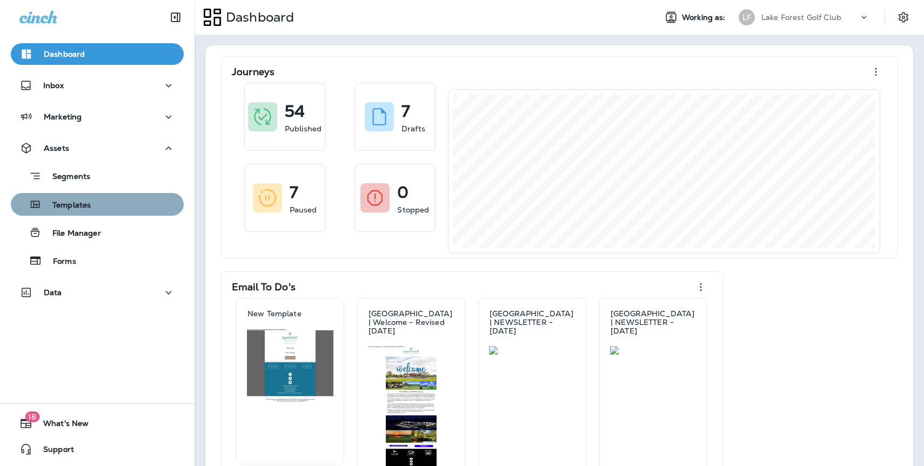
click at [77, 209] on p "Templates" at bounding box center [66, 205] width 49 height 10
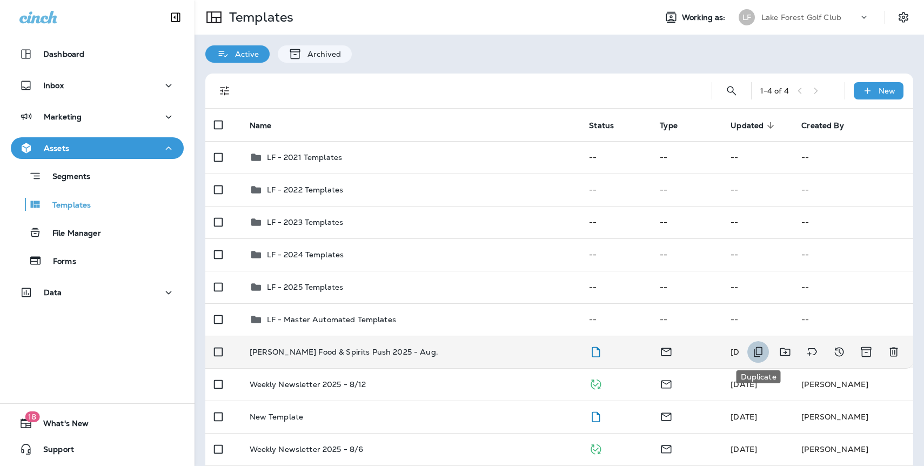
click at [760, 350] on icon "Duplicate" at bounding box center [758, 351] width 13 height 13
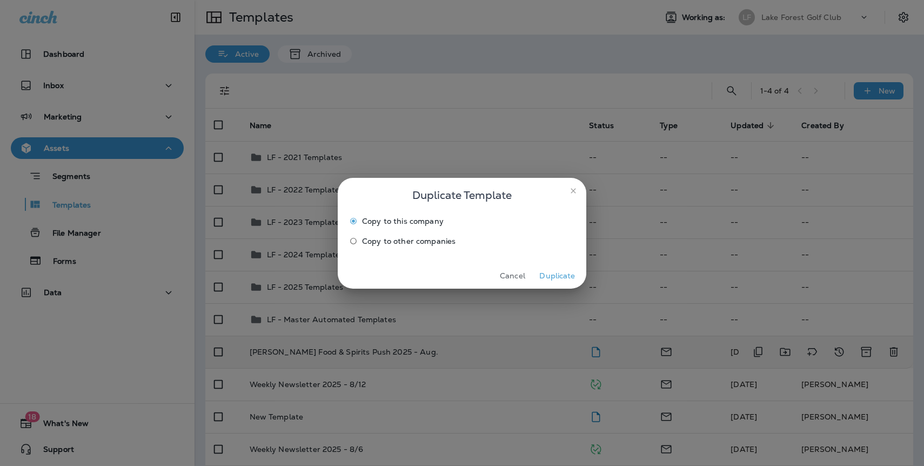
click at [551, 273] on button "Duplicate" at bounding box center [557, 275] width 41 height 17
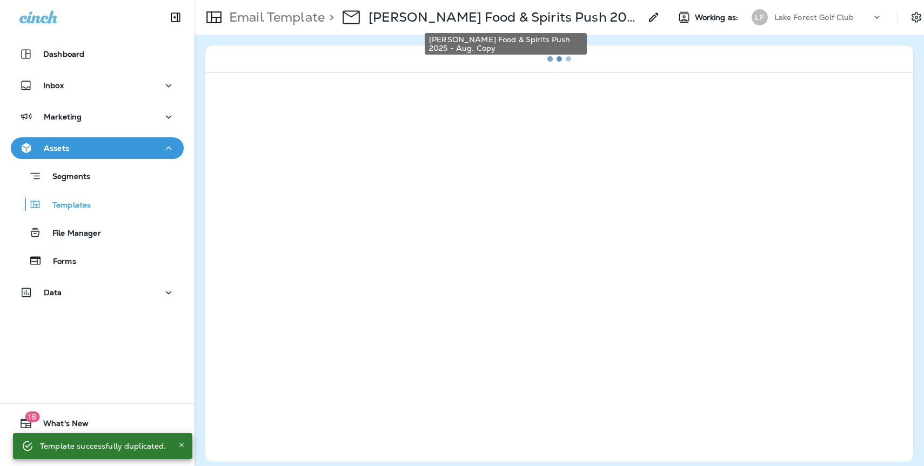
click at [438, 17] on p "[PERSON_NAME] Food & Spirits Push 2025 - Aug. Copy" at bounding box center [505, 17] width 272 height 16
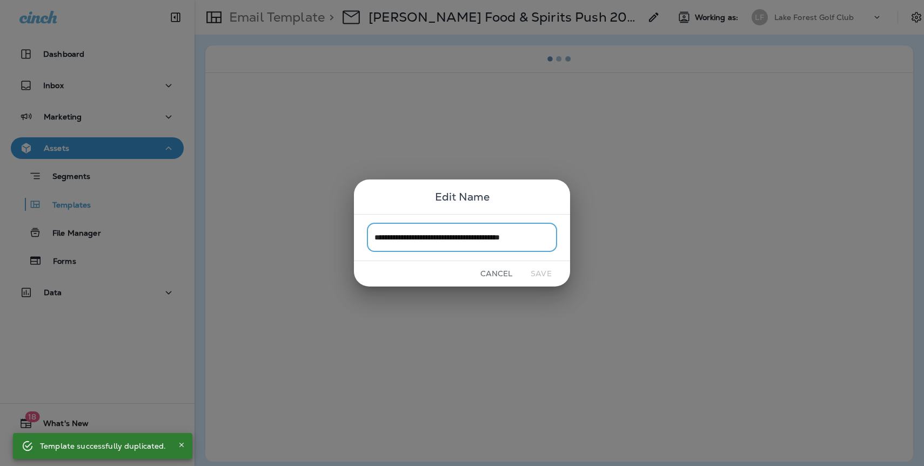
scroll to position [0, 1]
click at [652, 21] on div "**********" at bounding box center [462, 233] width 924 height 466
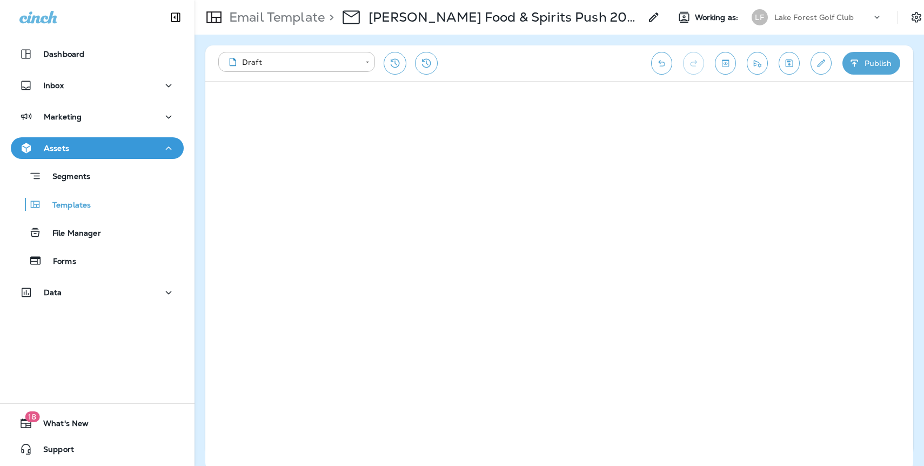
click at [652, 21] on use at bounding box center [653, 16] width 9 height 9
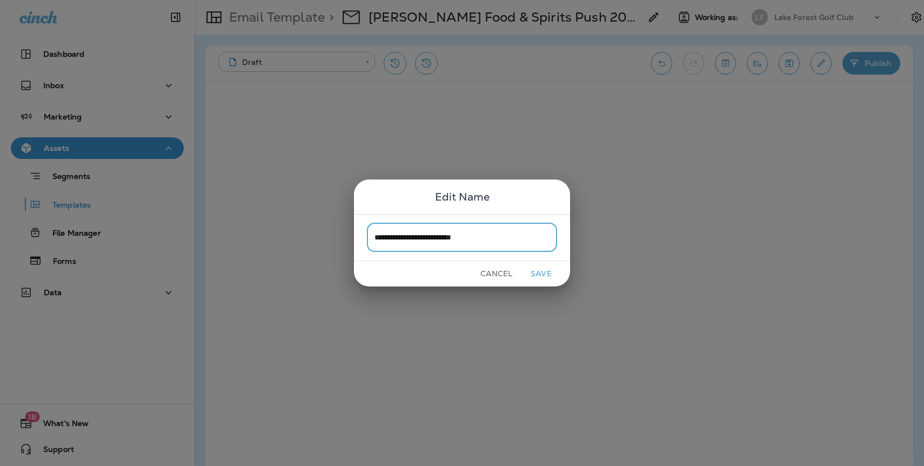
click at [487, 232] on input "**********" at bounding box center [462, 237] width 190 height 29
type input "**********"
click at [538, 274] on button "Save" at bounding box center [541, 273] width 41 height 17
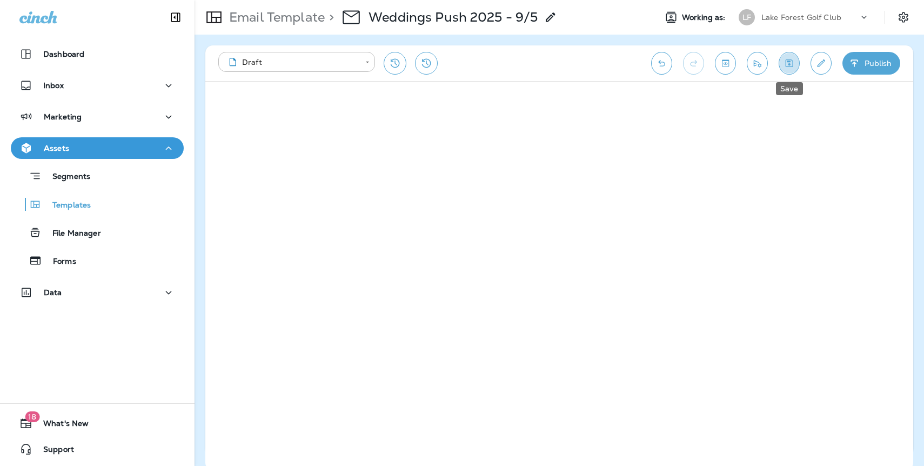
click at [790, 68] on icon "Save" at bounding box center [789, 63] width 11 height 11
click at [784, 66] on icon "Save" at bounding box center [789, 63] width 11 height 11
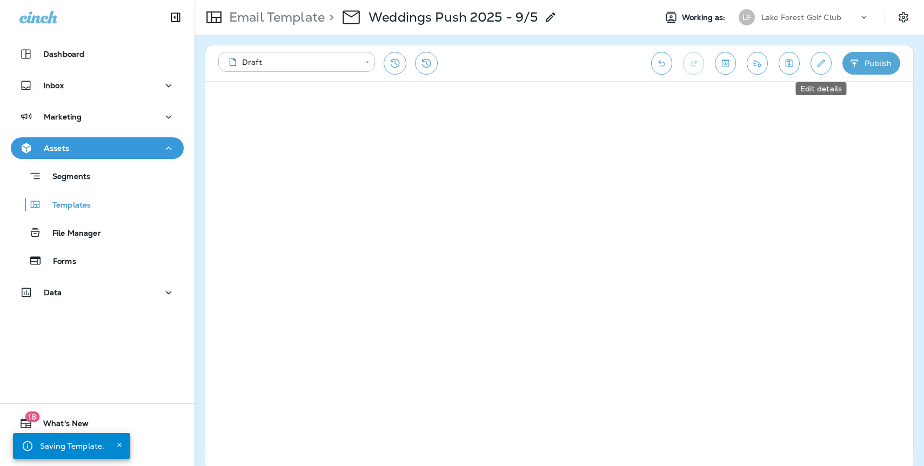
click at [820, 58] on icon "Edit details" at bounding box center [820, 63] width 11 height 11
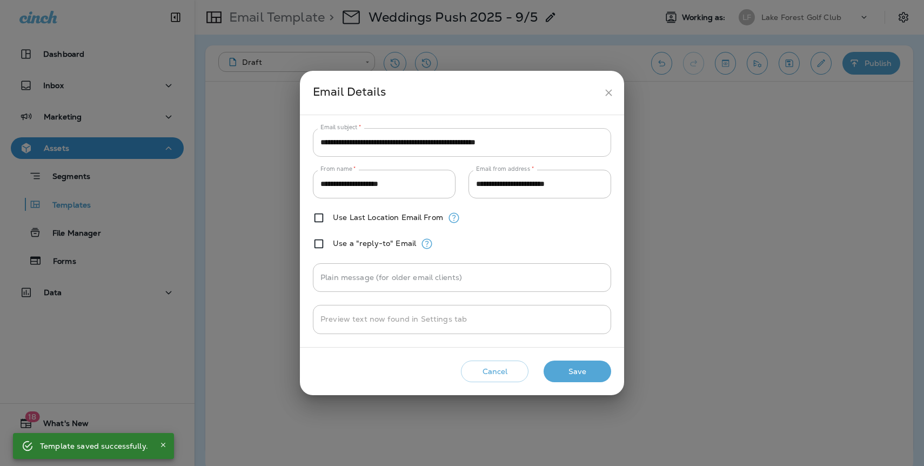
click at [457, 146] on input "**********" at bounding box center [462, 142] width 298 height 29
drag, startPoint x: 539, startPoint y: 142, endPoint x: 259, endPoint y: 142, distance: 279.4
click at [259, 142] on div "**********" at bounding box center [462, 233] width 924 height 466
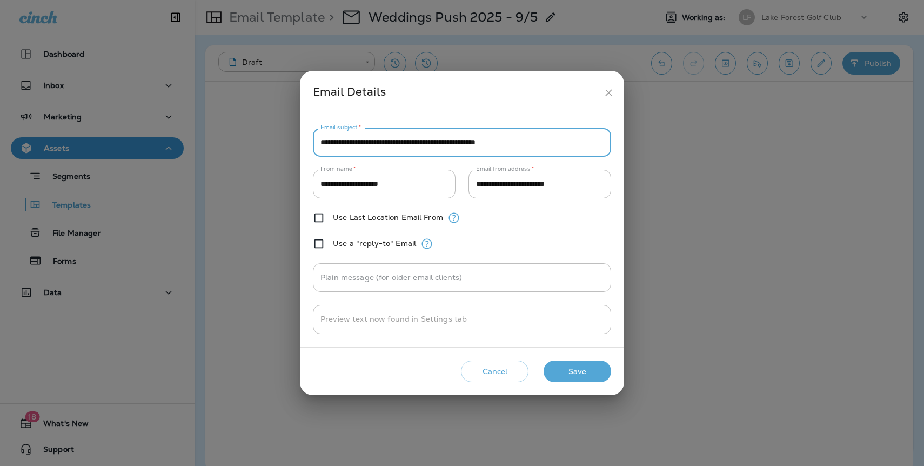
type input "**********"
click at [578, 378] on button "Save" at bounding box center [578, 371] width 68 height 22
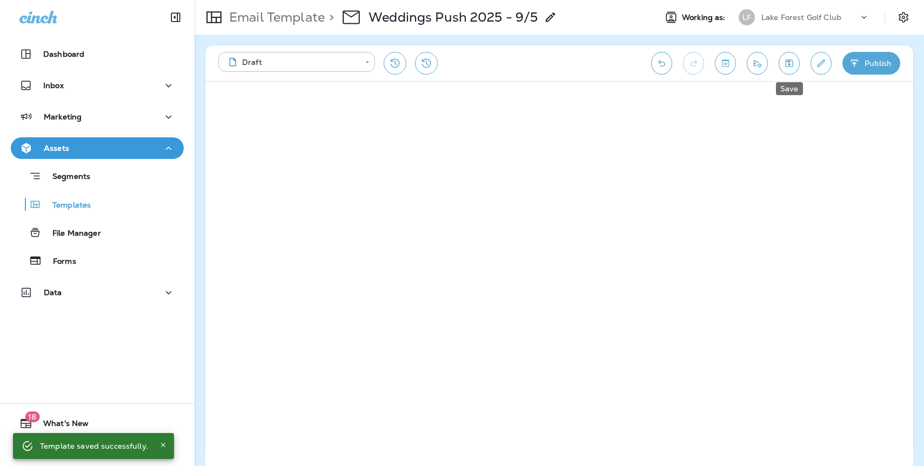
click at [794, 66] on icon "Save" at bounding box center [789, 63] width 11 height 11
click at [79, 148] on div "Assets" at bounding box center [97, 149] width 156 height 14
click at [72, 150] on div "Assets" at bounding box center [97, 149] width 156 height 14
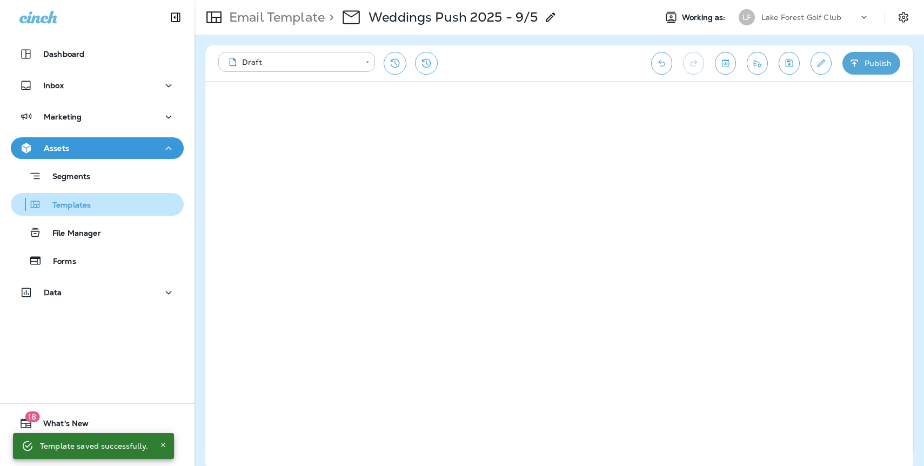
click at [77, 204] on p "Templates" at bounding box center [66, 205] width 49 height 10
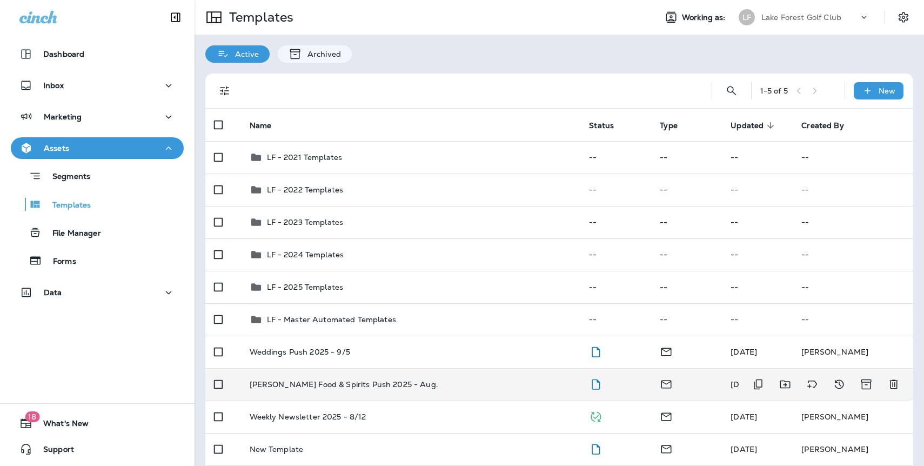
click at [331, 387] on p "Ellsworth Food & Spirits Push 2025 - Aug." at bounding box center [344, 384] width 189 height 9
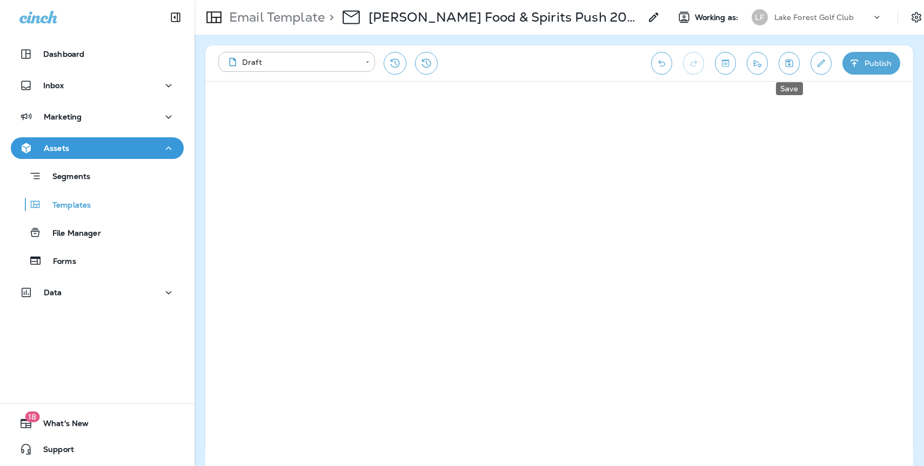
click at [788, 66] on icon "Save" at bounding box center [789, 63] width 11 height 11
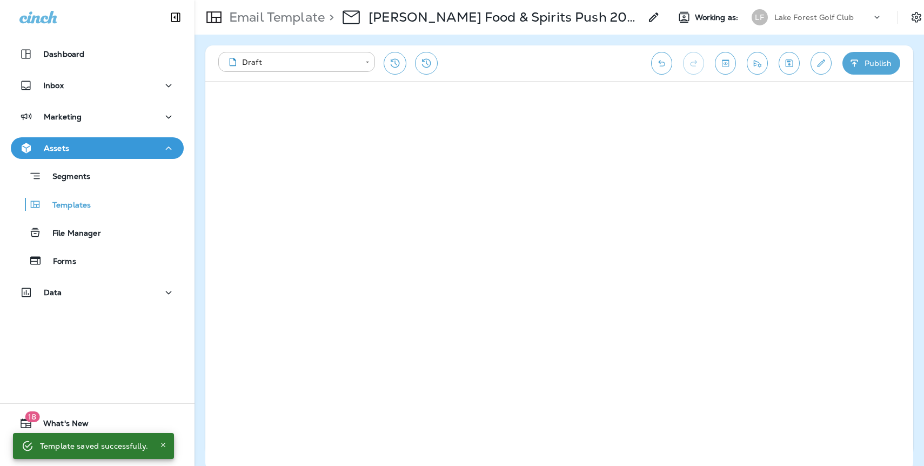
click at [791, 66] on icon "Save" at bounding box center [790, 63] width 8 height 8
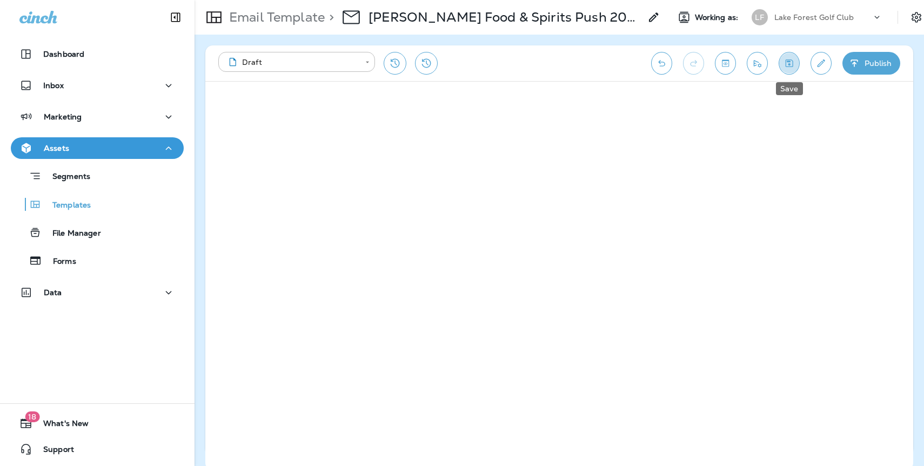
click at [788, 65] on icon "Save" at bounding box center [790, 63] width 8 height 8
